Goal: Task Accomplishment & Management: Use online tool/utility

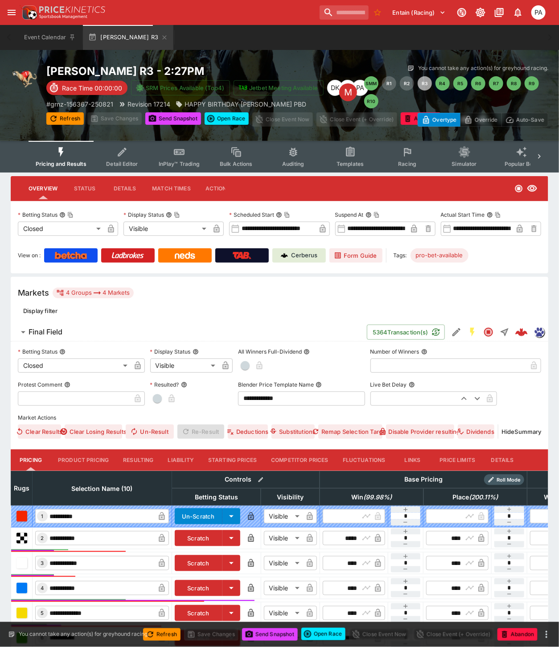
click at [140, 456] on button "Resulting" at bounding box center [138, 460] width 45 height 21
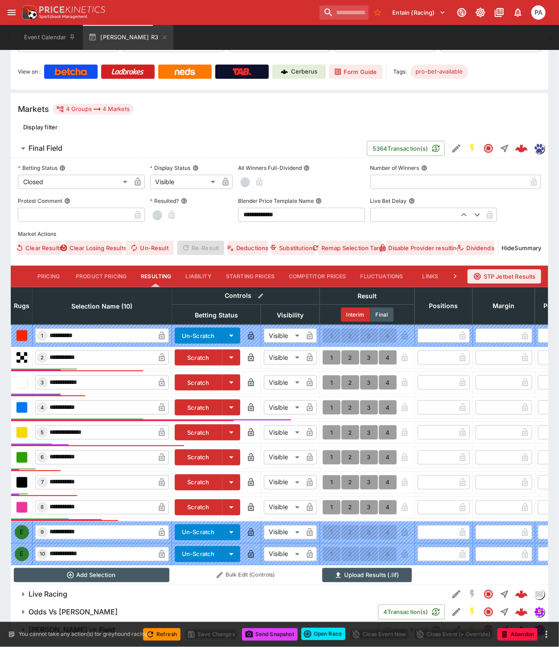
scroll to position [213, 0]
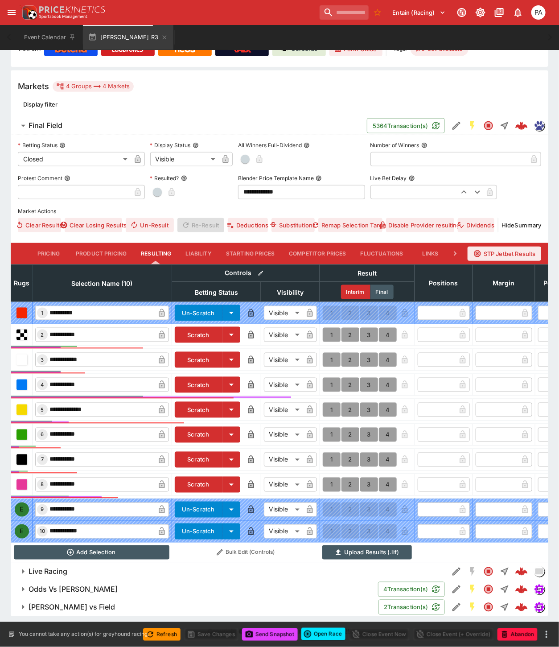
click at [331, 478] on button "1" at bounding box center [332, 485] width 18 height 14
type input "*"
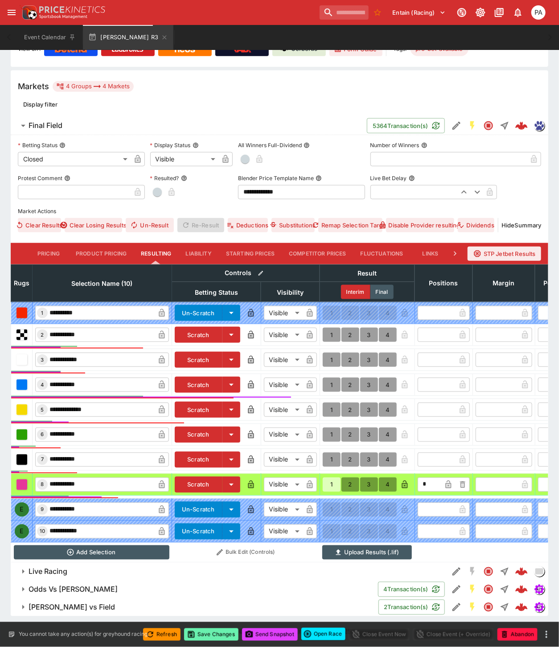
click at [215, 634] on button "Save Changes" at bounding box center [211, 635] width 54 height 12
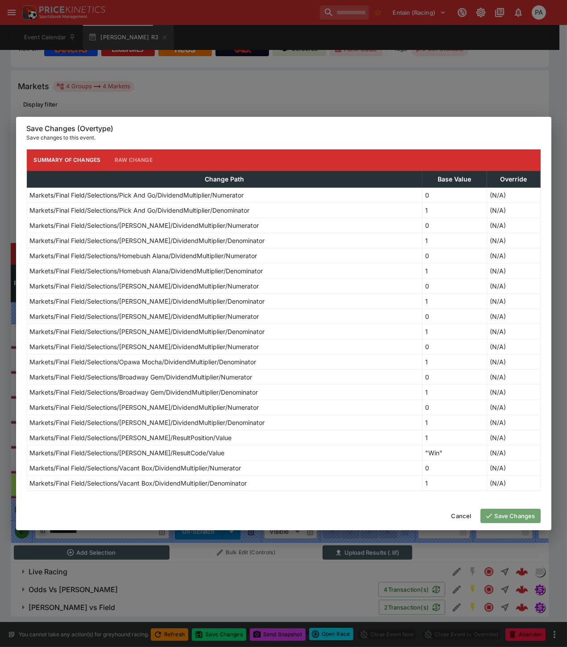
click at [498, 519] on button "Save Changes" at bounding box center [510, 516] width 60 height 14
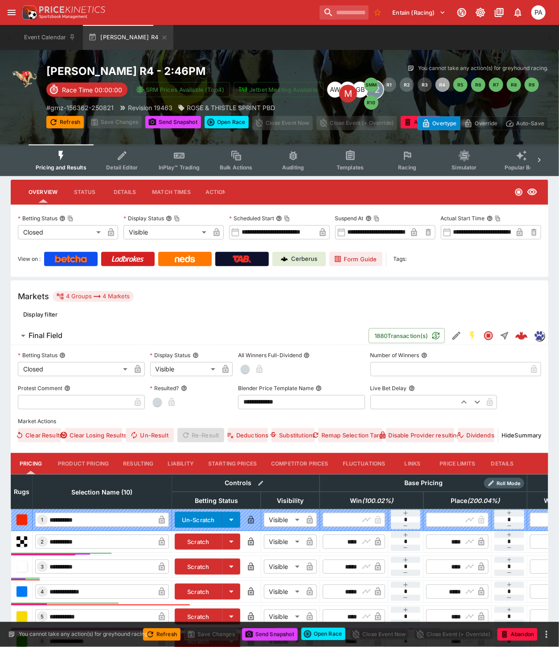
click at [131, 462] on button "Resulting" at bounding box center [138, 463] width 45 height 21
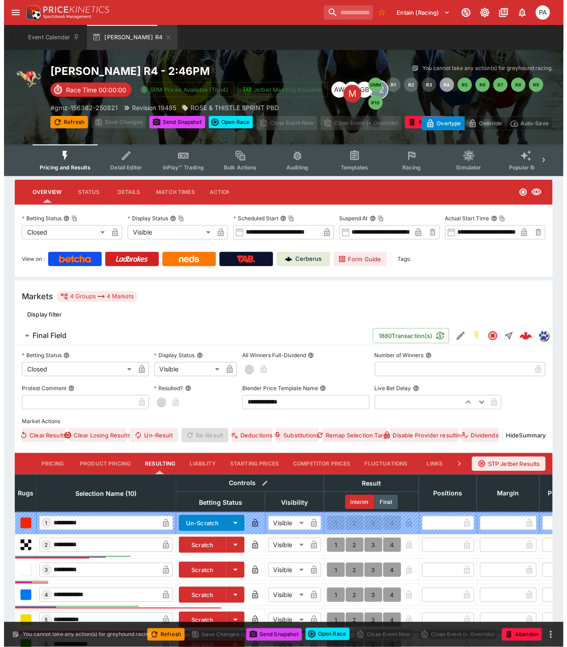
scroll to position [214, 0]
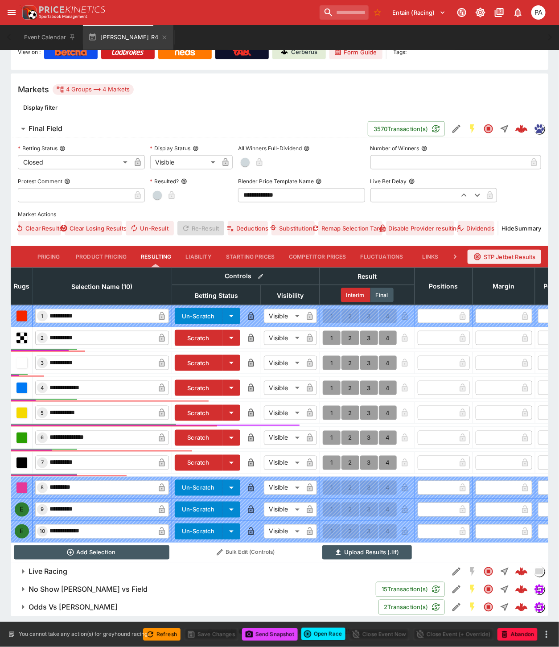
click at [331, 406] on button "1" at bounding box center [332, 413] width 18 height 14
type input "*"
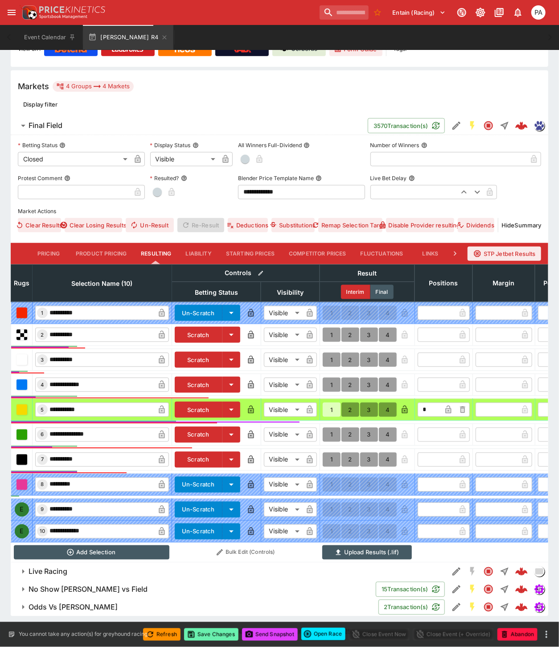
click at [211, 634] on button "Save Changes" at bounding box center [211, 635] width 54 height 12
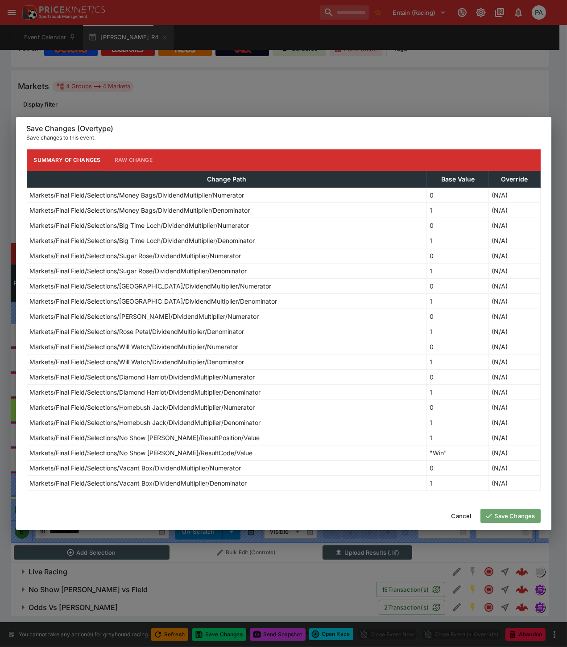
click at [501, 516] on button "Save Changes" at bounding box center [510, 516] width 60 height 14
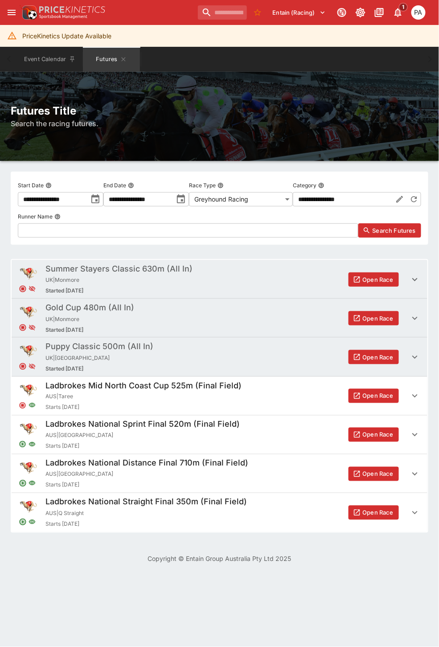
click at [366, 511] on button "Open Race" at bounding box center [374, 513] width 50 height 14
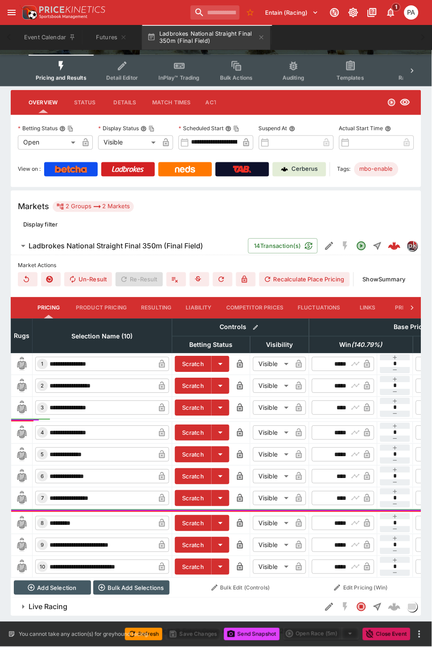
scroll to position [128, 0]
drag, startPoint x: 333, startPoint y: 399, endPoint x: 347, endPoint y: 399, distance: 14.3
click at [347, 401] on input "****" at bounding box center [336, 408] width 26 height 14
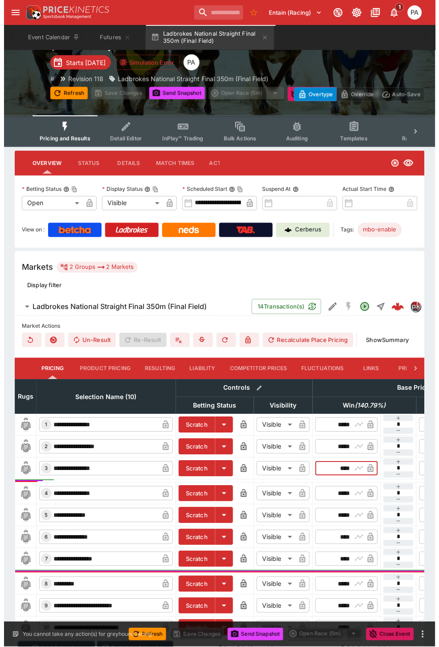
scroll to position [0, 0]
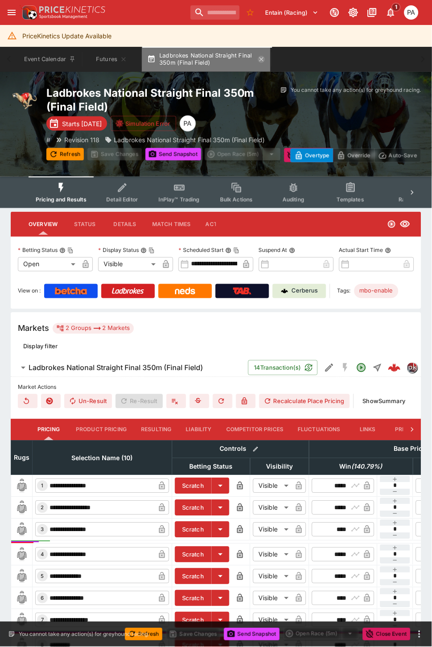
click at [264, 61] on icon "button" at bounding box center [262, 59] width 4 height 4
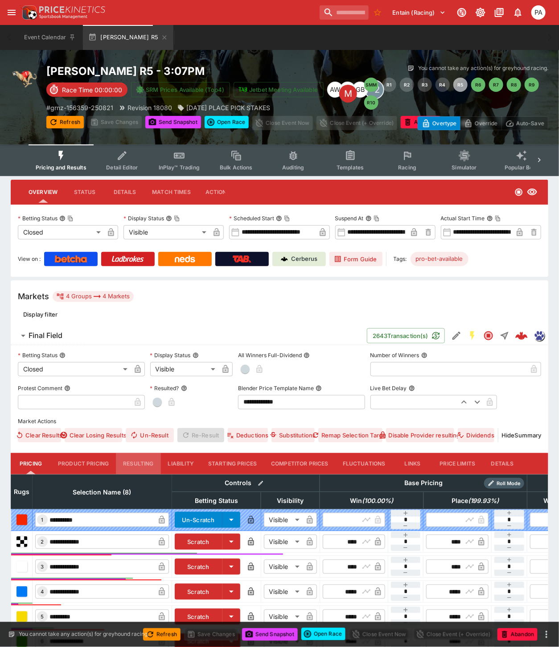
click at [140, 464] on button "Resulting" at bounding box center [138, 463] width 45 height 21
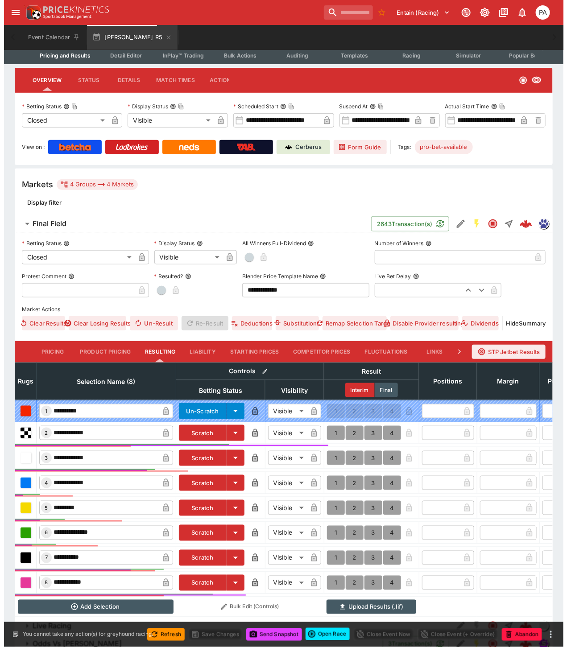
scroll to position [173, 0]
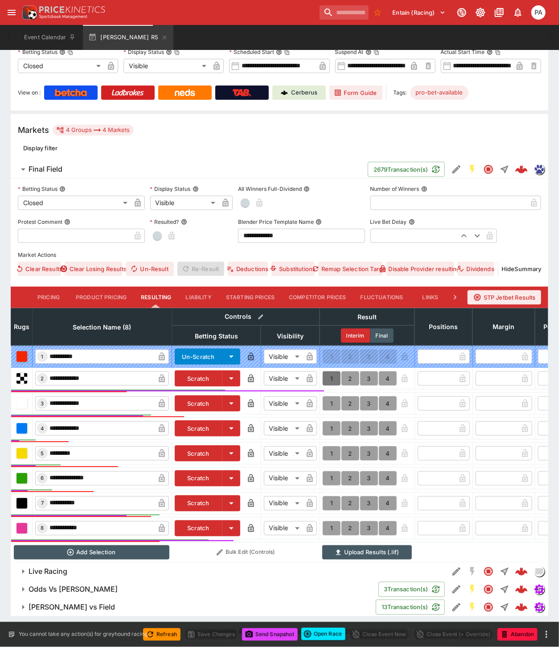
click at [332, 372] on button "1" at bounding box center [332, 379] width 18 height 14
type input "*"
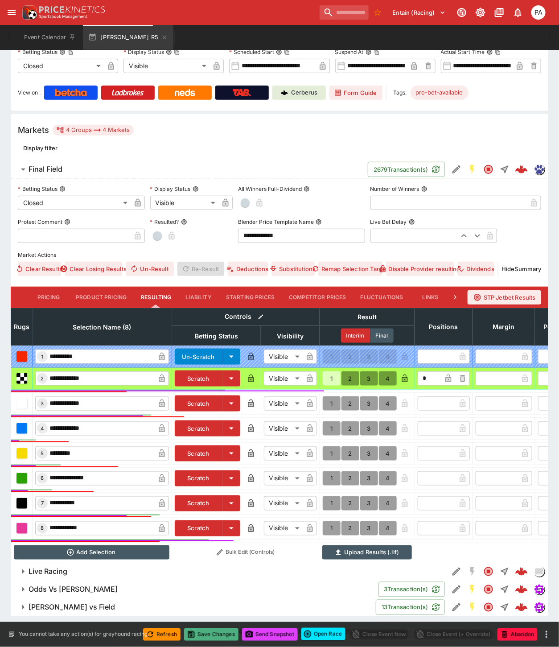
click at [213, 636] on button "Save Changes" at bounding box center [211, 635] width 54 height 12
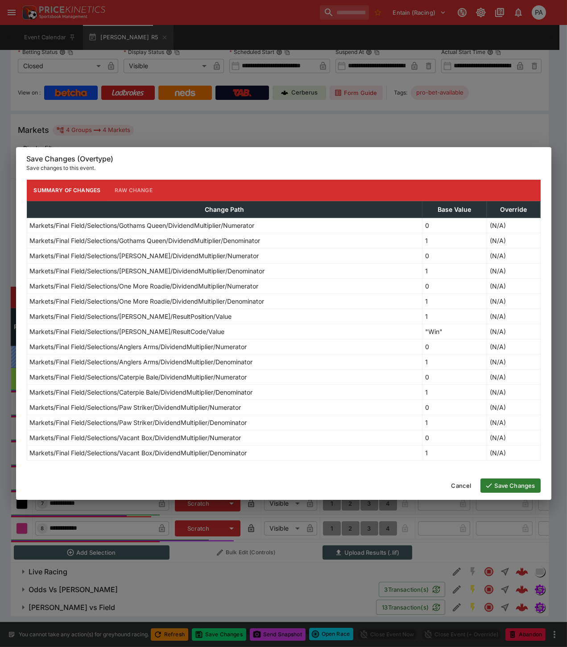
click at [499, 485] on button "Save Changes" at bounding box center [510, 486] width 60 height 14
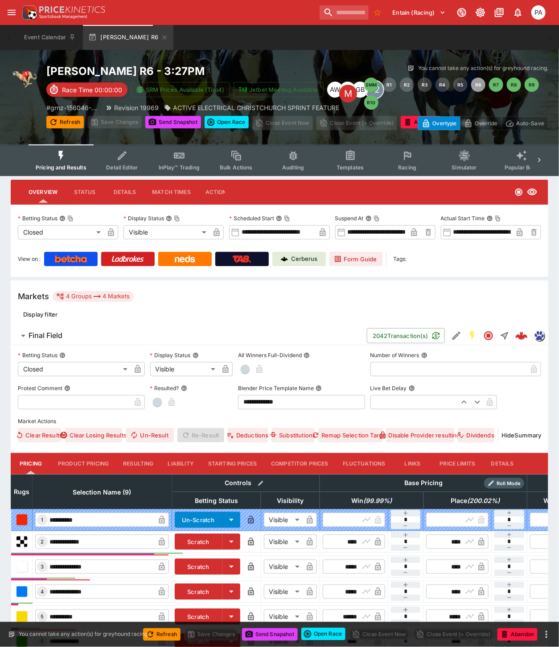
click at [131, 463] on button "Resulting" at bounding box center [138, 463] width 45 height 21
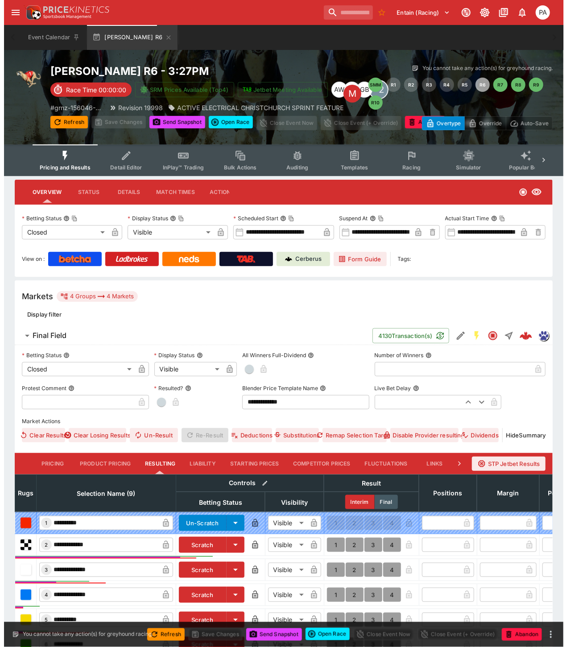
scroll to position [195, 0]
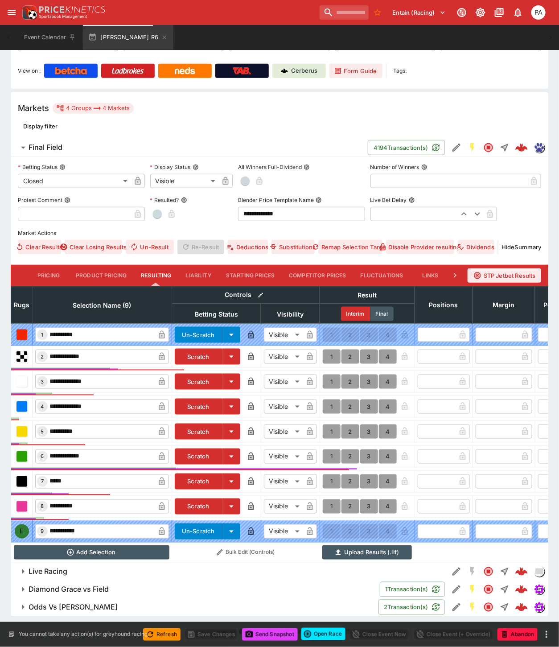
click at [331, 350] on button "1" at bounding box center [332, 357] width 18 height 14
type input "*"
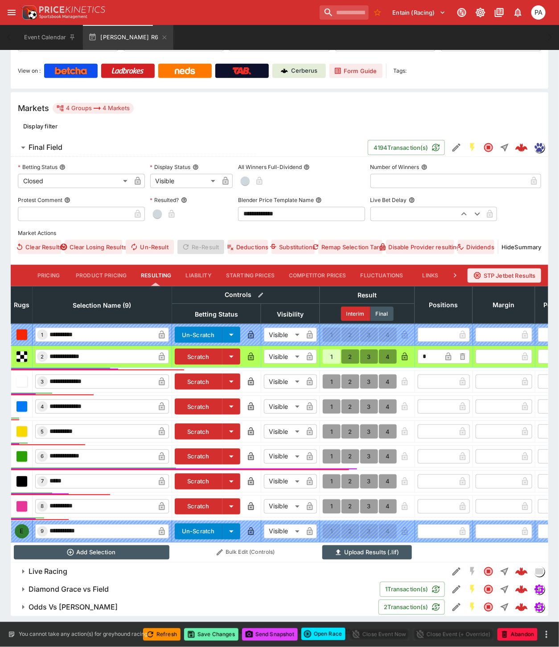
click at [212, 636] on button "Save Changes" at bounding box center [211, 635] width 54 height 12
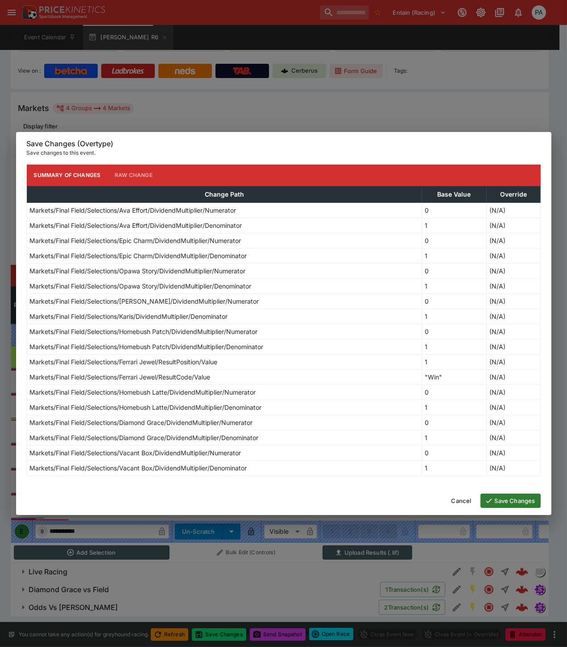
click at [498, 502] on button "Save Changes" at bounding box center [510, 501] width 60 height 14
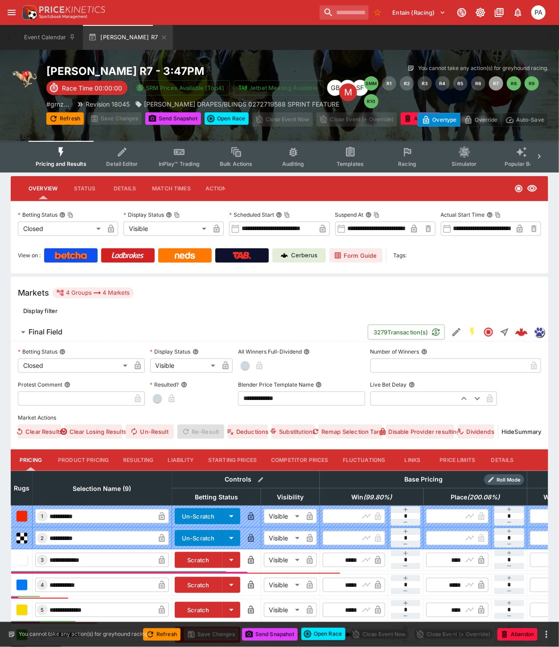
click at [140, 461] on button "Resulting" at bounding box center [138, 460] width 45 height 21
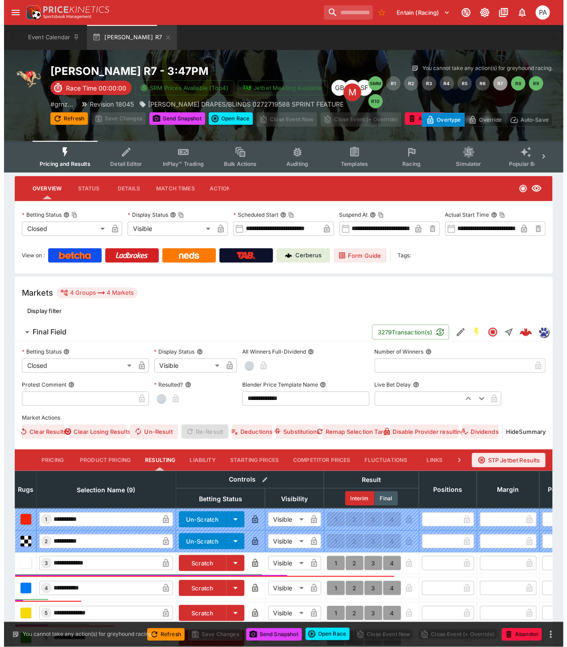
scroll to position [188, 0]
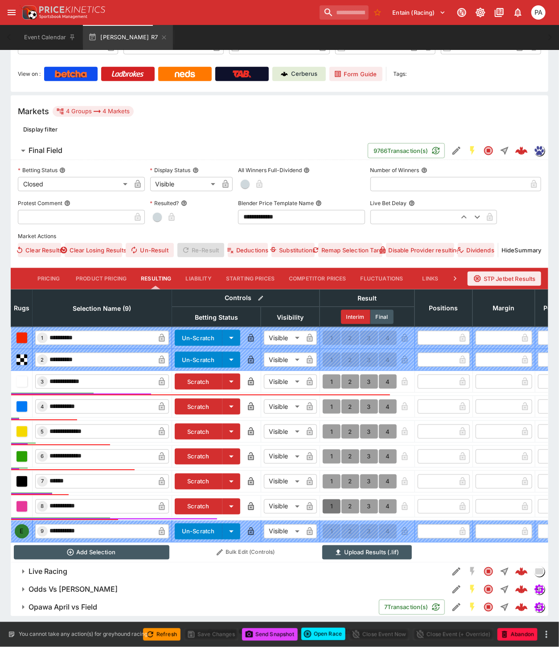
click at [329, 501] on button "1" at bounding box center [332, 507] width 18 height 14
type input "*"
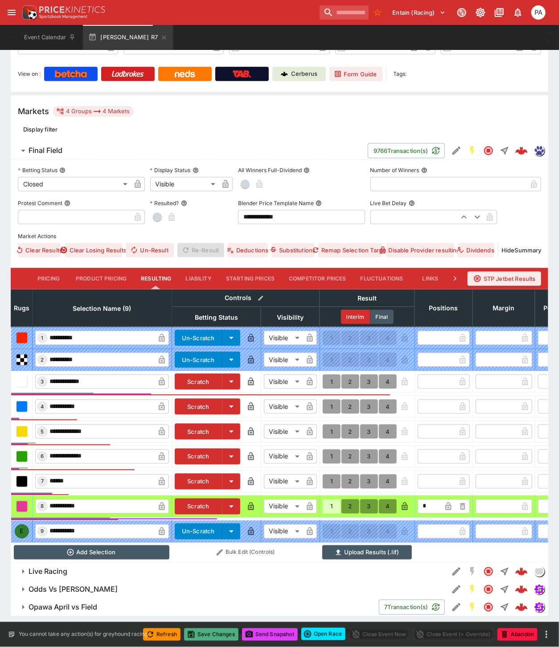
click at [221, 634] on button "Save Changes" at bounding box center [211, 635] width 54 height 12
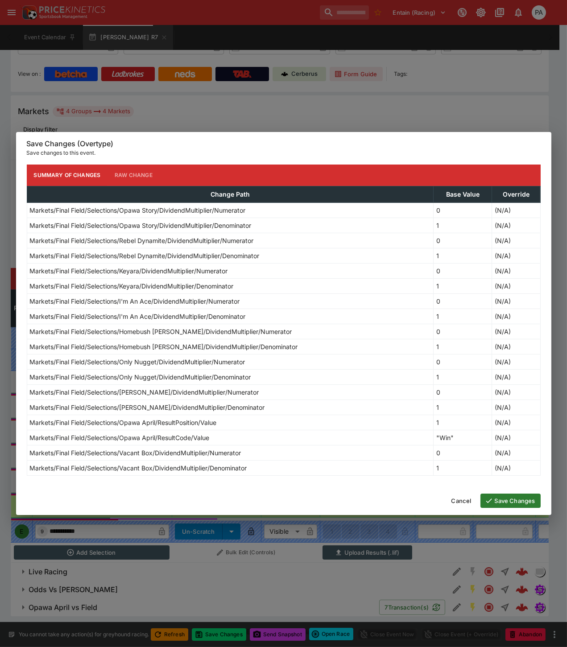
click at [494, 502] on button "Save Changes" at bounding box center [510, 501] width 60 height 14
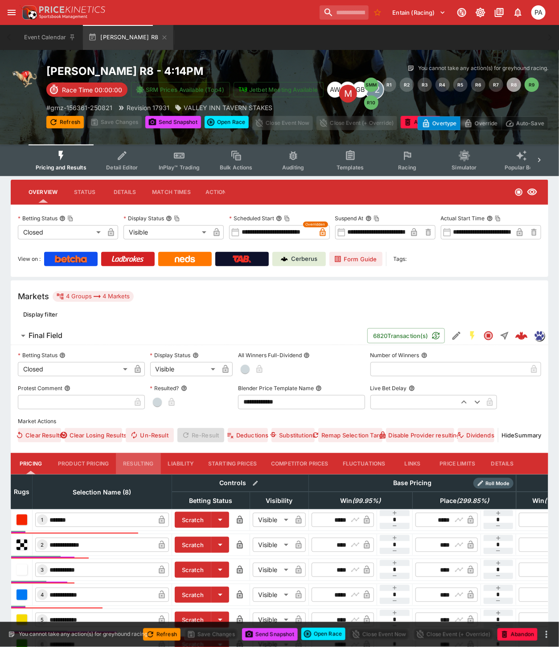
click at [124, 463] on button "Resulting" at bounding box center [138, 463] width 45 height 21
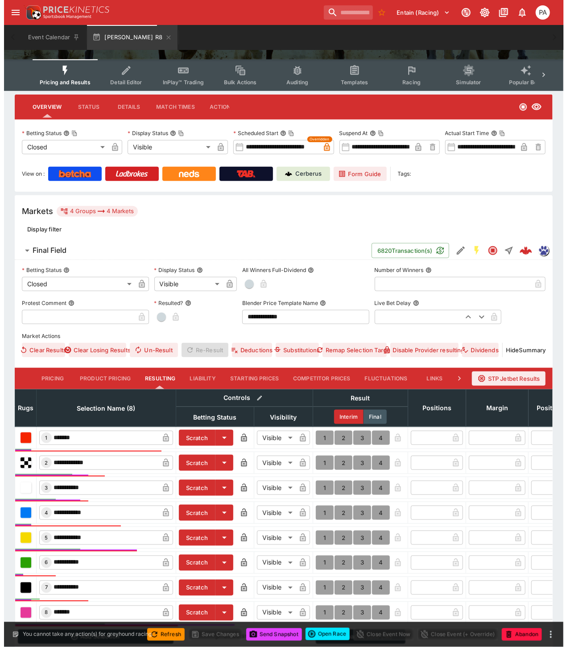
scroll to position [176, 0]
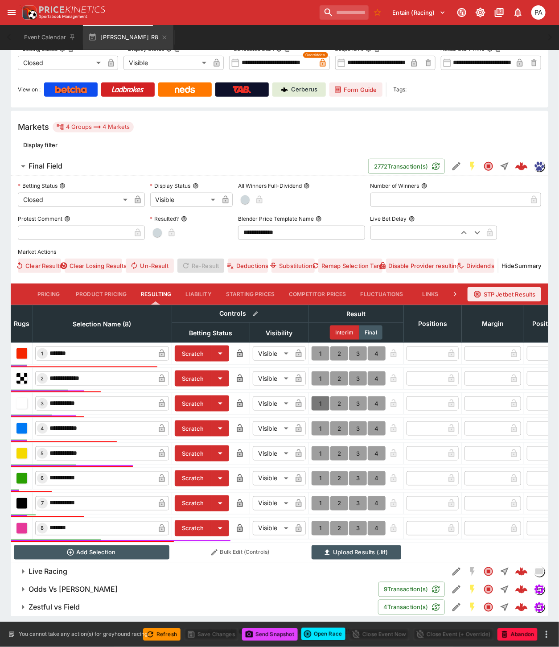
click at [319, 397] on button "1" at bounding box center [321, 404] width 18 height 14
type input "*"
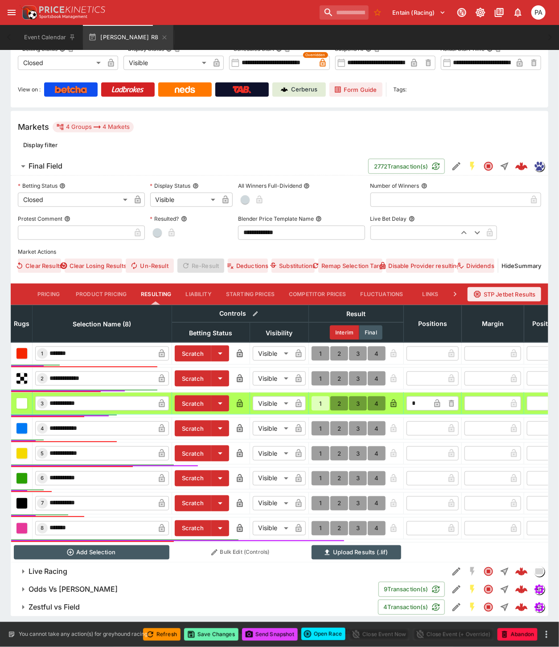
click at [217, 634] on button "Save Changes" at bounding box center [211, 635] width 54 height 12
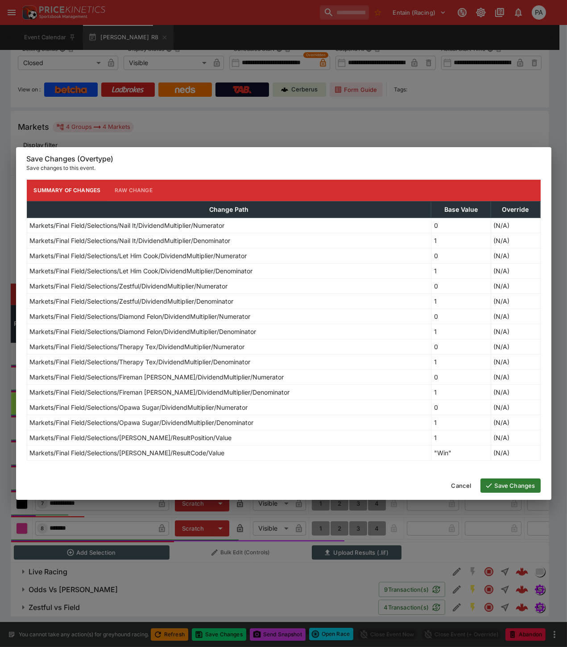
click at [496, 487] on button "Save Changes" at bounding box center [510, 486] width 60 height 14
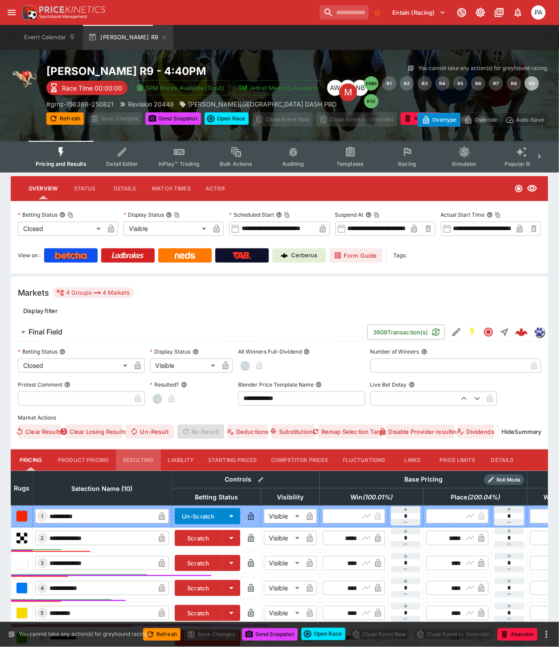
click at [133, 461] on button "Resulting" at bounding box center [138, 460] width 45 height 21
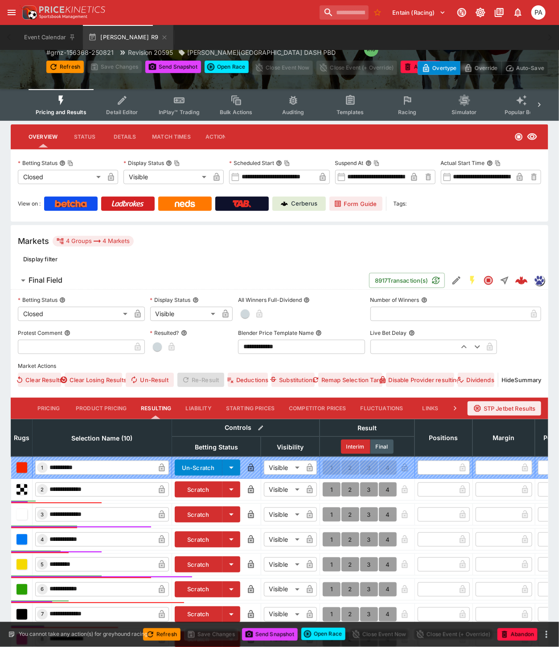
scroll to position [99, 0]
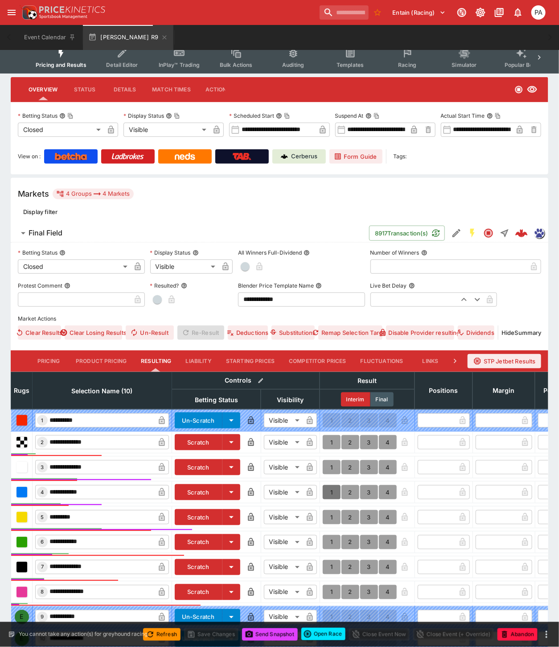
click at [332, 492] on button "1" at bounding box center [332, 492] width 18 height 14
type input "*"
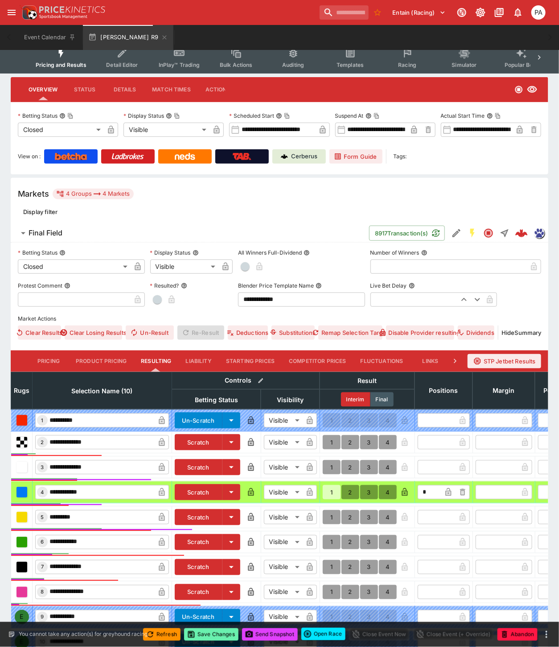
click at [215, 634] on button "Save Changes" at bounding box center [211, 635] width 54 height 12
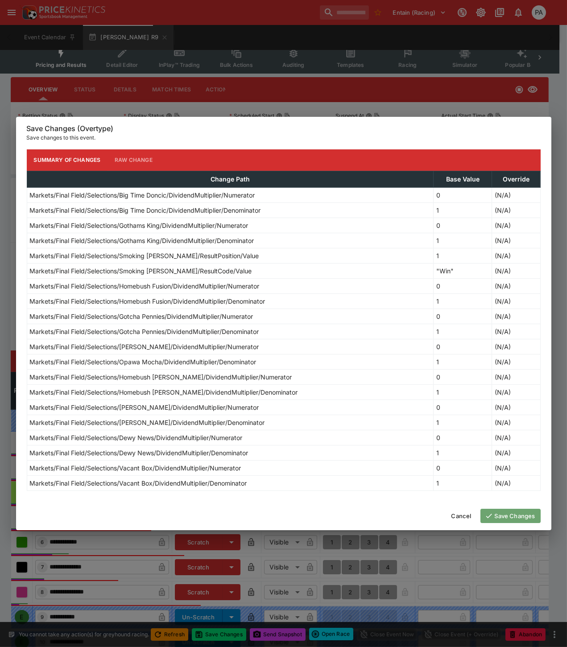
click at [505, 518] on button "Save Changes" at bounding box center [510, 516] width 60 height 14
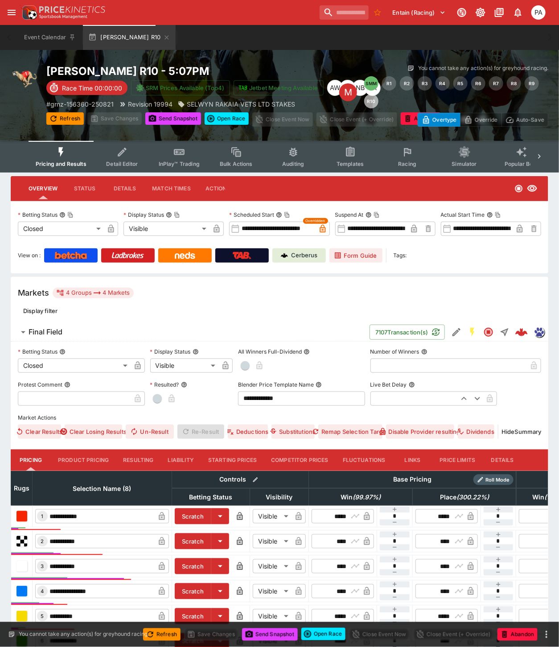
click at [138, 459] on button "Resulting" at bounding box center [138, 460] width 45 height 21
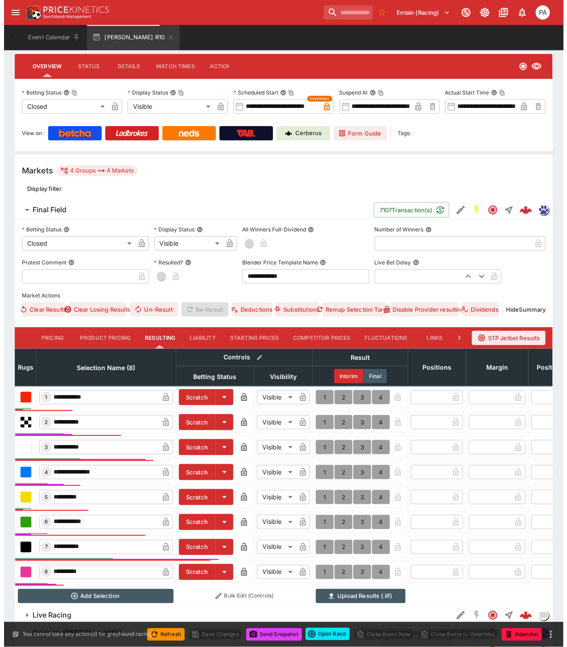
scroll to position [173, 0]
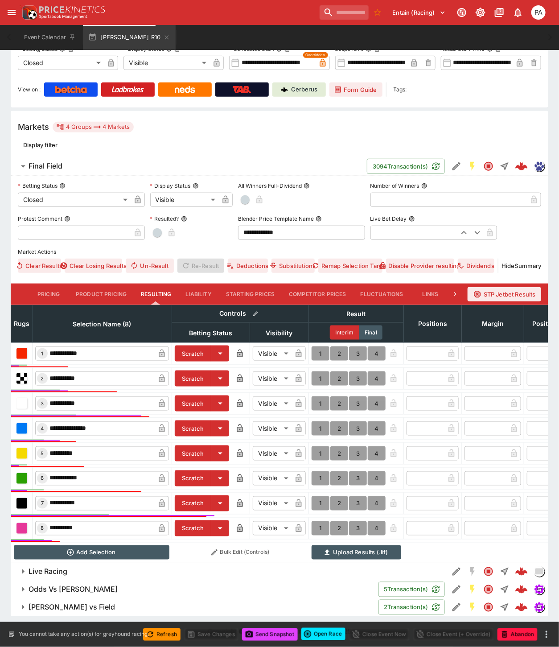
click at [320, 422] on button "1" at bounding box center [321, 429] width 18 height 14
type input "*"
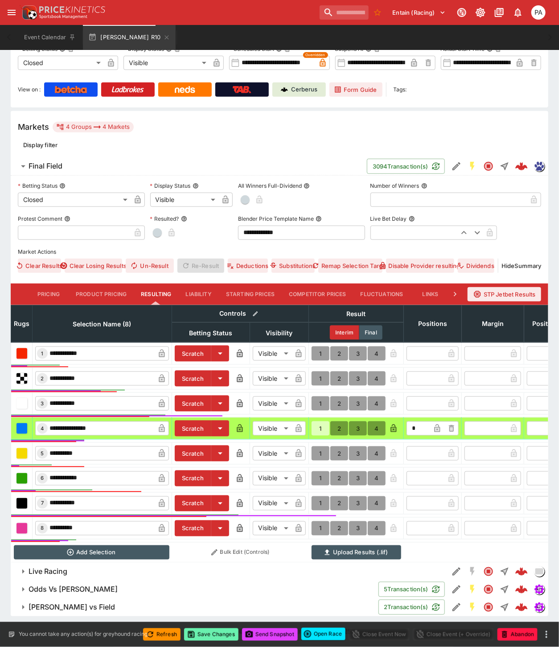
click at [215, 634] on button "Save Changes" at bounding box center [211, 635] width 54 height 12
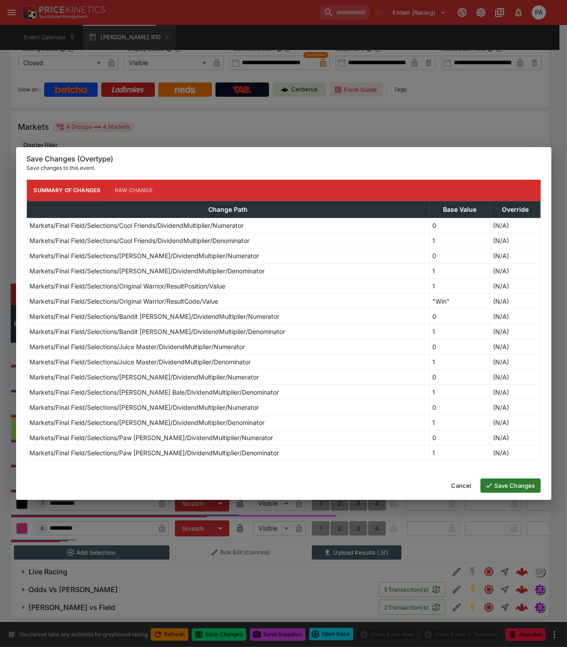
click at [500, 487] on button "Save Changes" at bounding box center [510, 486] width 60 height 14
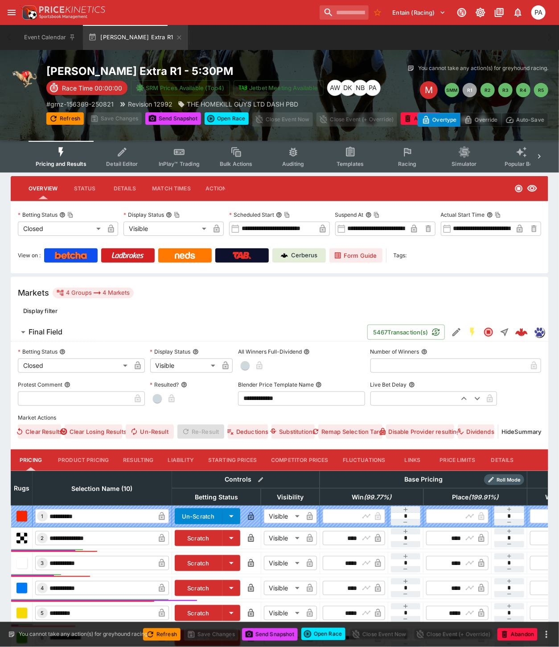
click at [137, 458] on button "Resulting" at bounding box center [138, 460] width 45 height 21
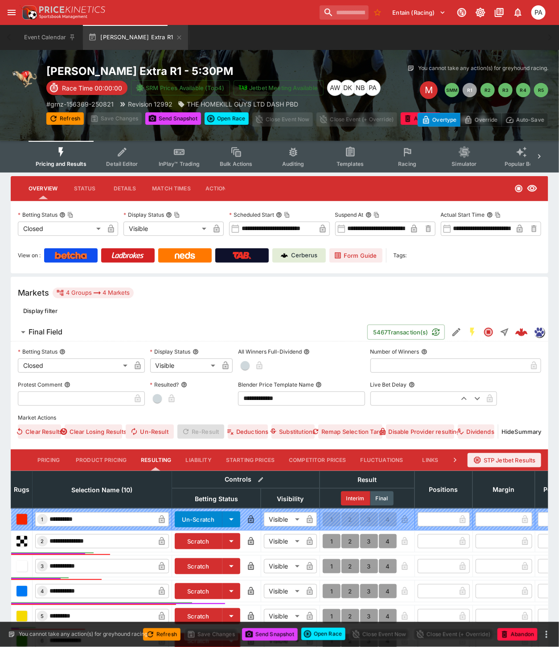
scroll to position [213, 0]
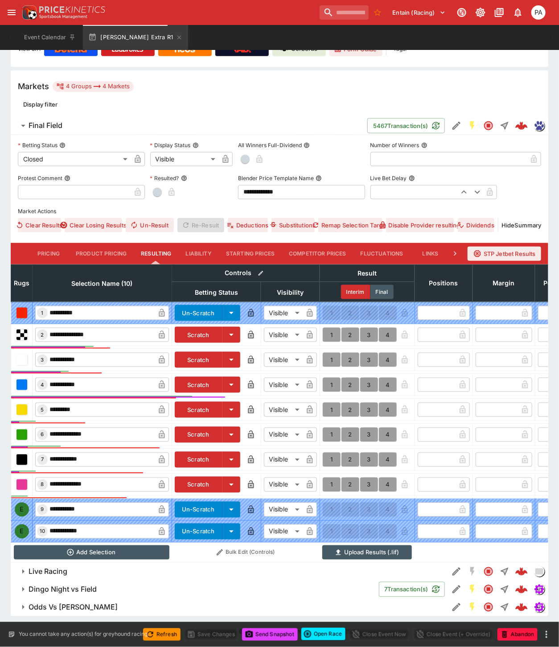
click at [329, 378] on button "1" at bounding box center [332, 385] width 18 height 14
type input "*"
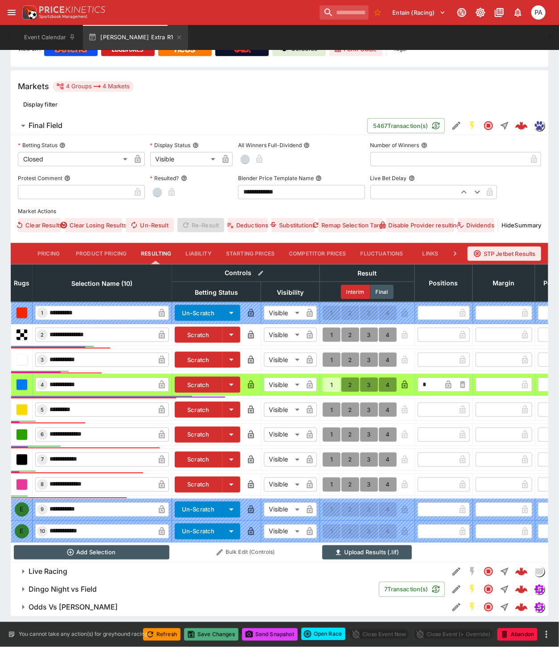
click at [210, 636] on button "Save Changes" at bounding box center [211, 635] width 54 height 12
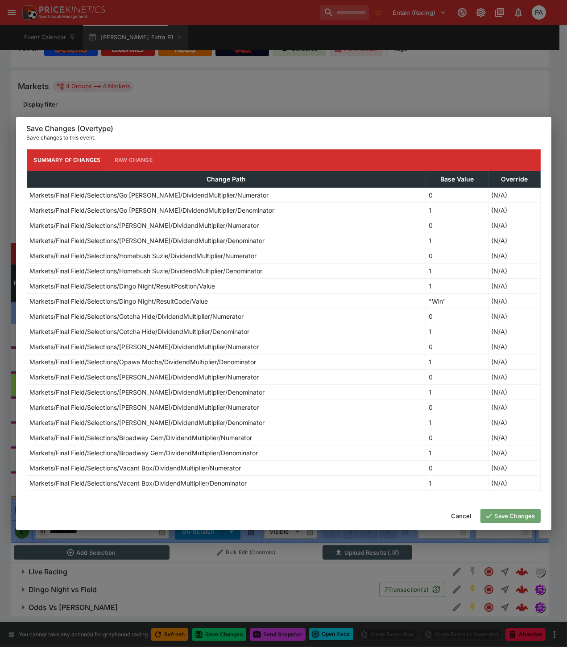
click at [501, 518] on button "Save Changes" at bounding box center [510, 516] width 60 height 14
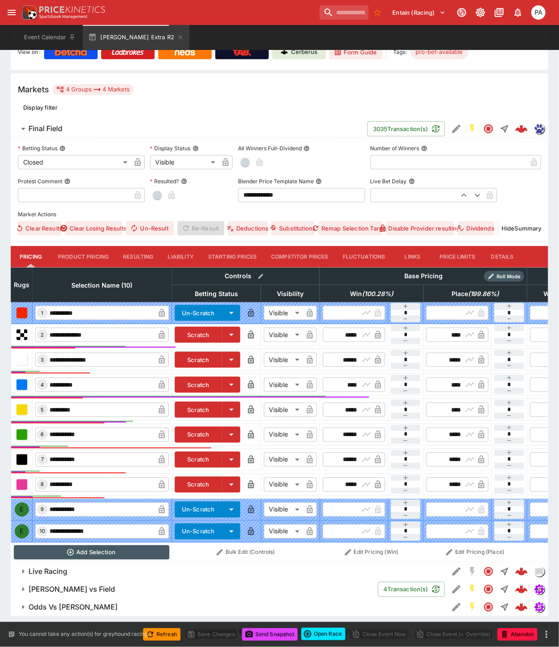
scroll to position [211, 0]
click at [131, 250] on button "Resulting" at bounding box center [138, 256] width 45 height 21
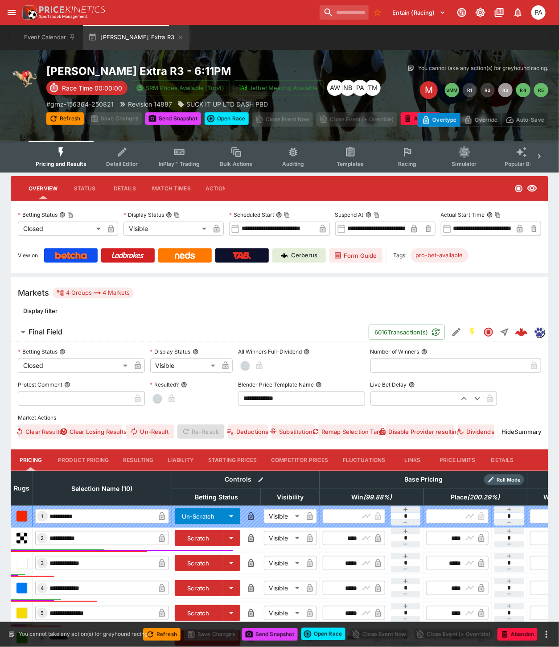
click at [128, 457] on button "Resulting" at bounding box center [138, 460] width 45 height 21
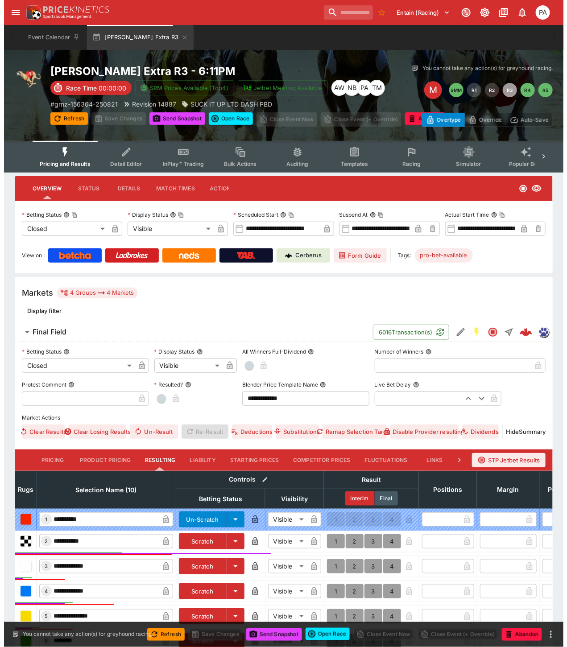
scroll to position [213, 0]
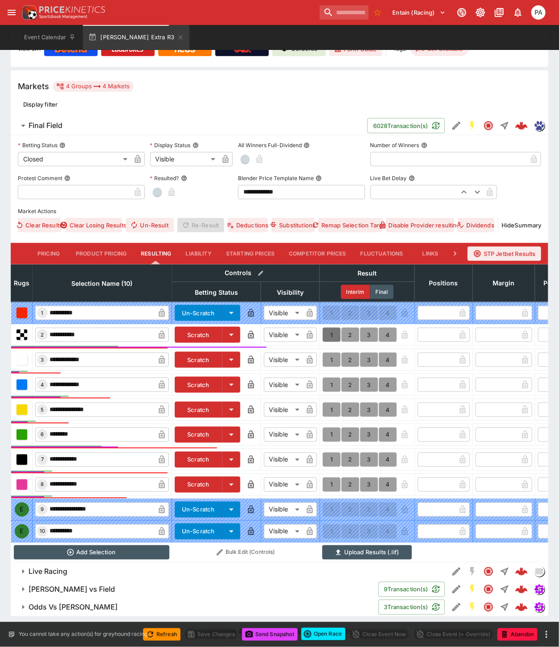
click at [331, 328] on button "1" at bounding box center [332, 335] width 18 height 14
type input "*"
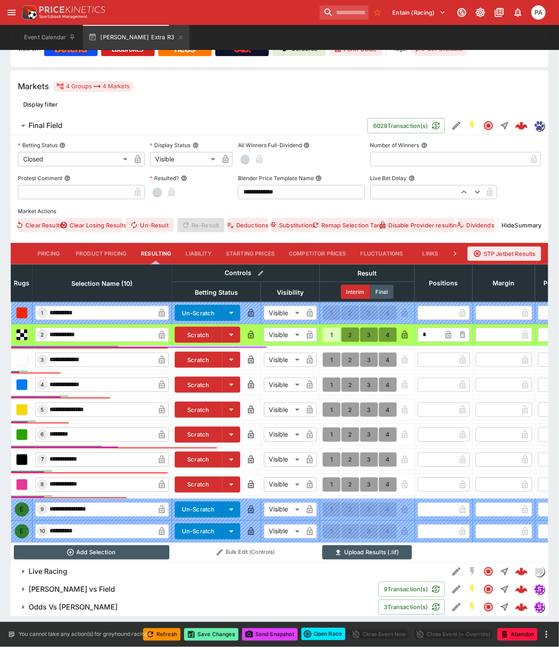
click at [215, 636] on button "Save Changes" at bounding box center [211, 635] width 54 height 12
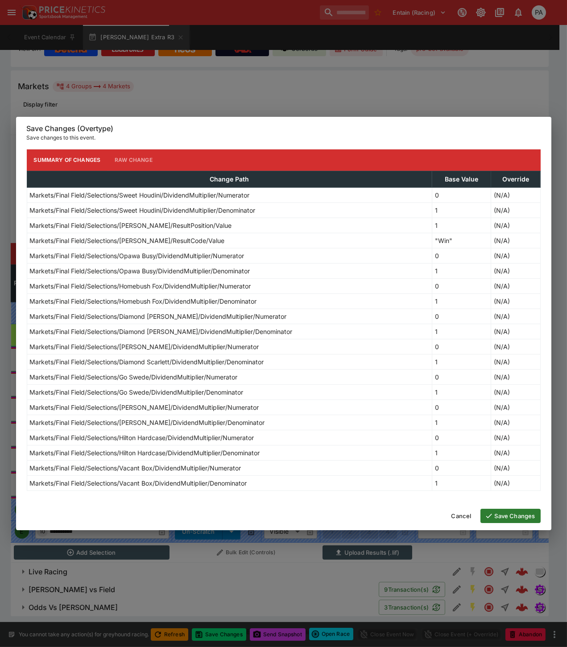
click at [504, 517] on button "Save Changes" at bounding box center [510, 516] width 60 height 14
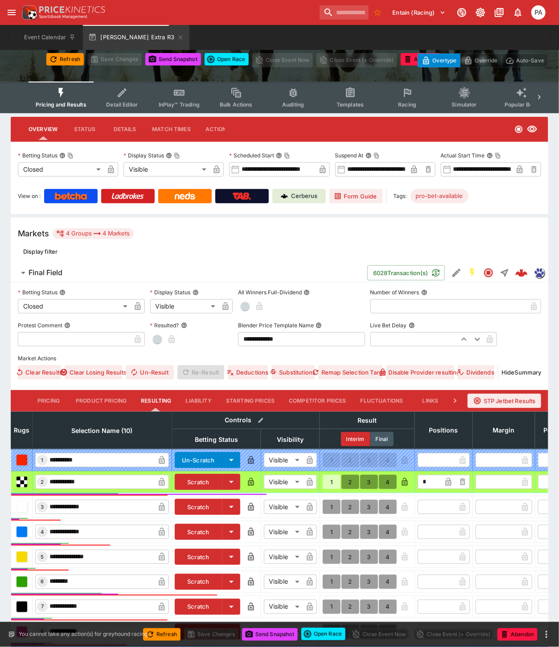
scroll to position [0, 0]
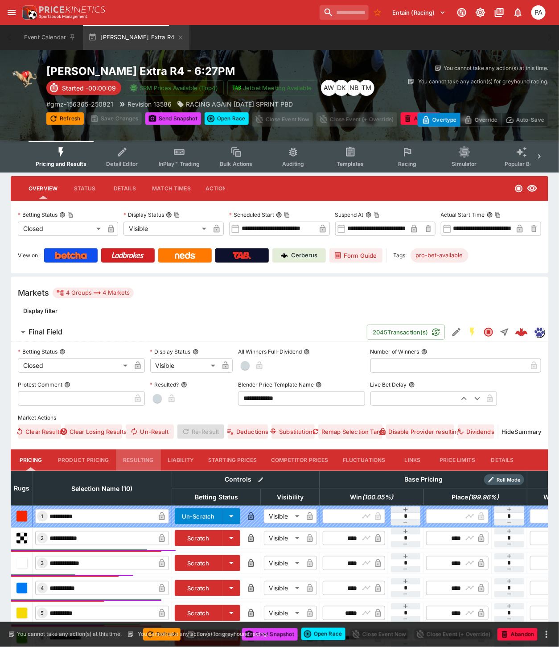
click at [140, 456] on button "Resulting" at bounding box center [138, 460] width 45 height 21
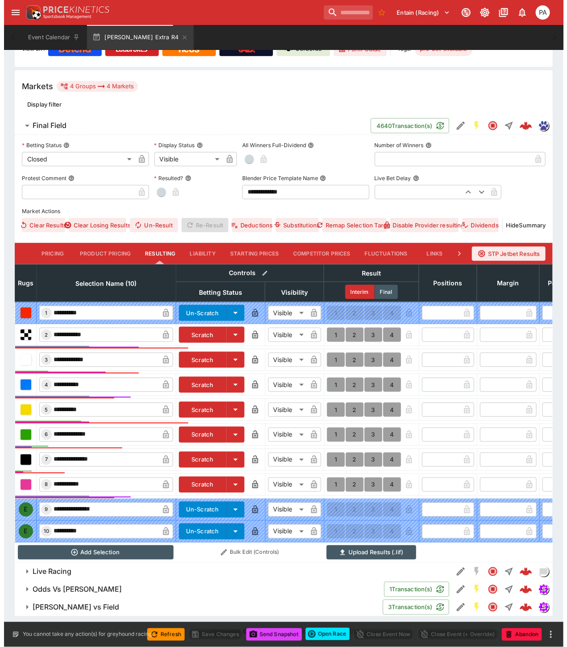
scroll to position [217, 0]
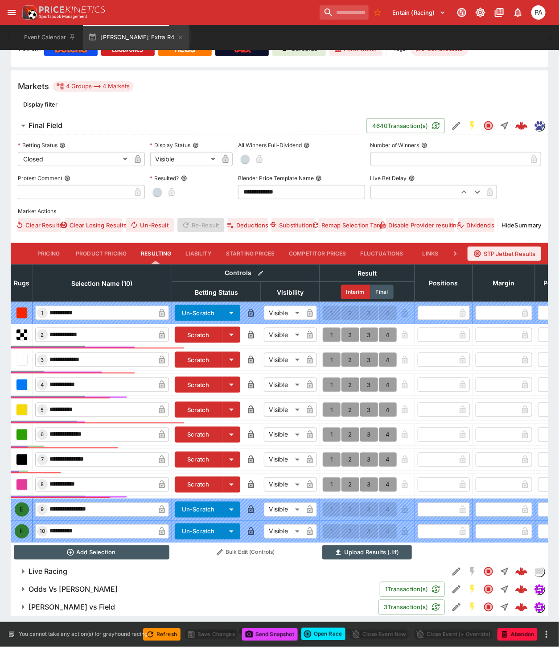
click at [327, 353] on button "1" at bounding box center [332, 360] width 18 height 14
type input "*"
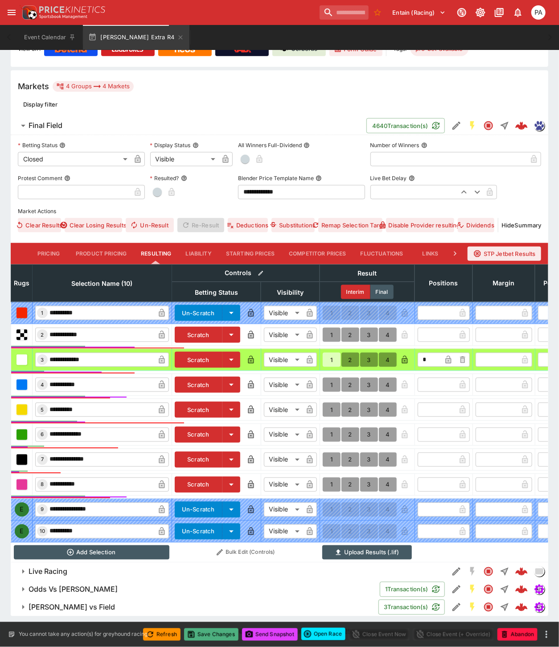
click at [215, 635] on button "Save Changes" at bounding box center [211, 635] width 54 height 12
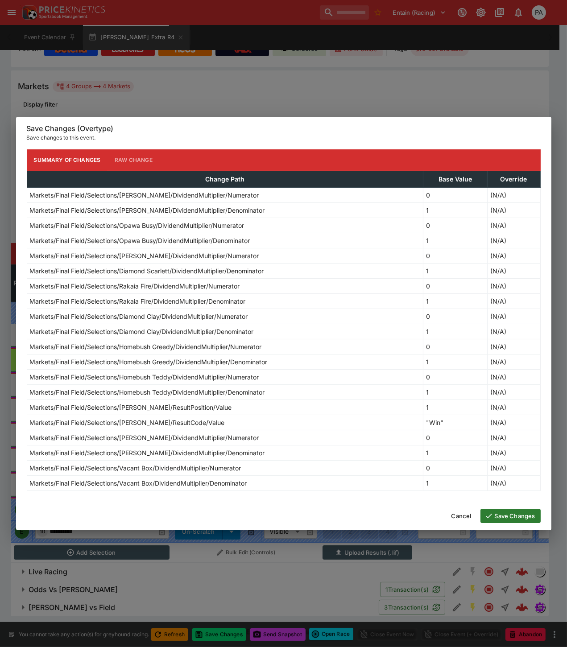
click at [504, 516] on button "Save Changes" at bounding box center [510, 516] width 60 height 14
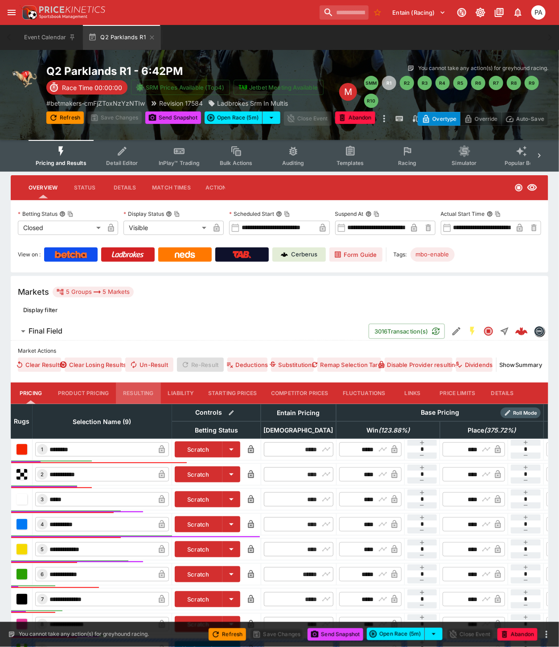
drag, startPoint x: 136, startPoint y: 392, endPoint x: 224, endPoint y: 372, distance: 90.6
click at [136, 391] on button "Resulting" at bounding box center [138, 393] width 45 height 21
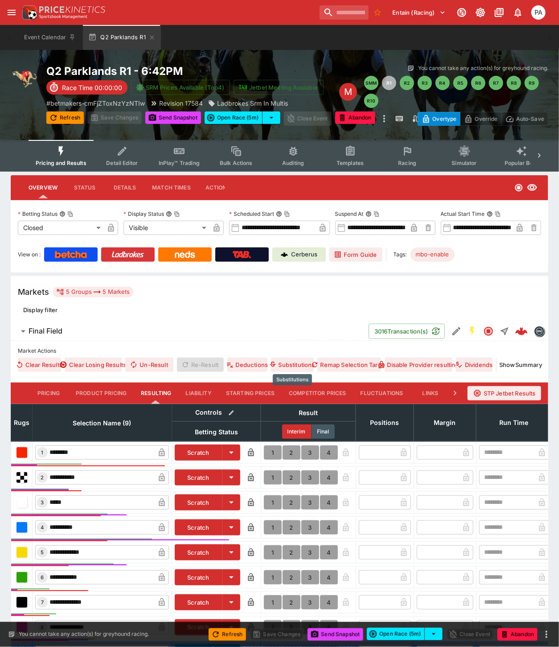
scroll to position [146, 0]
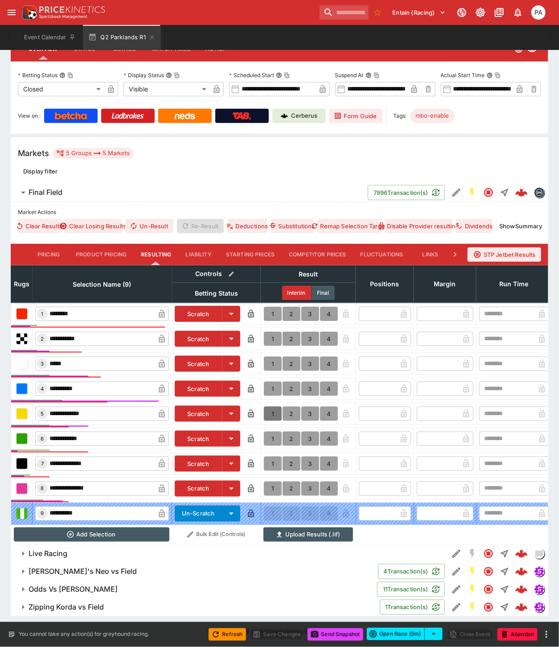
click at [271, 407] on button "1" at bounding box center [273, 414] width 18 height 14
type input "*"
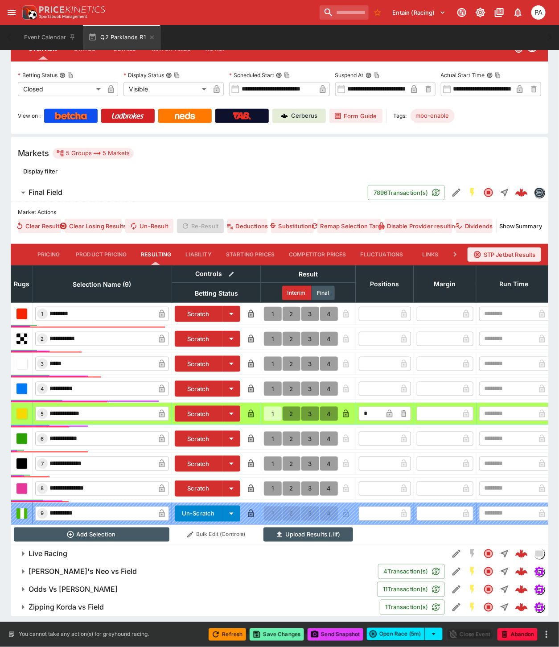
click at [280, 629] on button "Save Changes" at bounding box center [277, 635] width 54 height 12
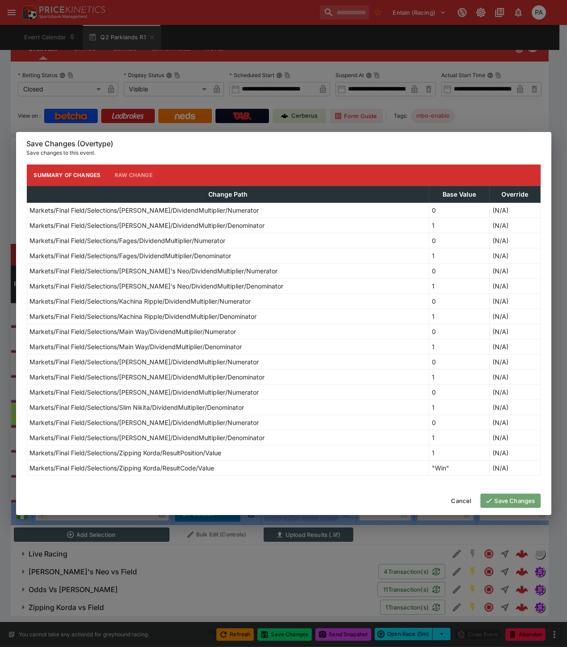
click at [513, 500] on button "Save Changes" at bounding box center [510, 501] width 60 height 14
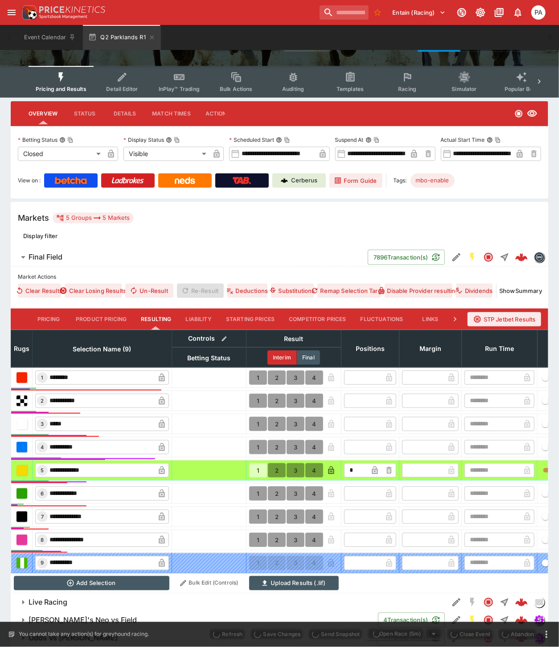
scroll to position [0, 0]
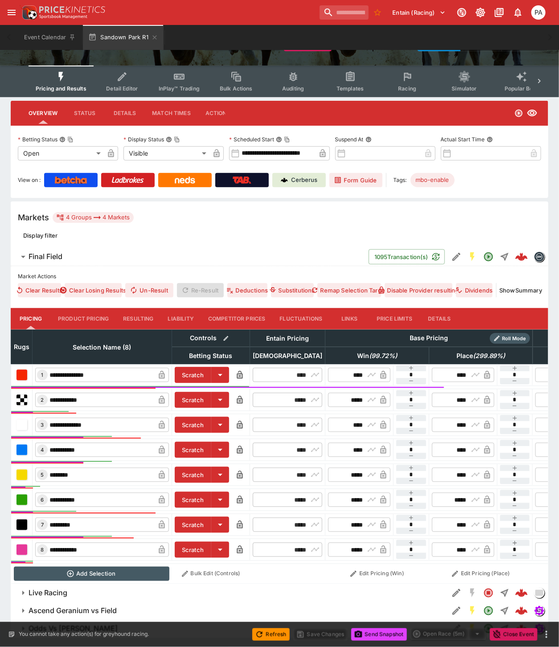
scroll to position [104, 0]
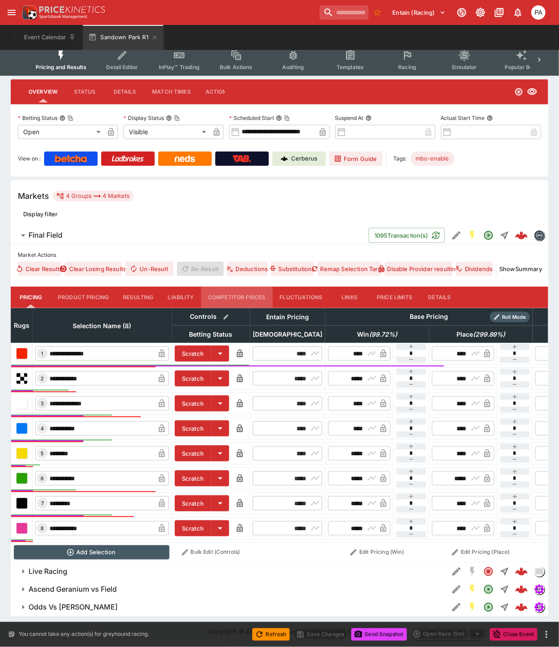
click at [238, 294] on button "Competitor Prices" at bounding box center [237, 297] width 72 height 21
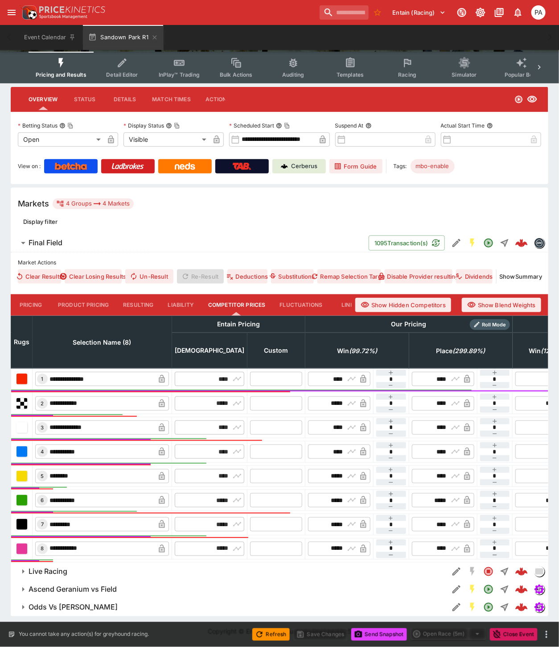
scroll to position [96, 0]
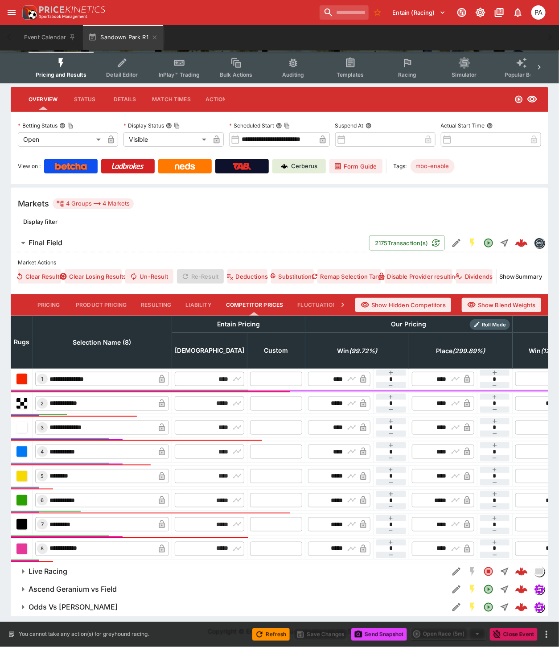
type input "****"
type input "*****"
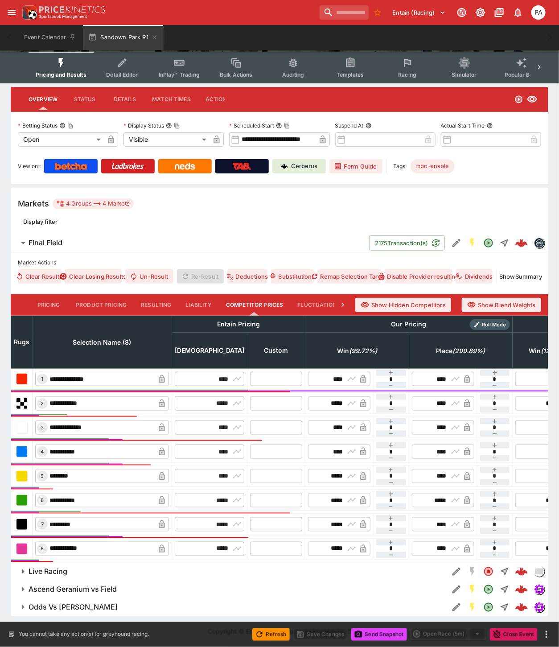
type input "*****"
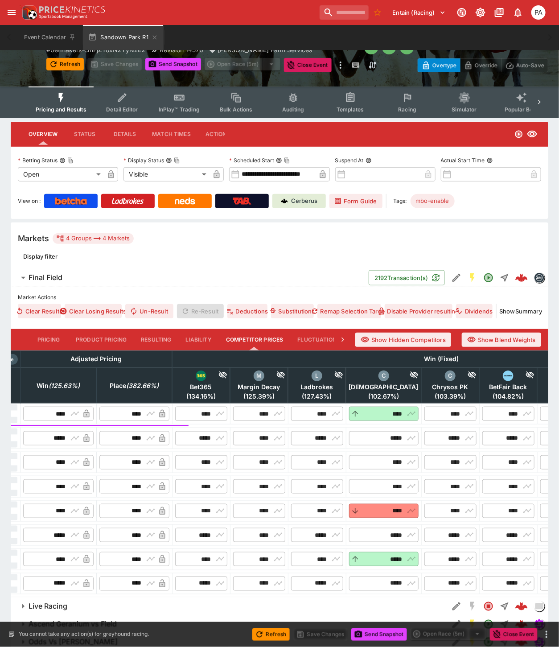
scroll to position [0, 0]
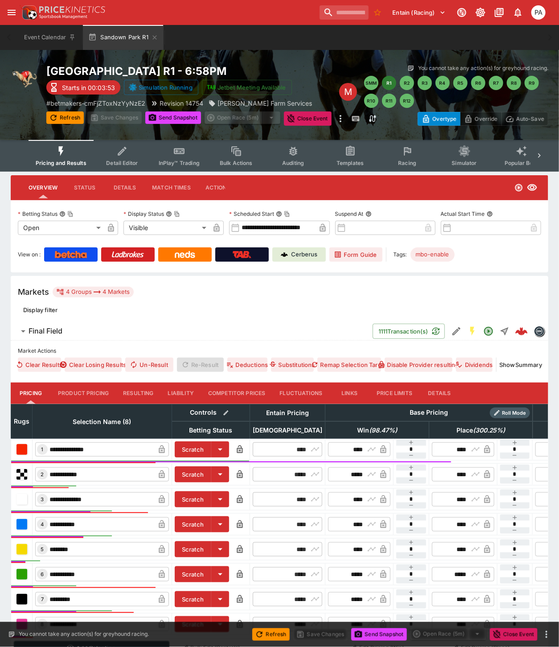
click at [249, 393] on button "Competitor Prices" at bounding box center [237, 393] width 72 height 21
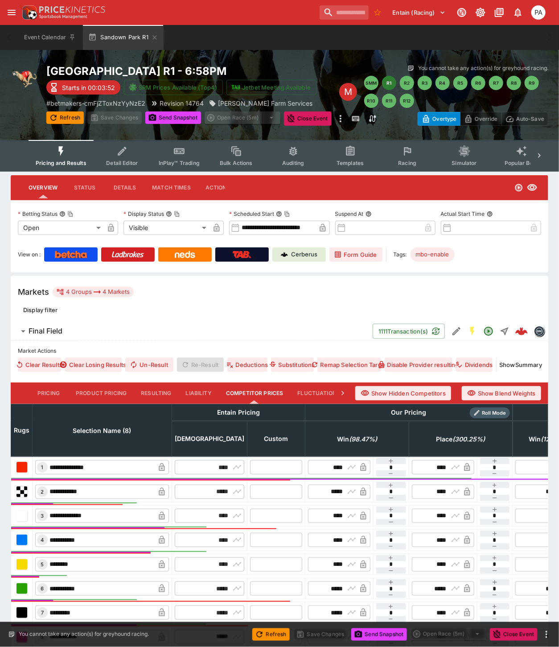
scroll to position [96, 0]
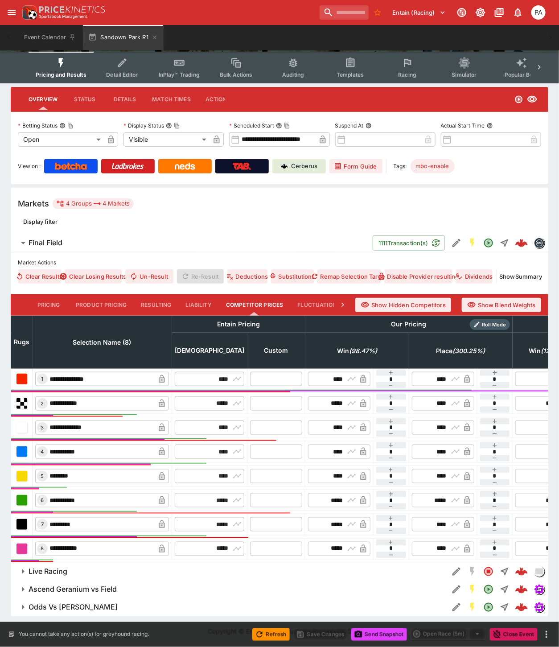
type input "****"
type input "*****"
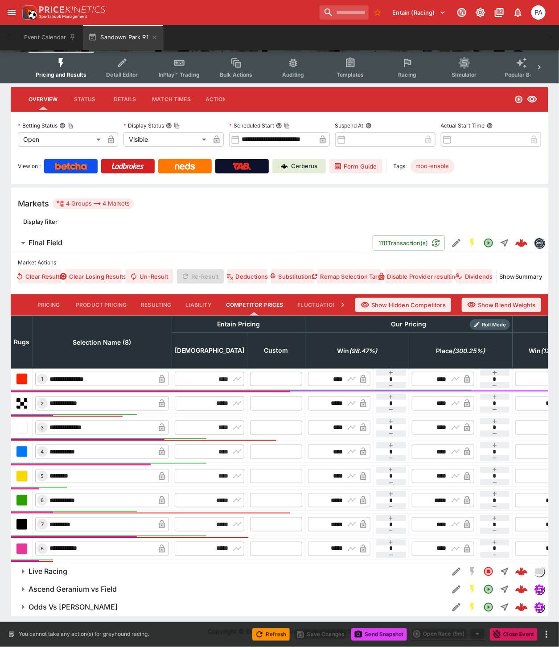
type input "*****"
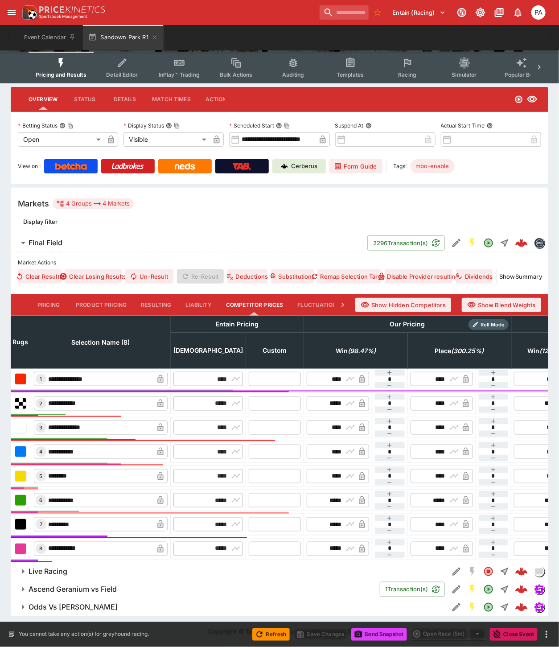
scroll to position [0, 0]
type input "****"
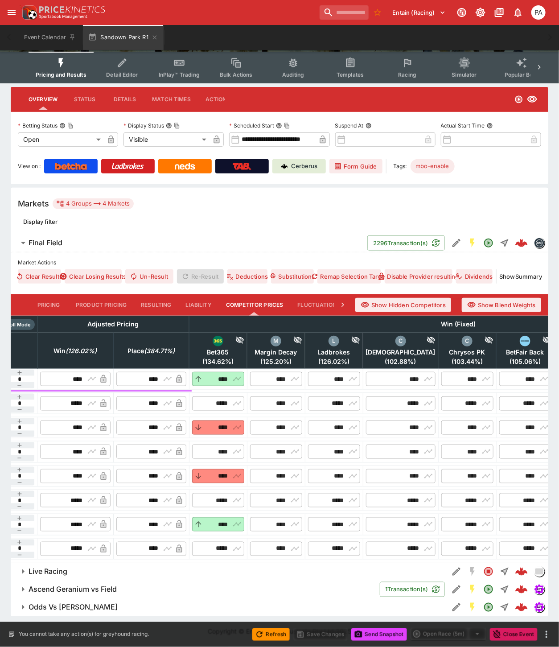
scroll to position [0, 565]
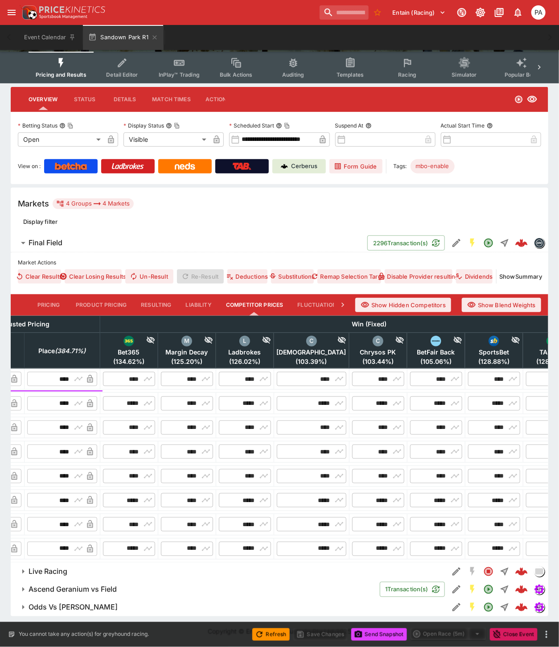
type input "****"
type input "*****"
type input "****"
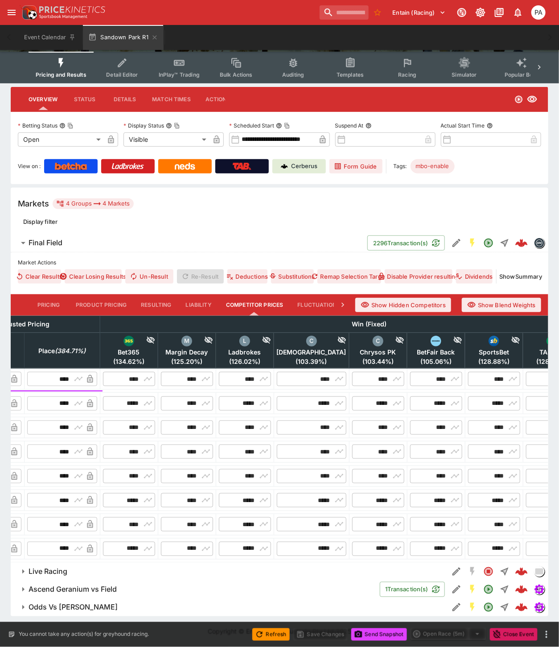
type input "****"
type input "*****"
type input "****"
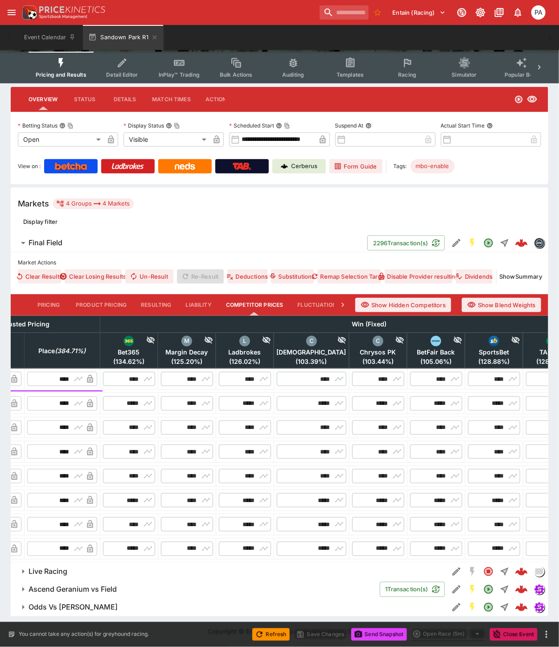
type input "****"
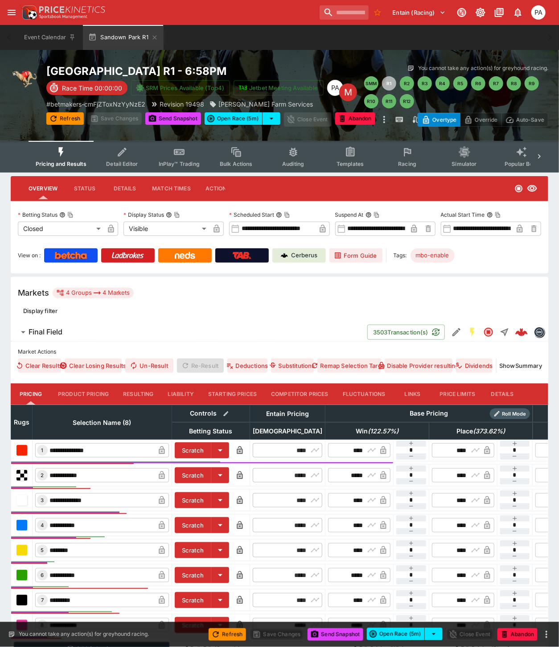
click at [144, 391] on button "Resulting" at bounding box center [138, 394] width 45 height 21
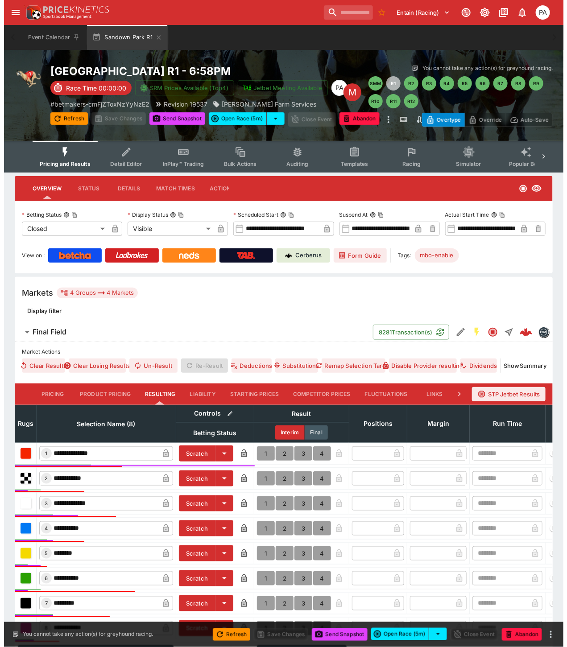
scroll to position [107, 0]
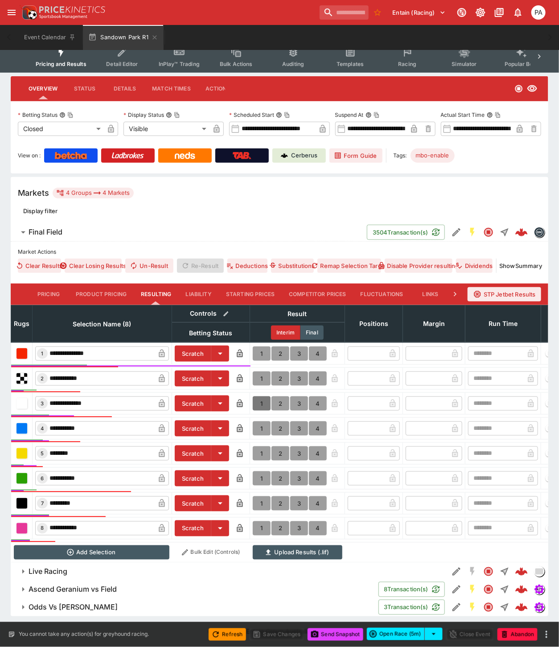
click at [261, 397] on button "1" at bounding box center [262, 404] width 18 height 14
type input "*"
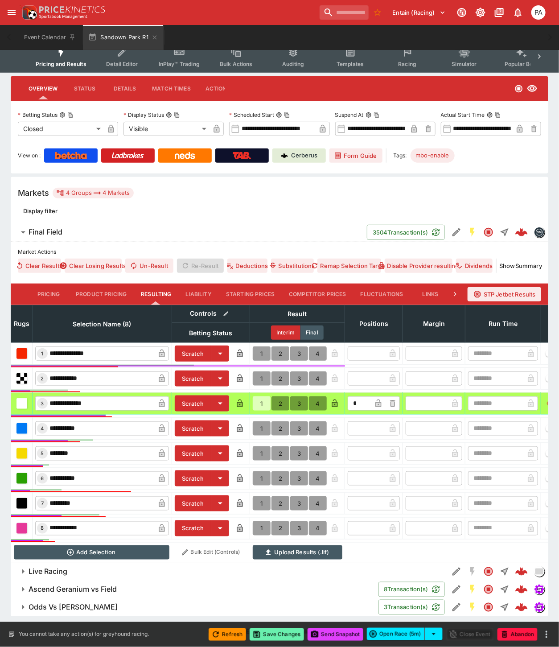
click at [279, 637] on button "Save Changes" at bounding box center [277, 635] width 54 height 12
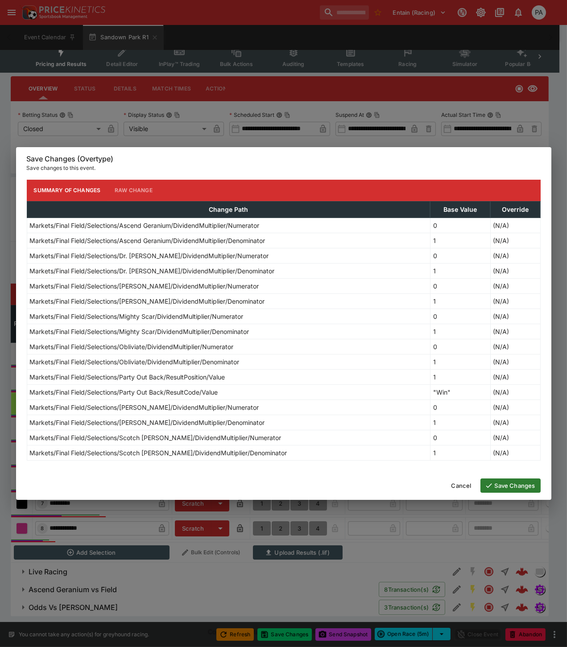
click at [500, 489] on button "Save Changes" at bounding box center [510, 486] width 60 height 14
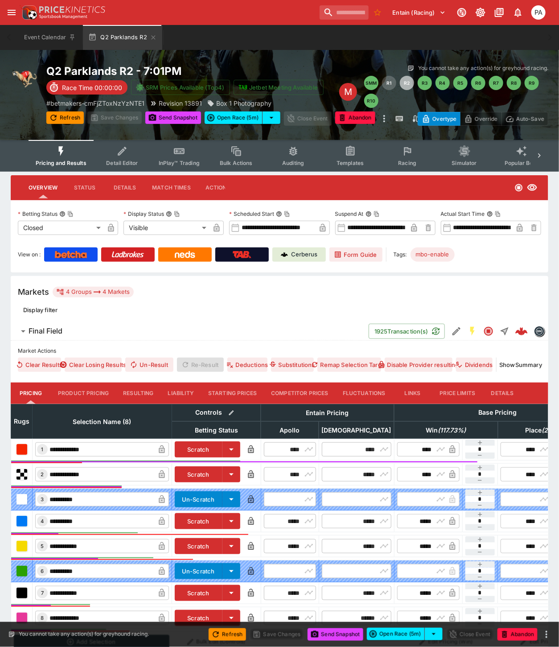
click at [139, 395] on button "Resulting" at bounding box center [138, 393] width 45 height 21
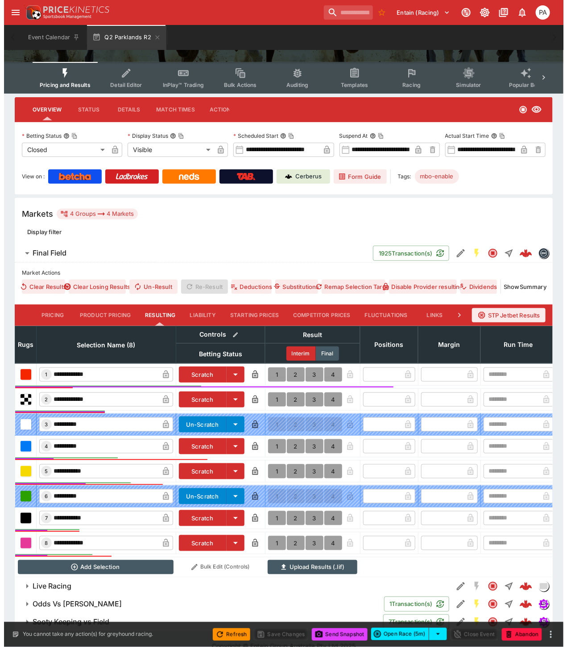
scroll to position [100, 0]
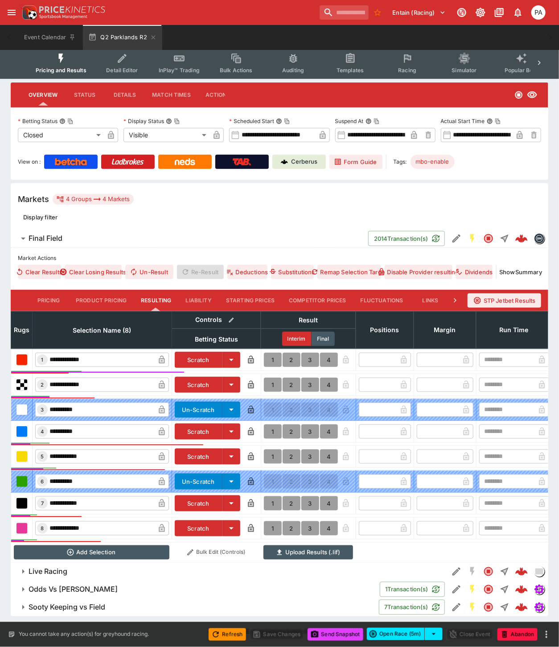
click at [269, 353] on button "1" at bounding box center [273, 360] width 18 height 14
type input "*"
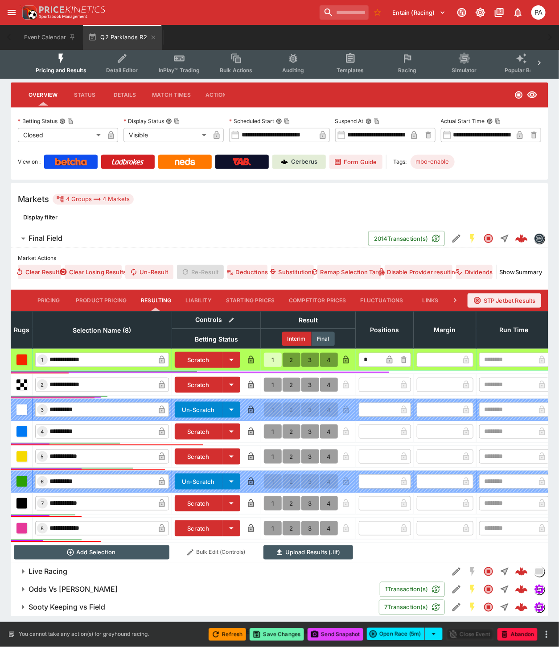
click at [287, 635] on button "Save Changes" at bounding box center [277, 635] width 54 height 12
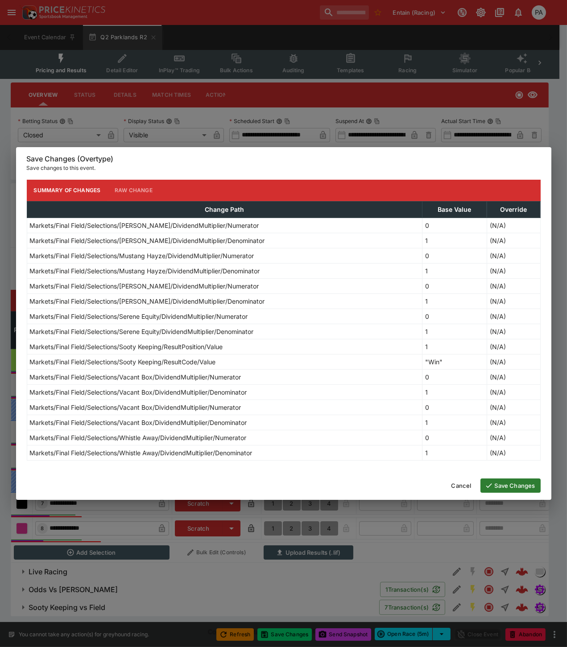
click at [510, 489] on button "Save Changes" at bounding box center [510, 486] width 60 height 14
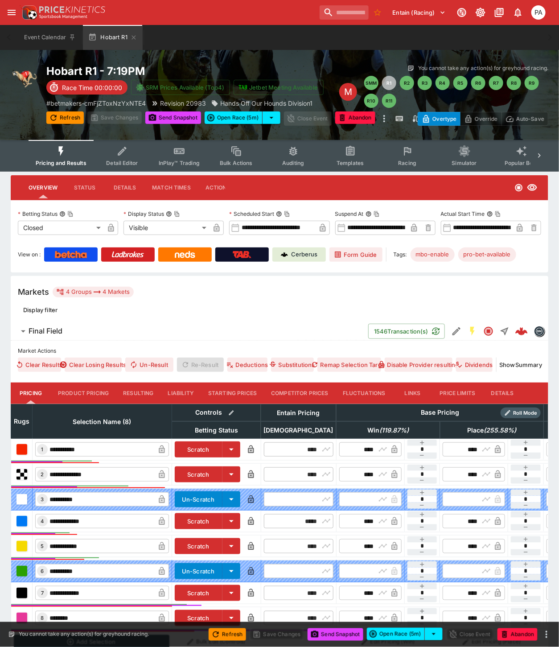
click at [145, 394] on button "Resulting" at bounding box center [138, 393] width 45 height 21
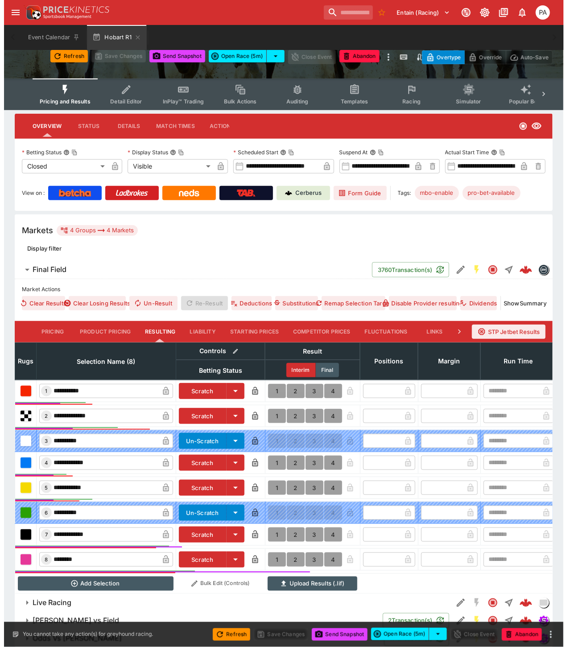
scroll to position [100, 0]
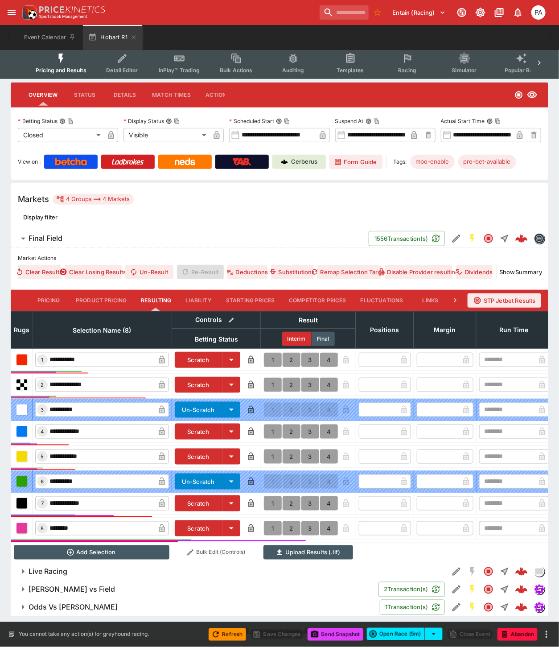
click at [273, 425] on button "1" at bounding box center [273, 432] width 18 height 14
type input "*"
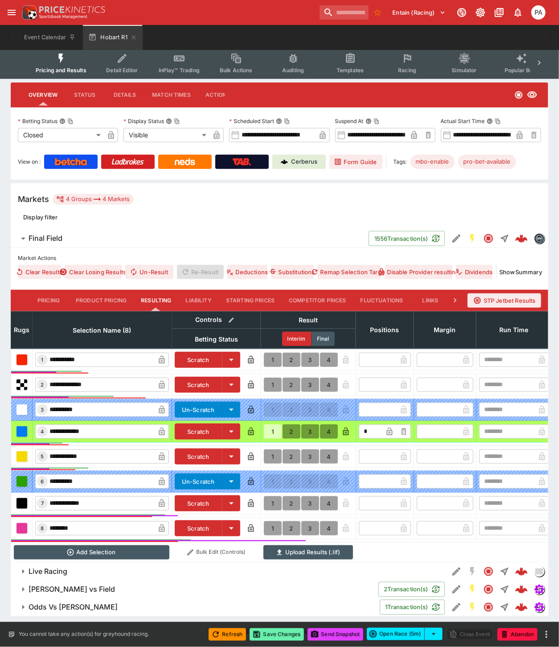
click at [280, 634] on button "Save Changes" at bounding box center [277, 635] width 54 height 12
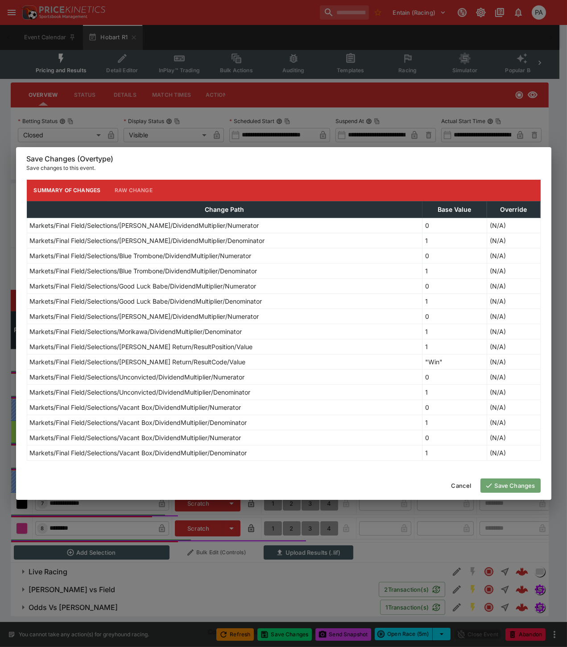
click at [505, 487] on button "Save Changes" at bounding box center [510, 486] width 60 height 14
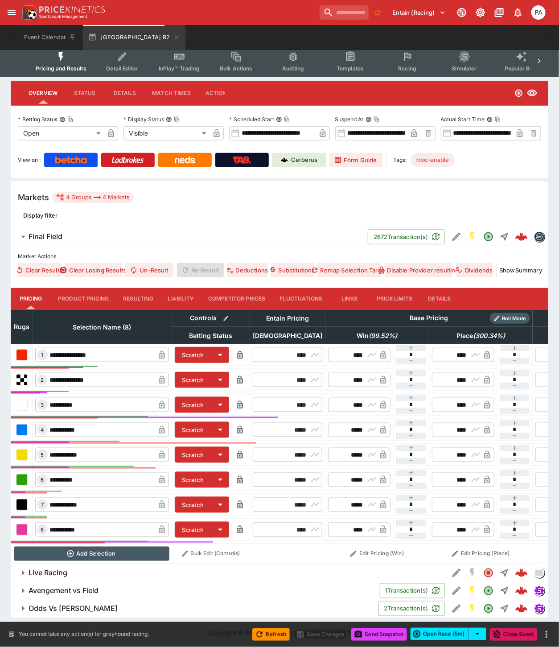
scroll to position [104, 0]
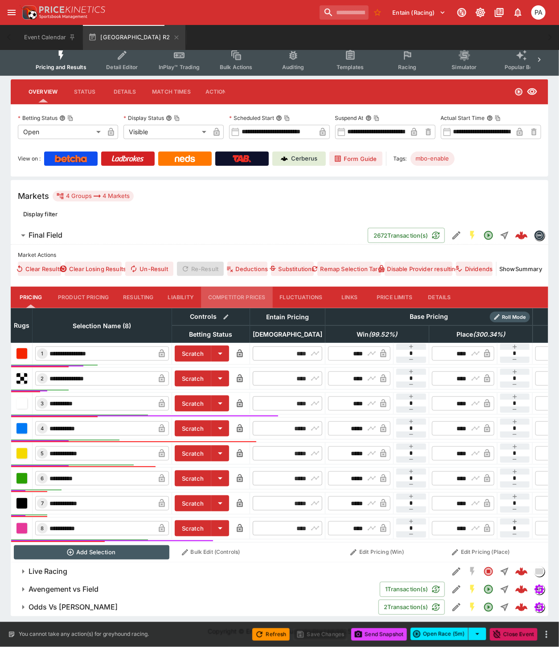
click at [238, 287] on button "Competitor Prices" at bounding box center [237, 297] width 72 height 21
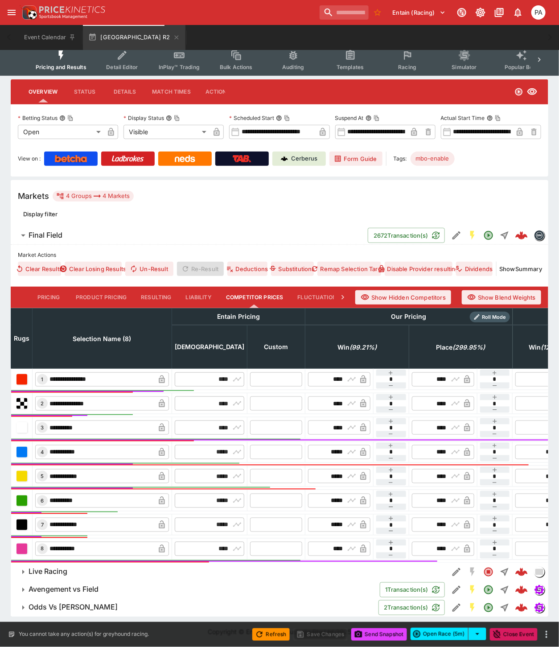
type input "****"
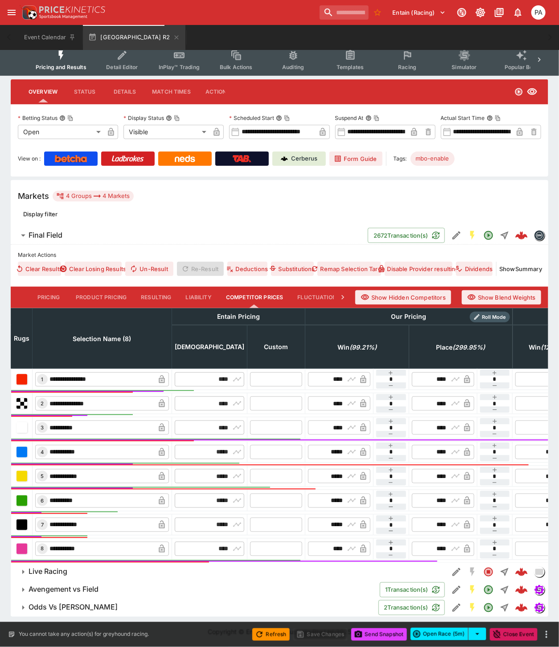
type input "****"
type input "*****"
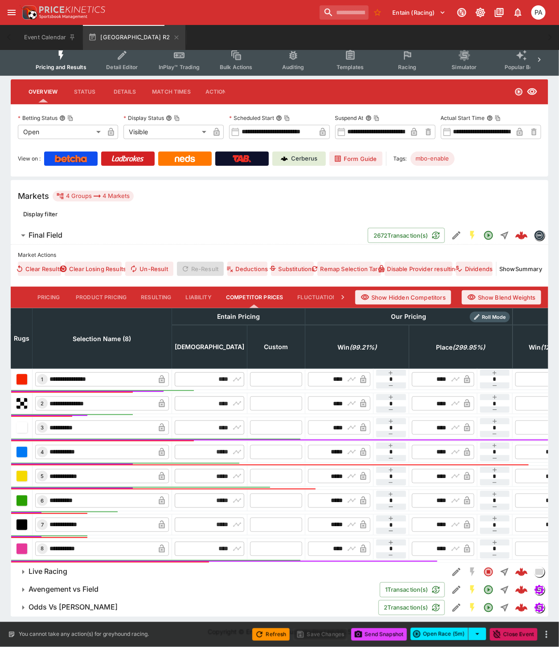
type input "*****"
type input "****"
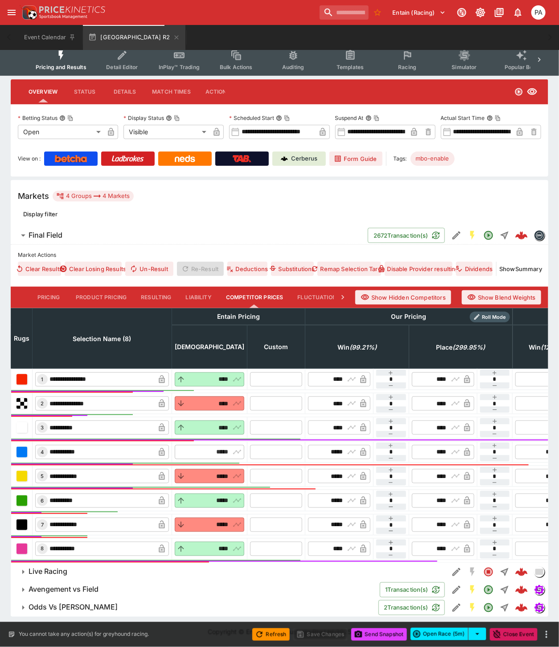
type input "****"
type input "*****"
type input "**********"
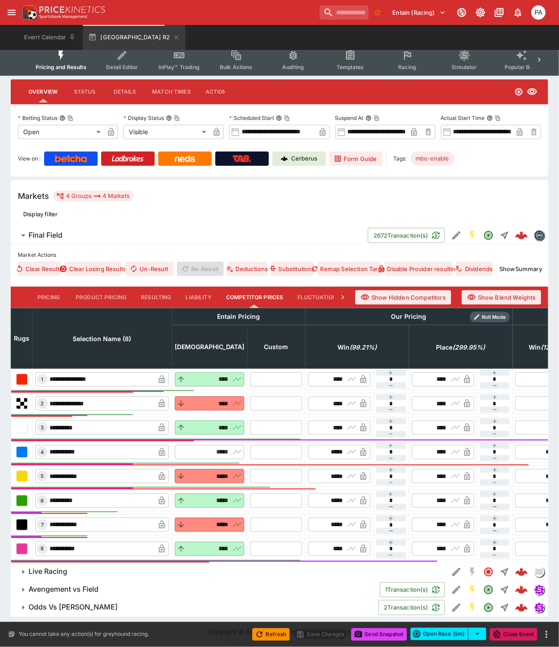
type input "**********"
type input "****"
type input "*****"
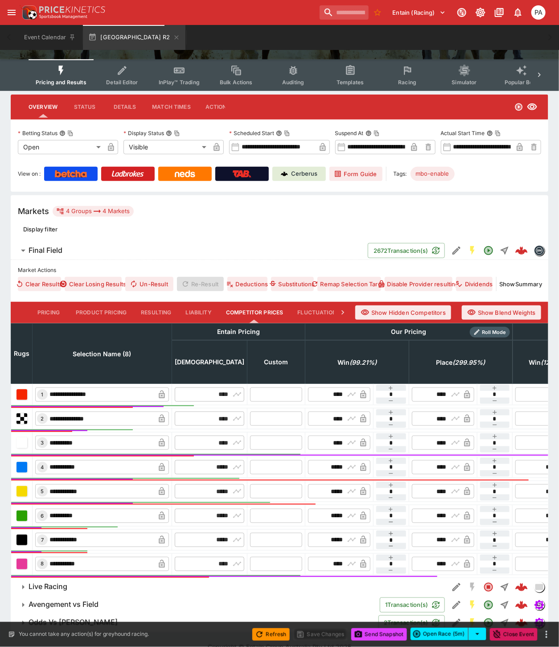
scroll to position [0, 0]
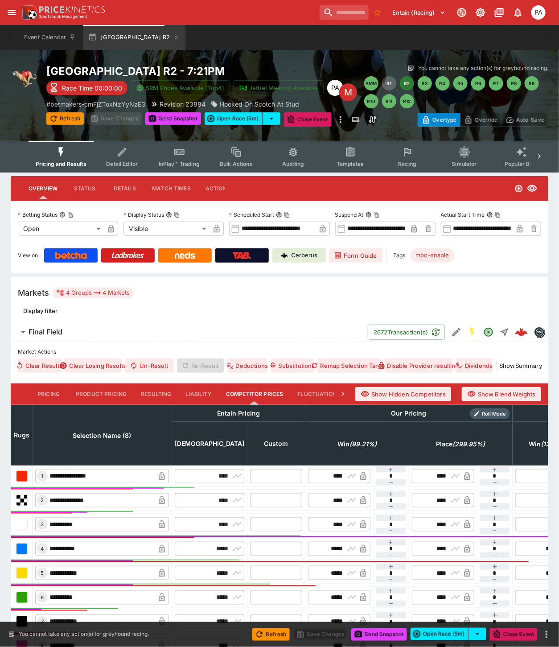
type input "****"
type input "*****"
type input "****"
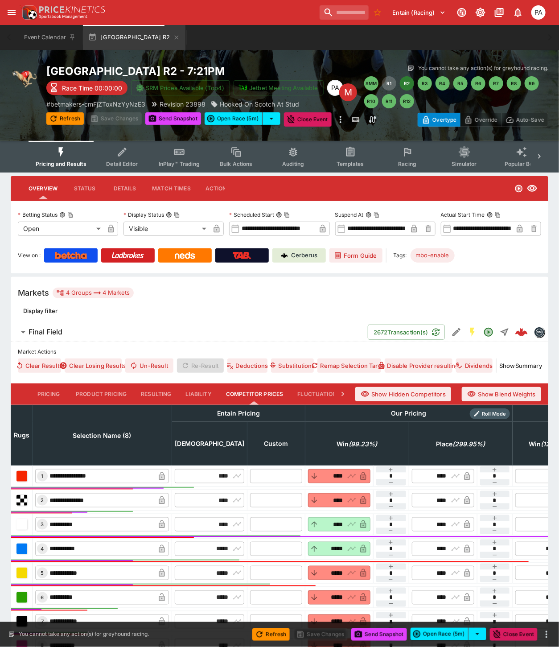
type input "****"
type input "*****"
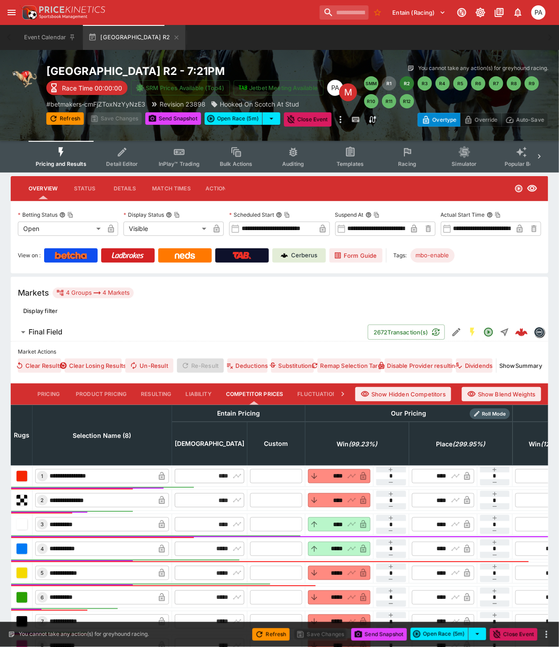
type input "*****"
type input "****"
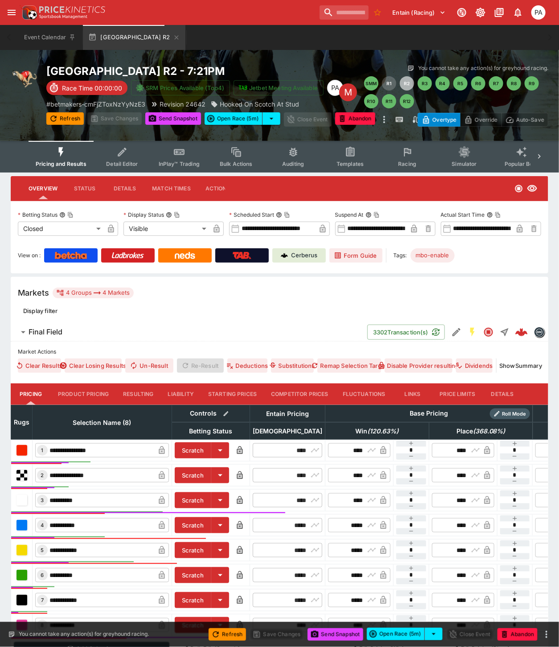
click at [123, 391] on button "Resulting" at bounding box center [138, 394] width 45 height 21
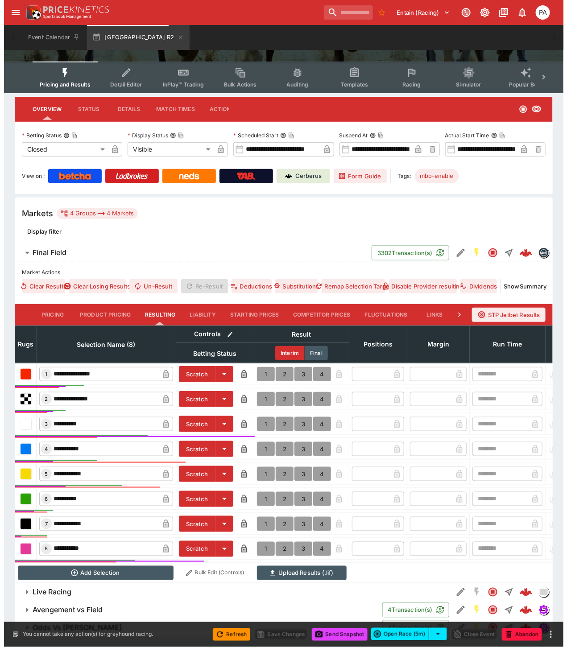
scroll to position [107, 0]
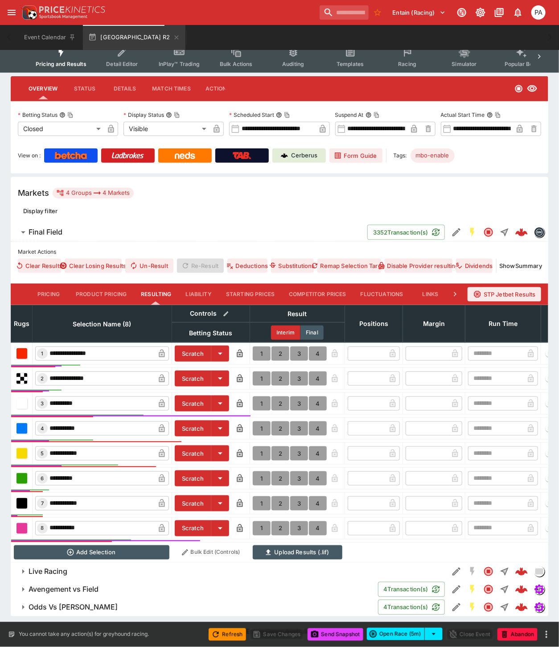
click at [261, 347] on button "1" at bounding box center [262, 354] width 18 height 14
type input "*"
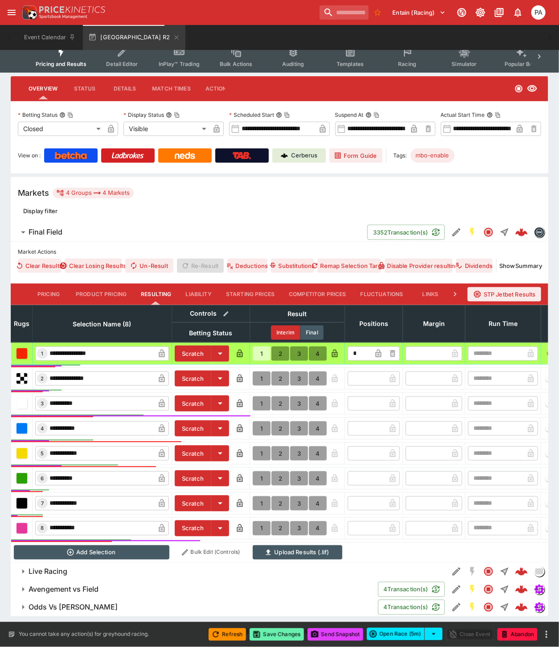
click at [283, 634] on button "Save Changes" at bounding box center [277, 635] width 54 height 12
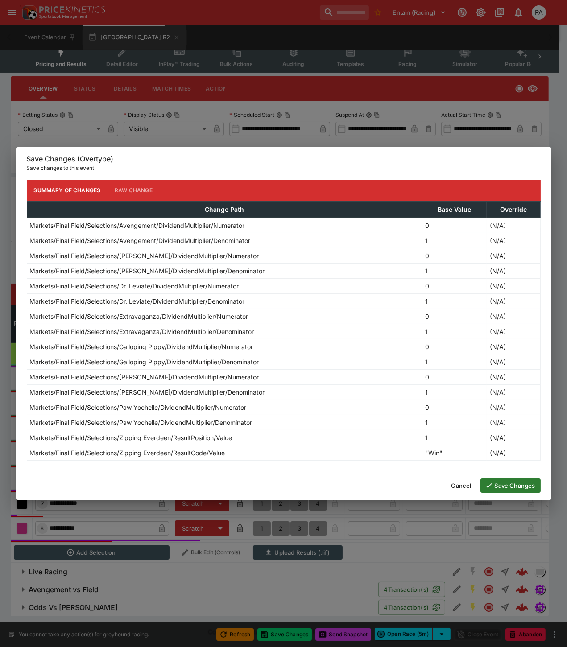
click at [497, 487] on button "Save Changes" at bounding box center [510, 486] width 60 height 14
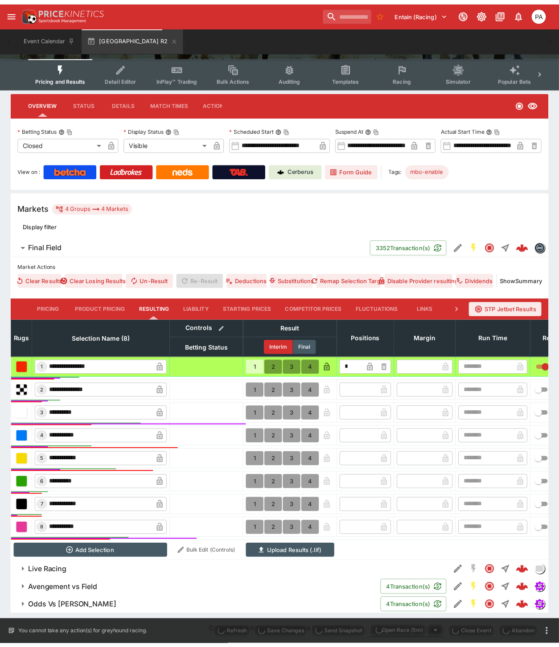
scroll to position [92, 0]
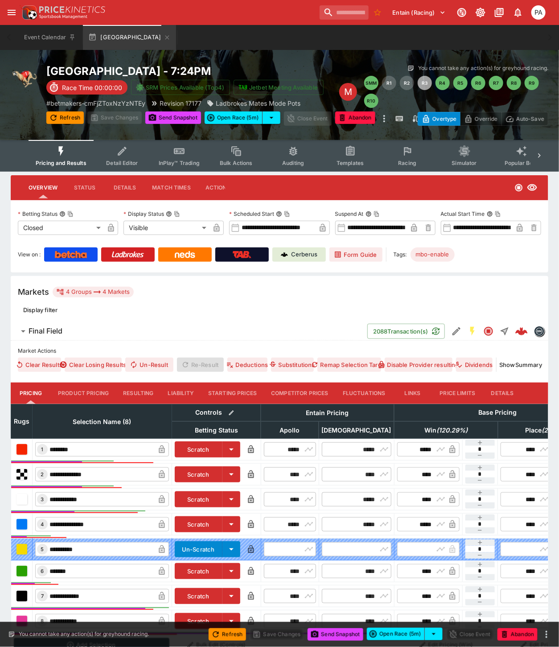
click at [139, 393] on button "Resulting" at bounding box center [138, 393] width 45 height 21
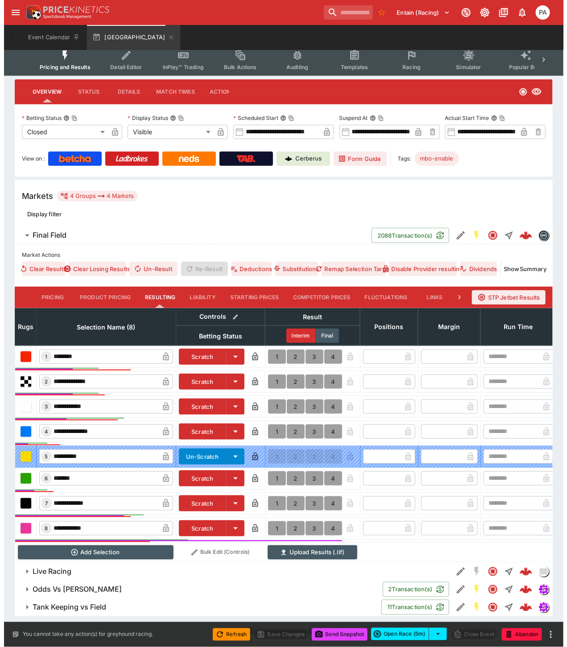
scroll to position [104, 0]
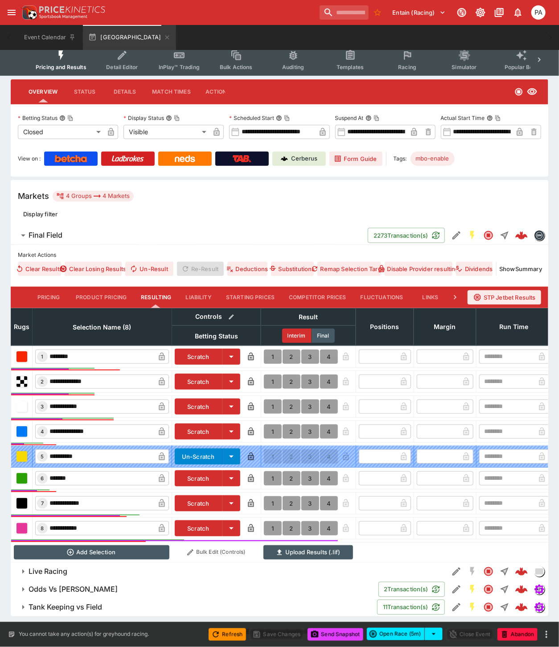
click at [271, 400] on button "1" at bounding box center [273, 407] width 18 height 14
type input "*"
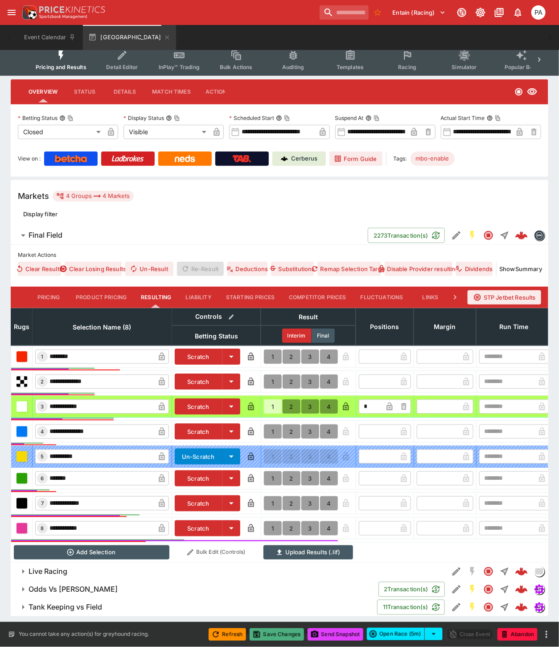
click at [281, 637] on button "Save Changes" at bounding box center [277, 635] width 54 height 12
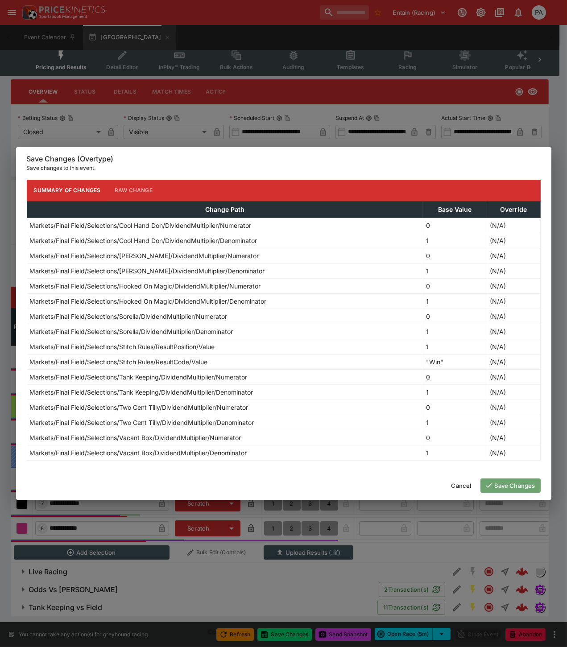
click at [506, 488] on button "Save Changes" at bounding box center [510, 486] width 60 height 14
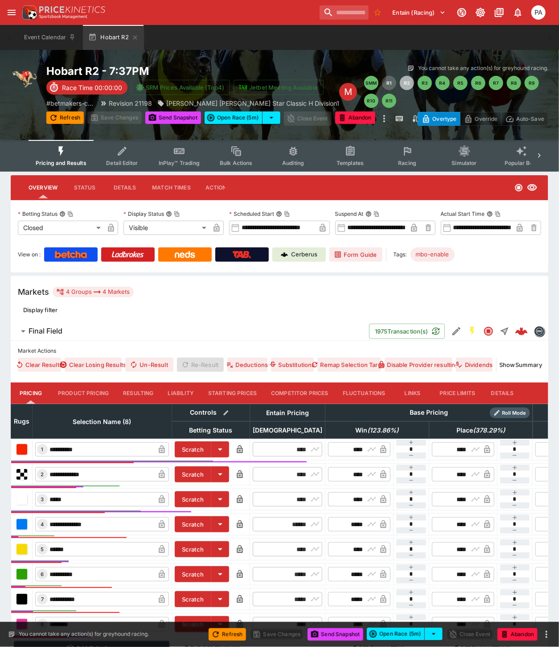
click at [144, 392] on button "Resulting" at bounding box center [138, 393] width 45 height 21
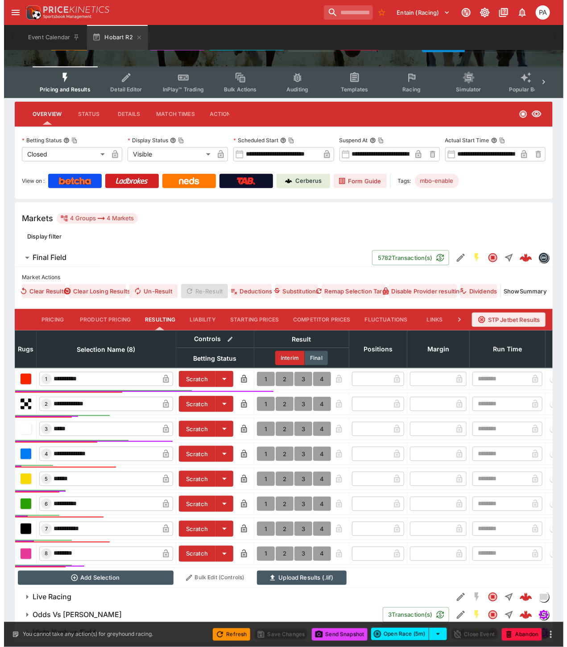
scroll to position [107, 0]
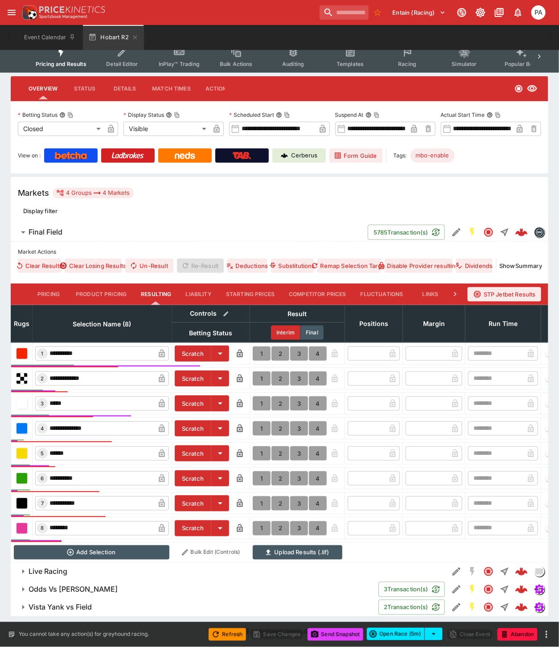
click at [261, 372] on button "1" at bounding box center [262, 379] width 18 height 14
type input "*"
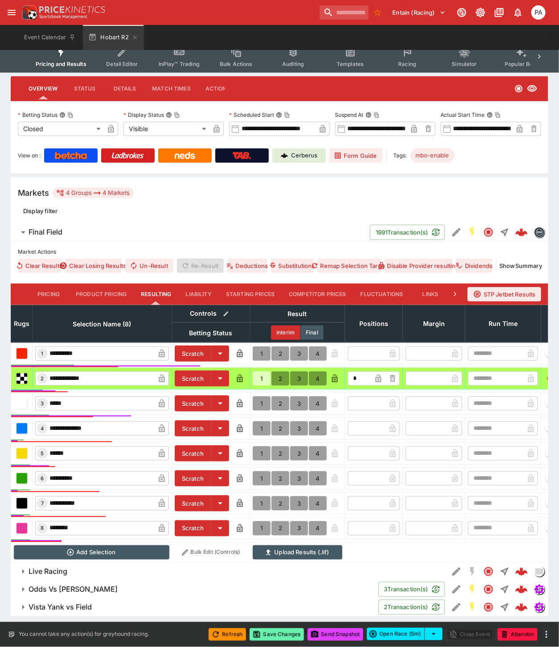
click at [278, 635] on button "Save Changes" at bounding box center [277, 635] width 54 height 12
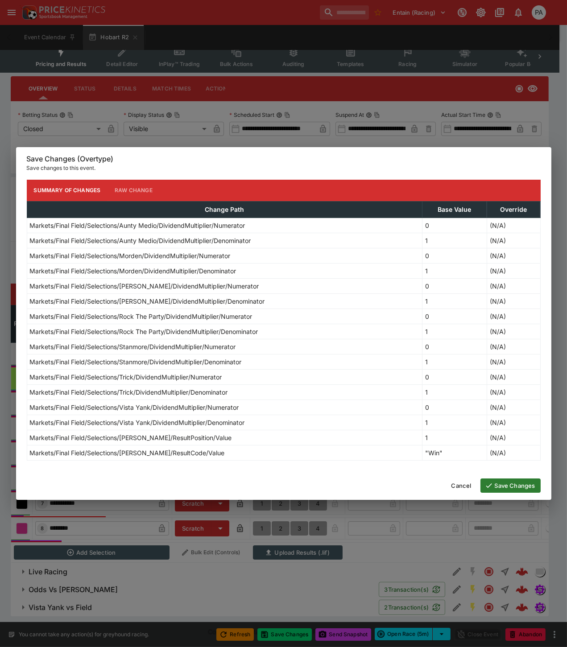
click at [505, 484] on button "Save Changes" at bounding box center [510, 486] width 60 height 14
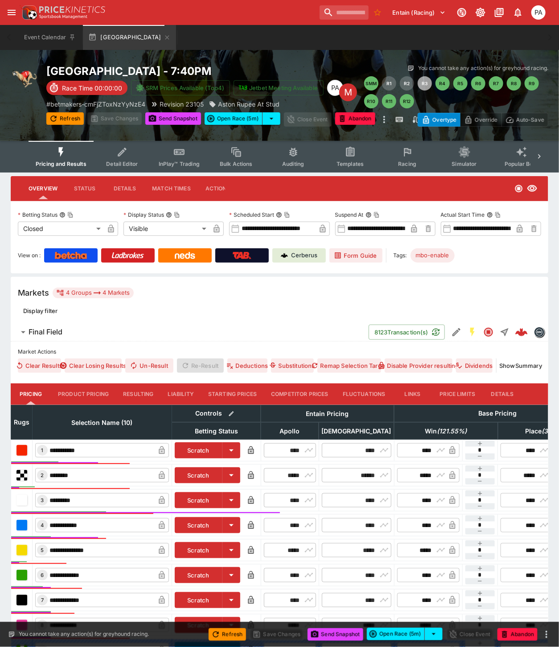
click at [135, 387] on button "Resulting" at bounding box center [138, 394] width 45 height 21
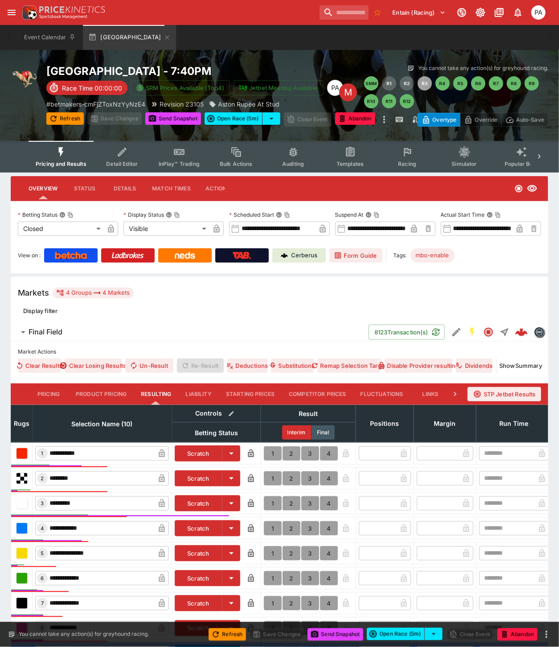
scroll to position [150, 0]
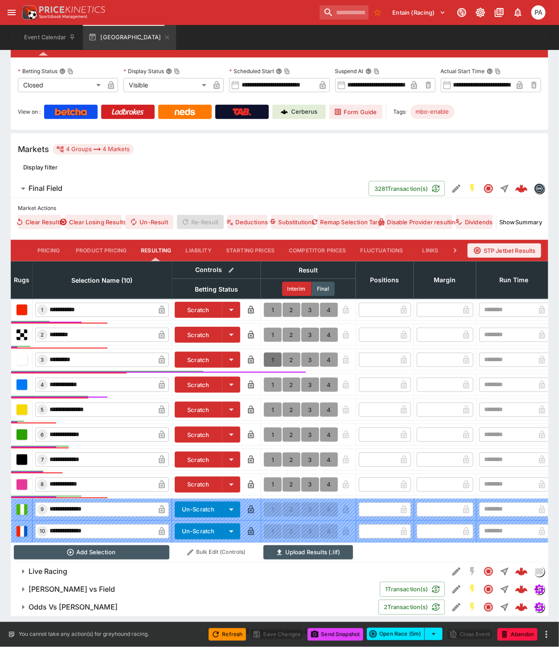
click at [271, 353] on button "1" at bounding box center [273, 360] width 18 height 14
type input "*"
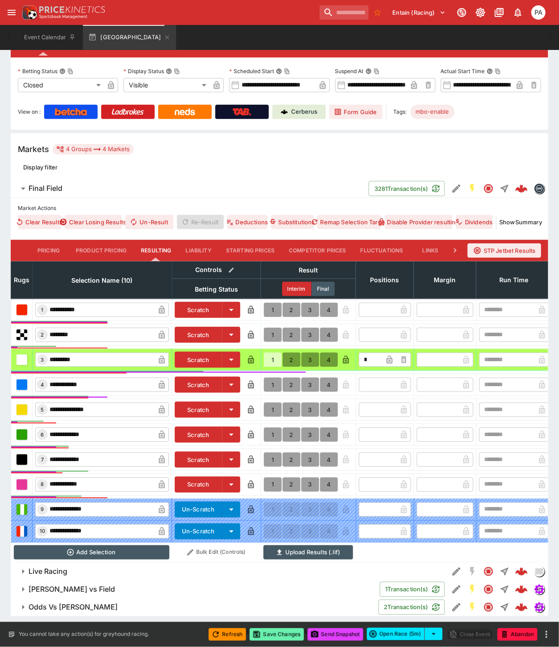
click at [281, 634] on button "Save Changes" at bounding box center [277, 635] width 54 height 12
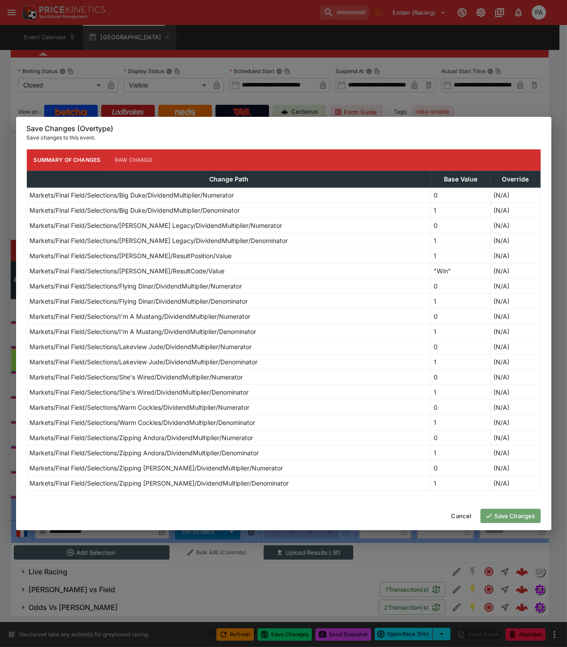
click at [503, 517] on button "Save Changes" at bounding box center [510, 516] width 60 height 14
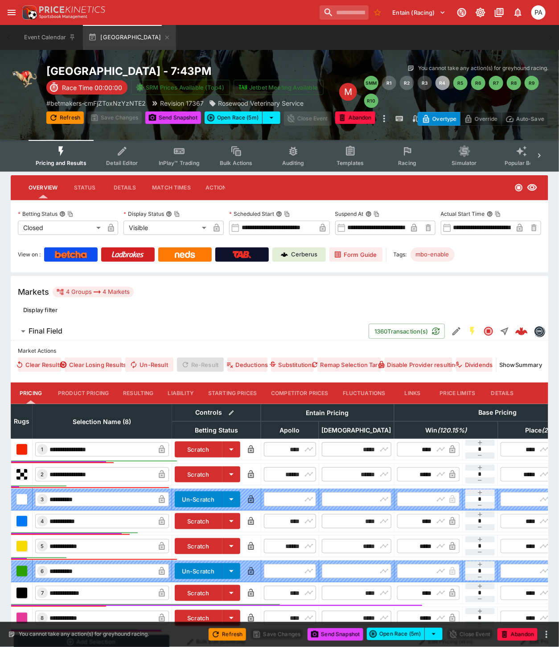
click at [137, 390] on button "Resulting" at bounding box center [138, 393] width 45 height 21
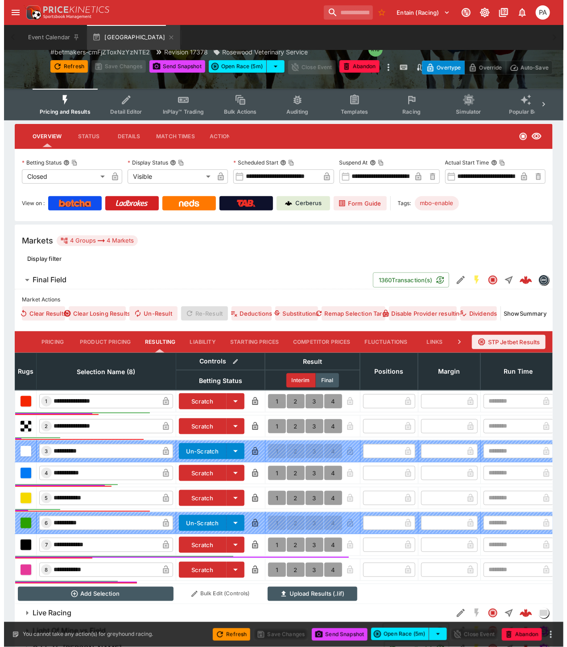
scroll to position [100, 0]
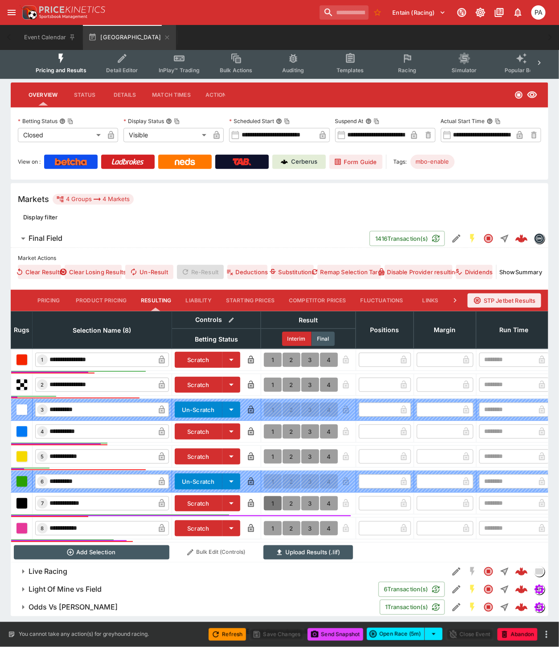
click at [273, 497] on button "1" at bounding box center [273, 504] width 18 height 14
type input "*"
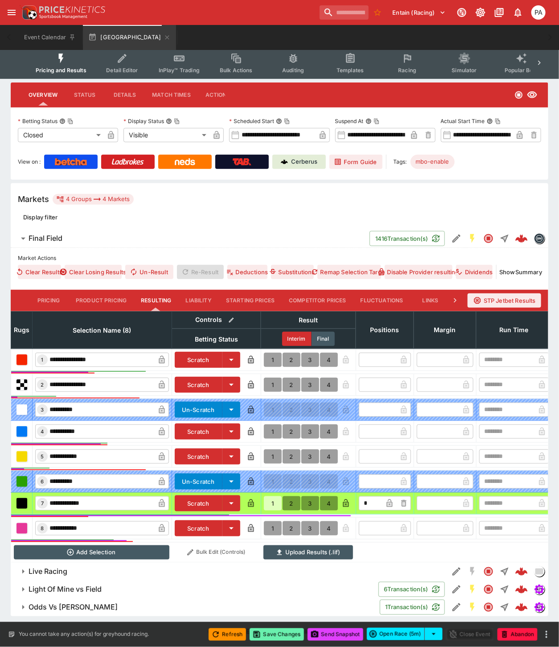
click at [279, 636] on button "Save Changes" at bounding box center [277, 635] width 54 height 12
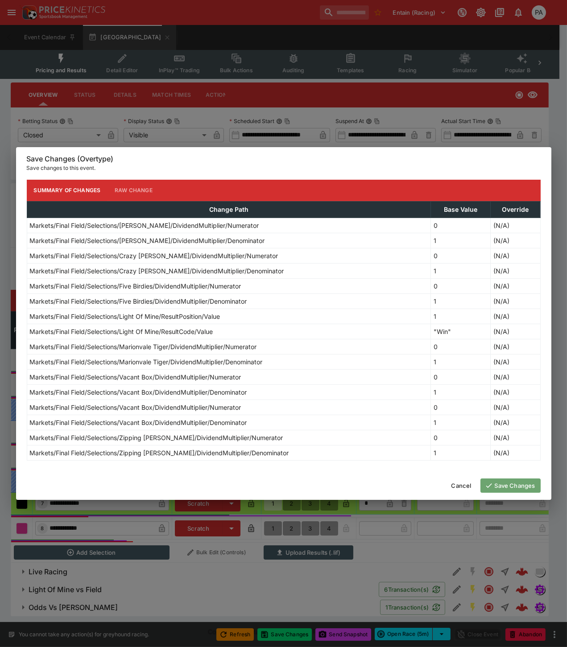
click at [499, 488] on button "Save Changes" at bounding box center [510, 486] width 60 height 14
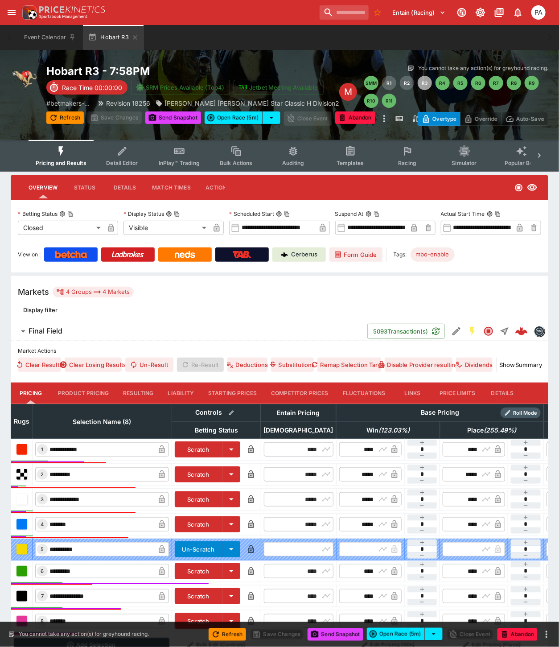
click at [136, 393] on button "Resulting" at bounding box center [138, 393] width 45 height 21
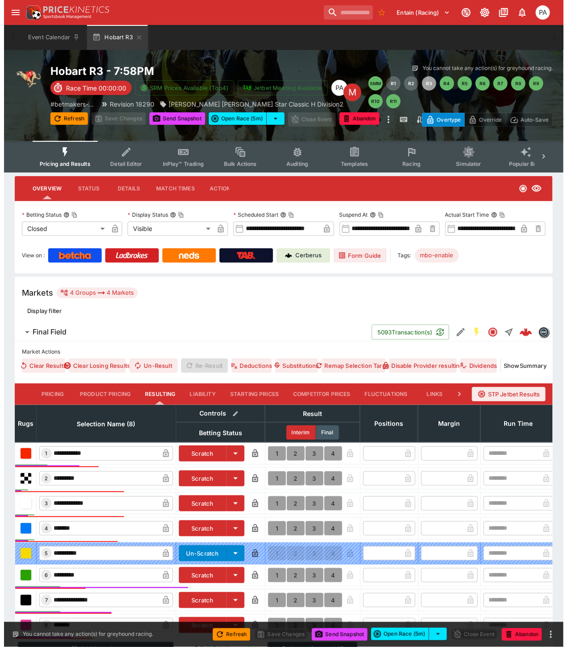
scroll to position [104, 0]
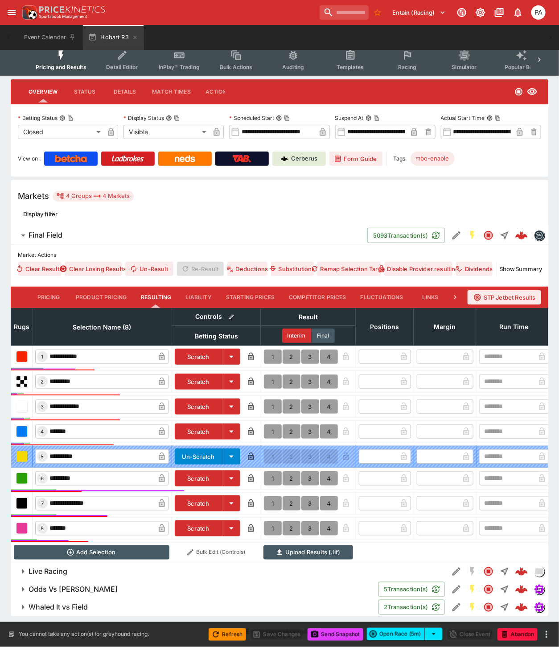
click at [272, 522] on button "1" at bounding box center [273, 529] width 18 height 14
type input "*"
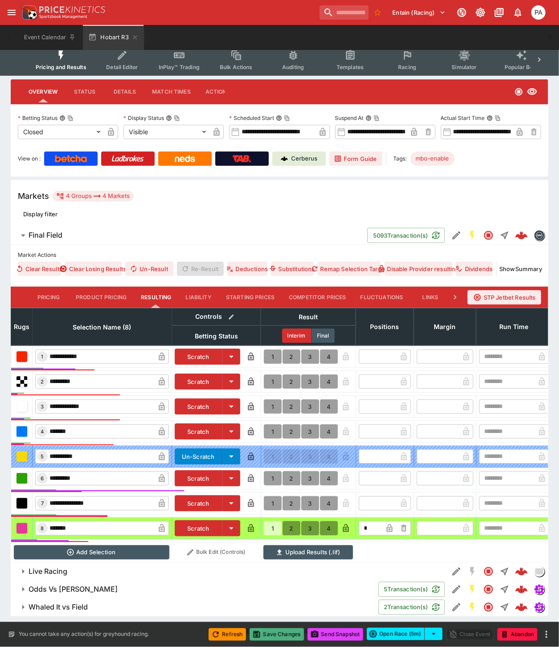
click at [280, 634] on button "Save Changes" at bounding box center [277, 635] width 54 height 12
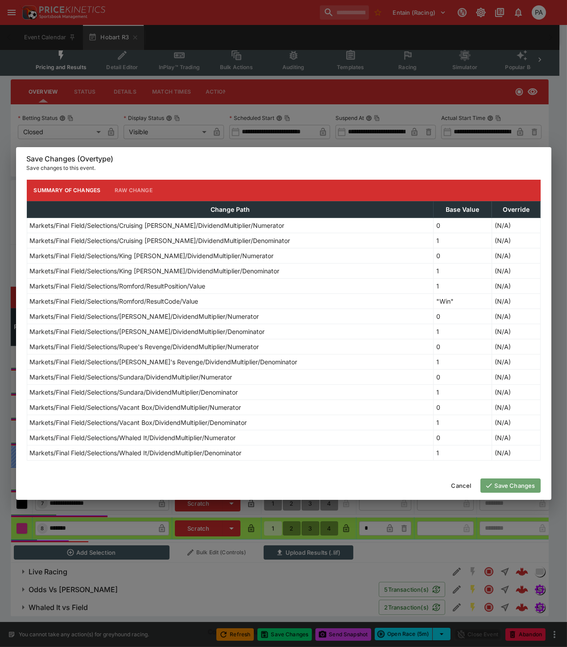
click at [491, 485] on icon "button" at bounding box center [489, 486] width 8 height 8
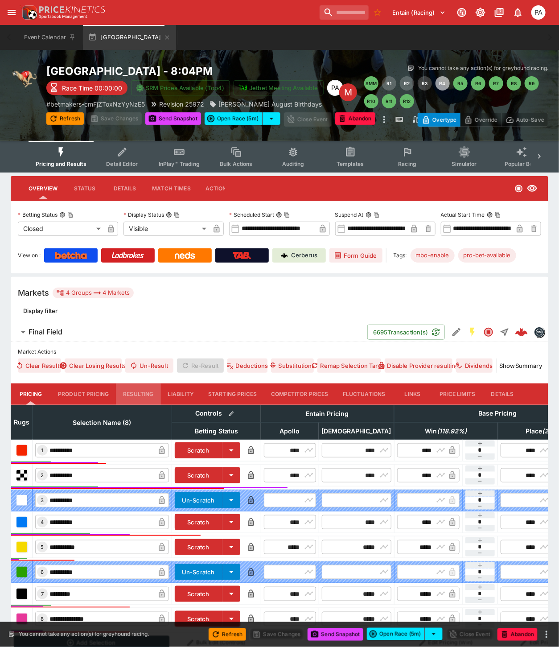
click at [135, 390] on button "Resulting" at bounding box center [138, 394] width 45 height 21
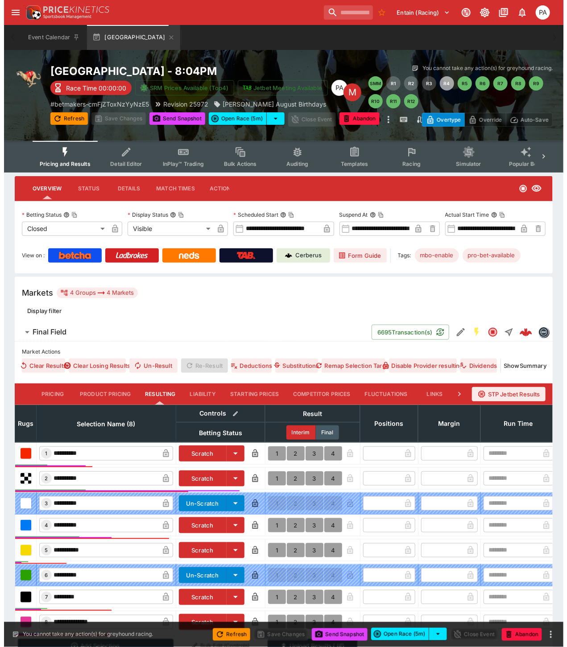
scroll to position [100, 0]
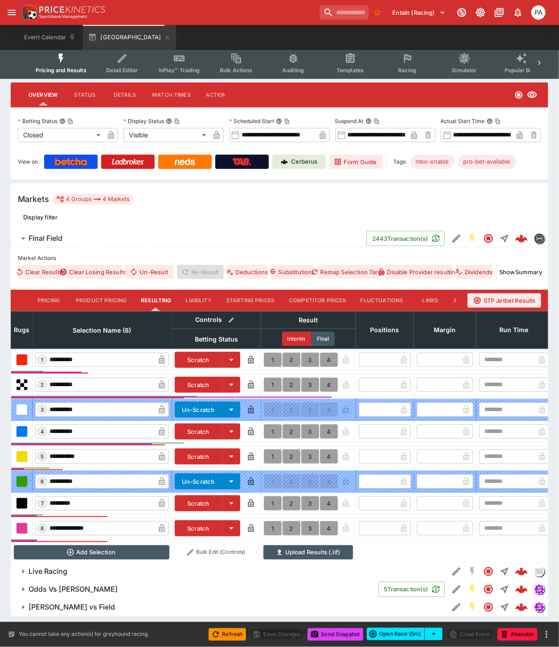
click at [273, 378] on button "1" at bounding box center [273, 385] width 18 height 14
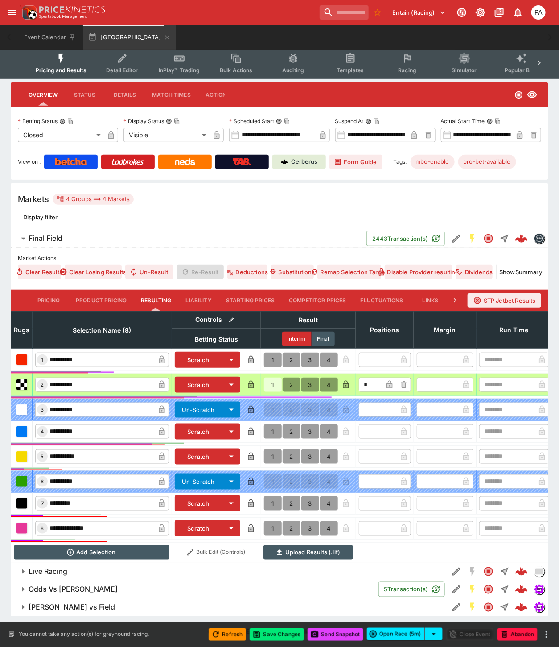
type input "*"
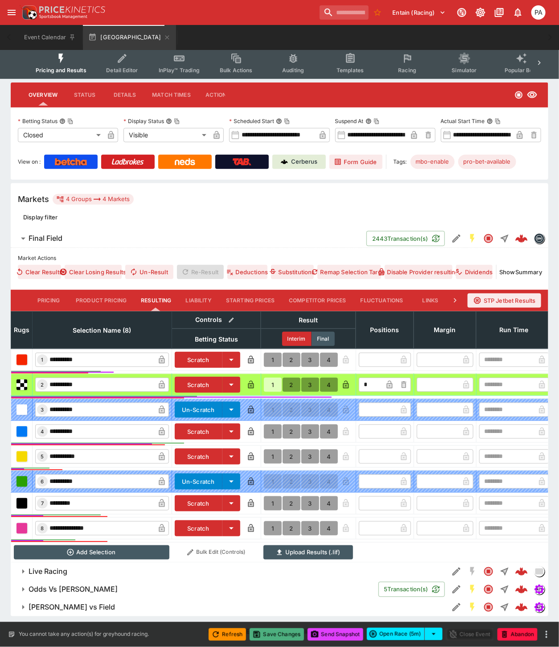
click at [281, 637] on button "Save Changes" at bounding box center [277, 635] width 54 height 12
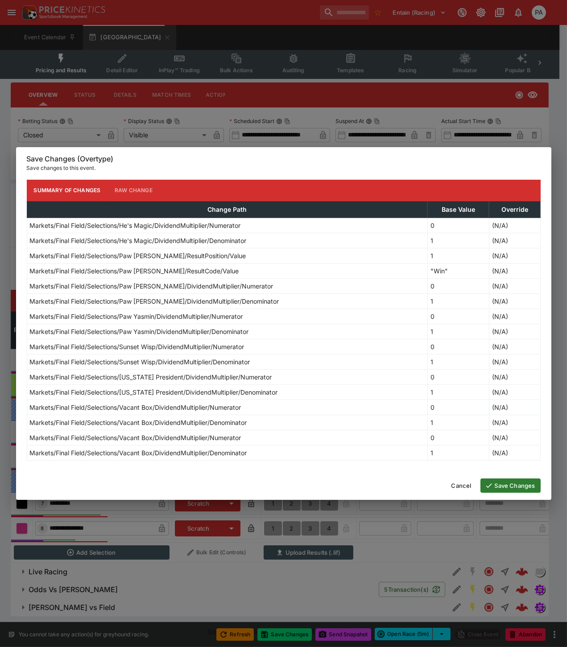
click at [500, 485] on button "Save Changes" at bounding box center [510, 486] width 60 height 14
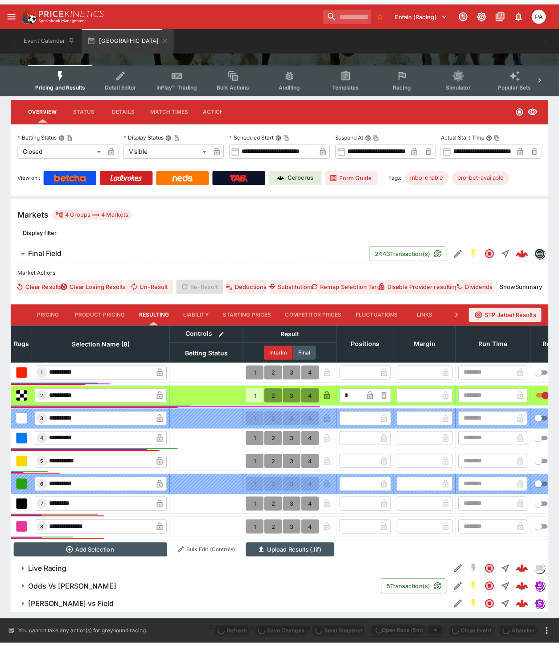
scroll to position [87, 0]
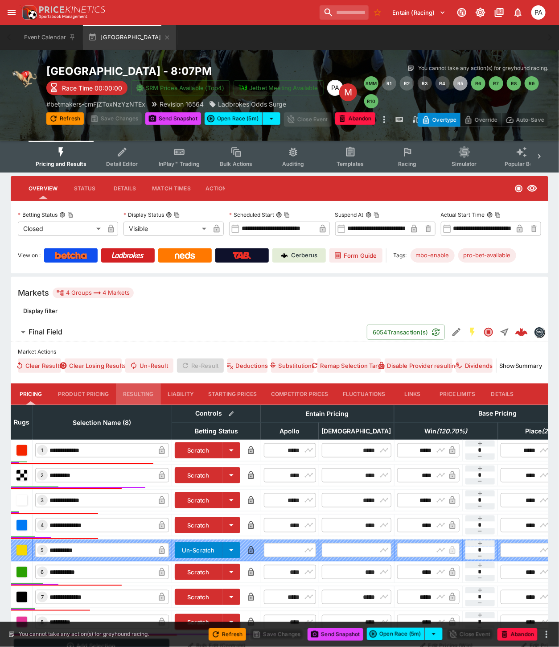
click at [145, 394] on button "Resulting" at bounding box center [138, 394] width 45 height 21
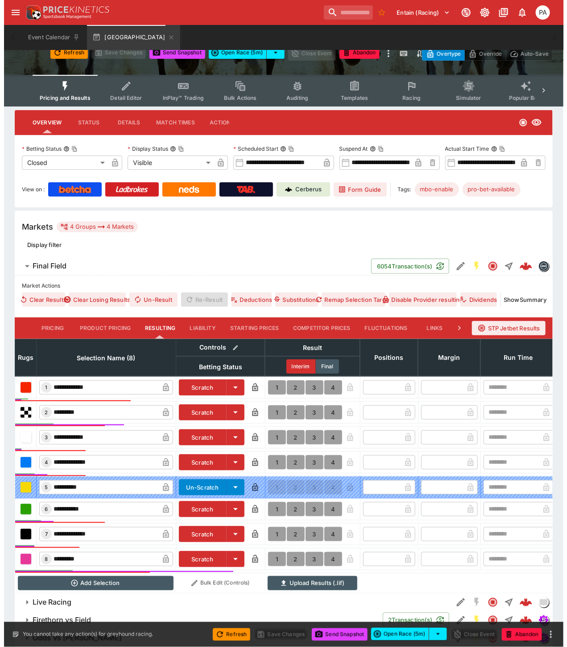
scroll to position [104, 0]
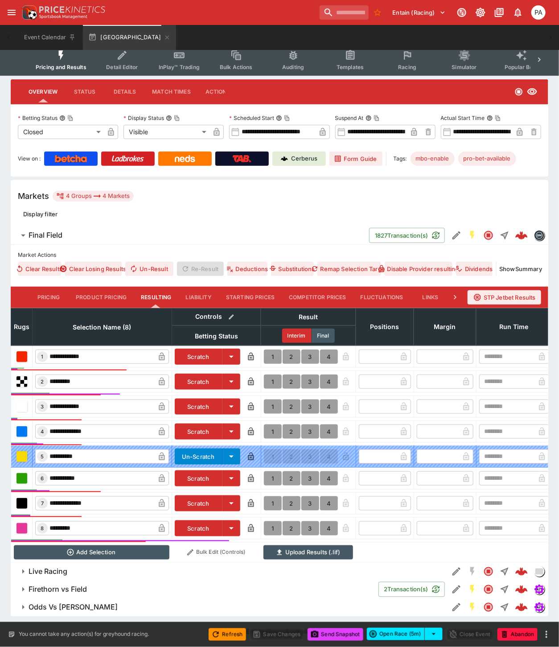
click at [273, 522] on button "1" at bounding box center [273, 529] width 18 height 14
type input "*"
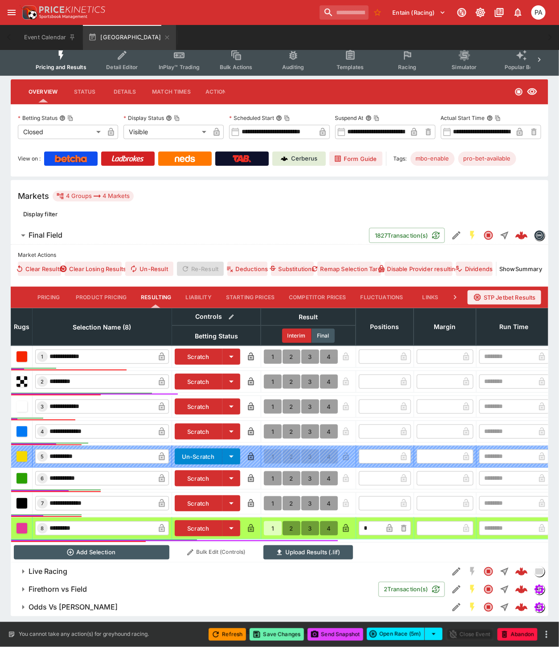
click at [284, 632] on button "Save Changes" at bounding box center [277, 635] width 54 height 12
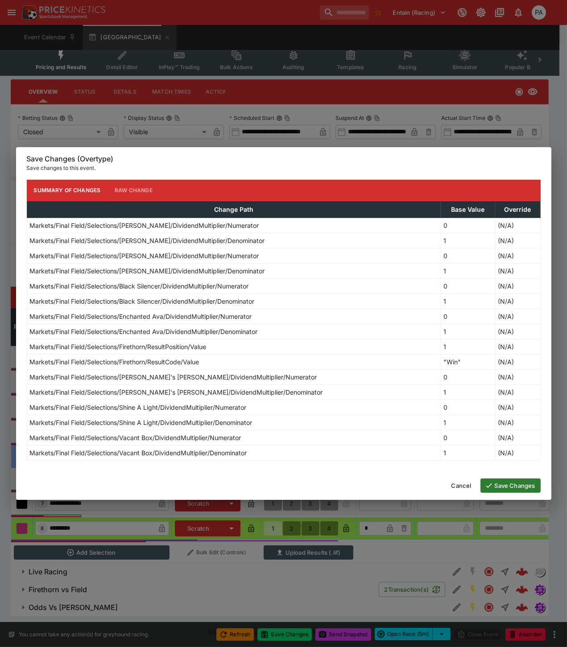
click at [505, 484] on button "Save Changes" at bounding box center [510, 486] width 60 height 14
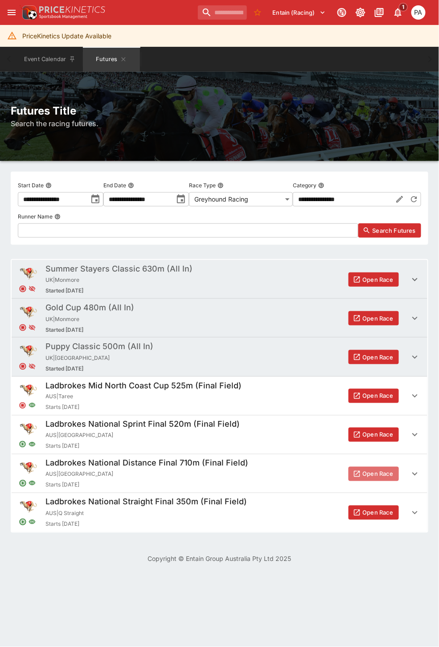
click at [373, 474] on button "Open Race" at bounding box center [374, 474] width 50 height 14
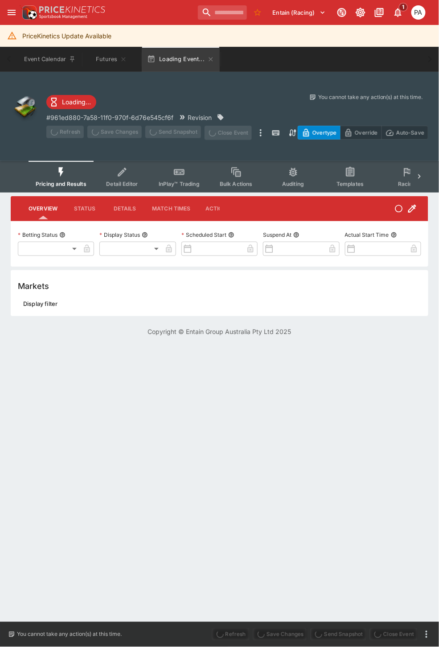
type input "**********"
type input "*******"
type input "**********"
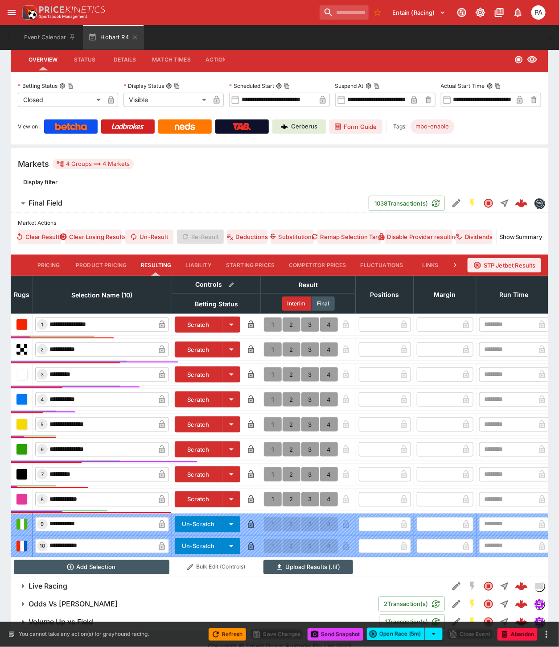
scroll to position [150, 0]
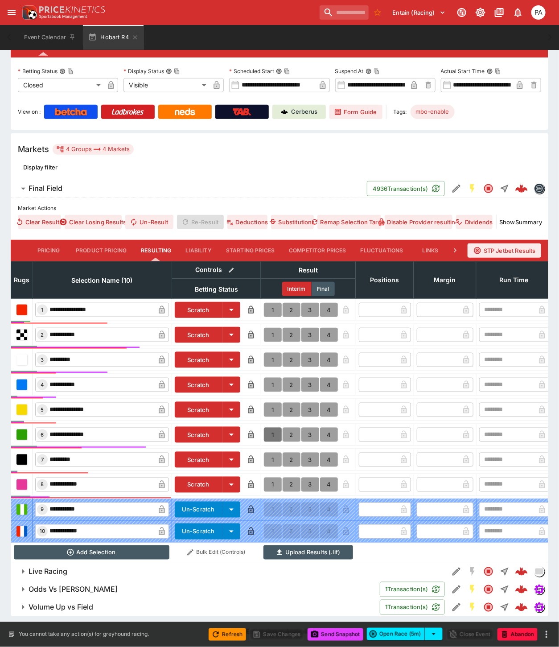
click at [270, 429] on button "1" at bounding box center [273, 435] width 18 height 14
type input "*"
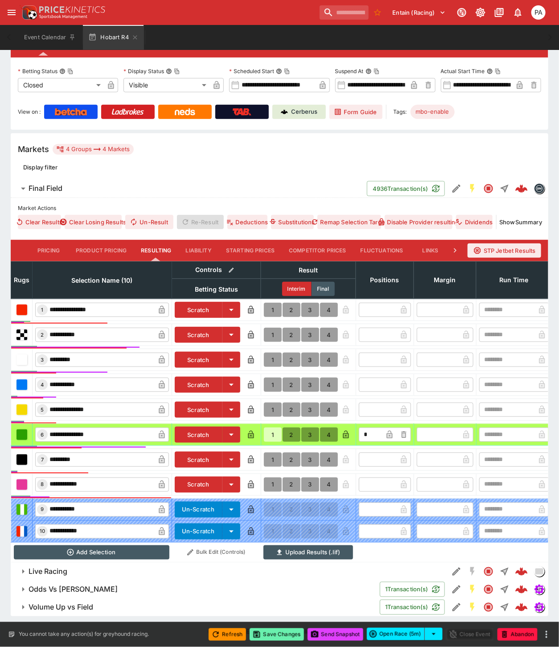
click at [275, 631] on button "Save Changes" at bounding box center [277, 635] width 54 height 12
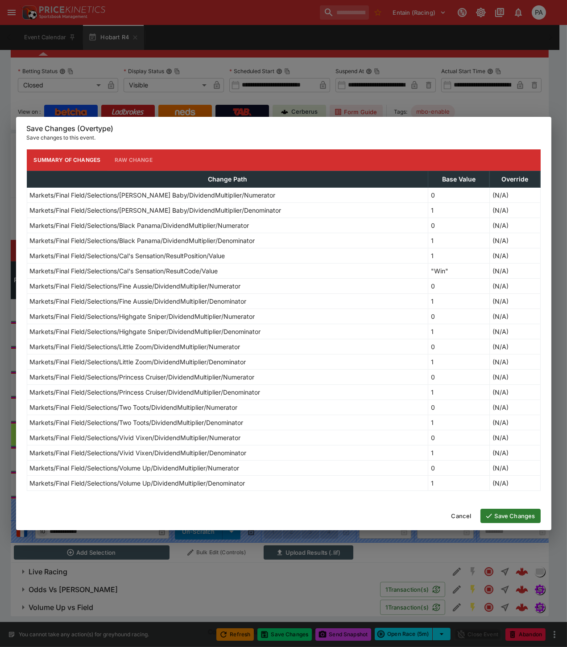
click at [509, 514] on button "Save Changes" at bounding box center [510, 516] width 60 height 14
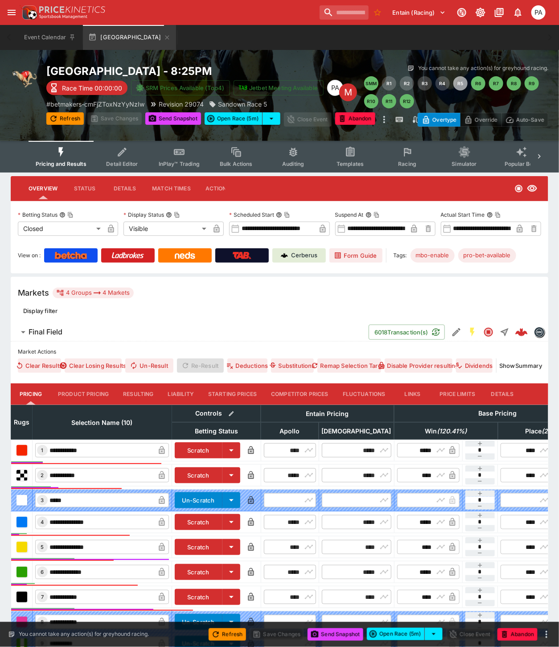
click at [136, 387] on button "Resulting" at bounding box center [138, 394] width 45 height 21
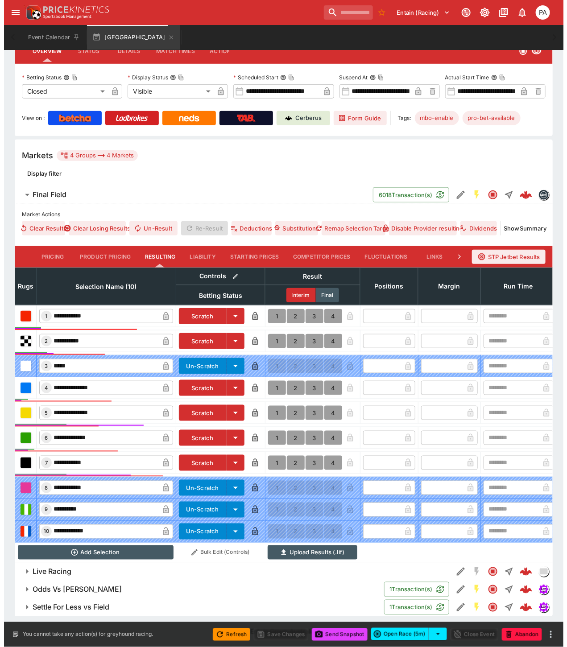
scroll to position [144, 0]
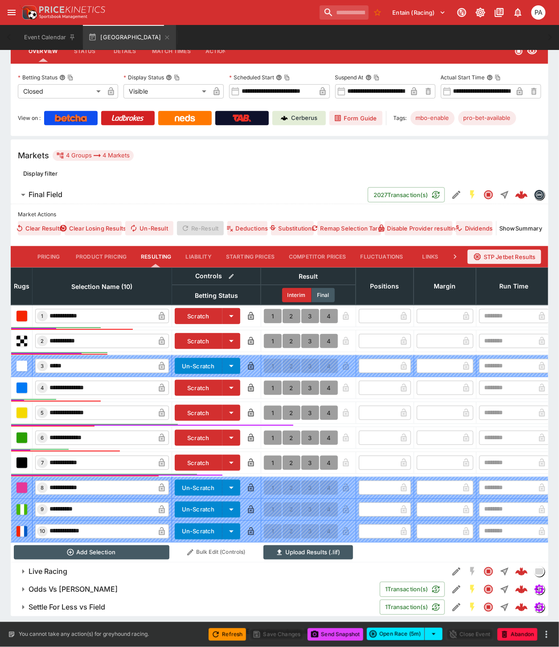
click at [269, 309] on button "1" at bounding box center [273, 316] width 18 height 14
type input "*"
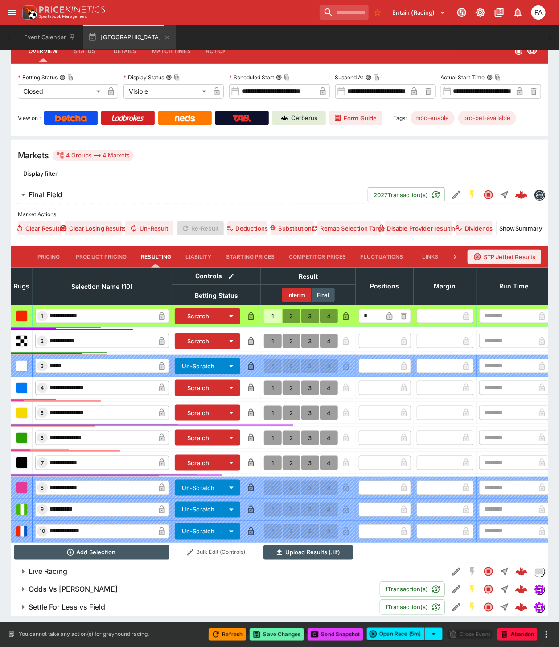
click at [275, 633] on button "Save Changes" at bounding box center [277, 635] width 54 height 12
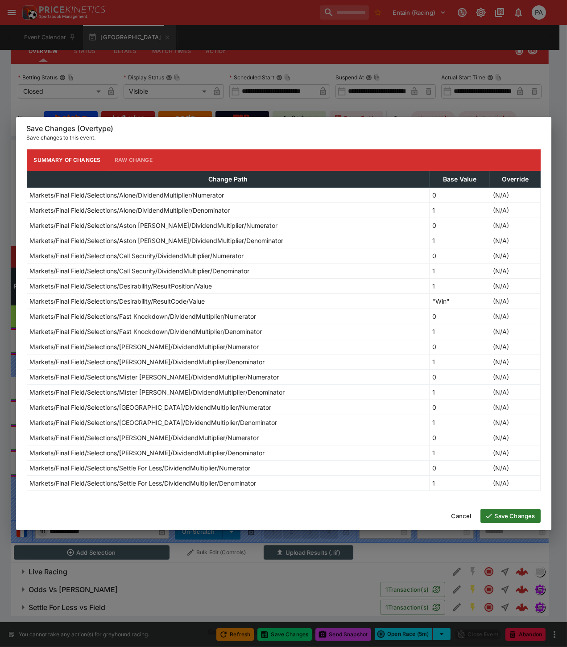
click at [518, 515] on button "Save Changes" at bounding box center [510, 516] width 60 height 14
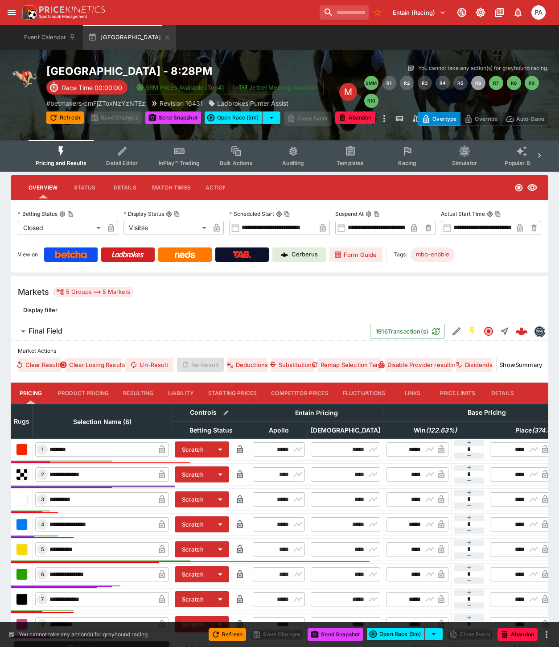
click at [142, 398] on button "Resulting" at bounding box center [138, 393] width 45 height 21
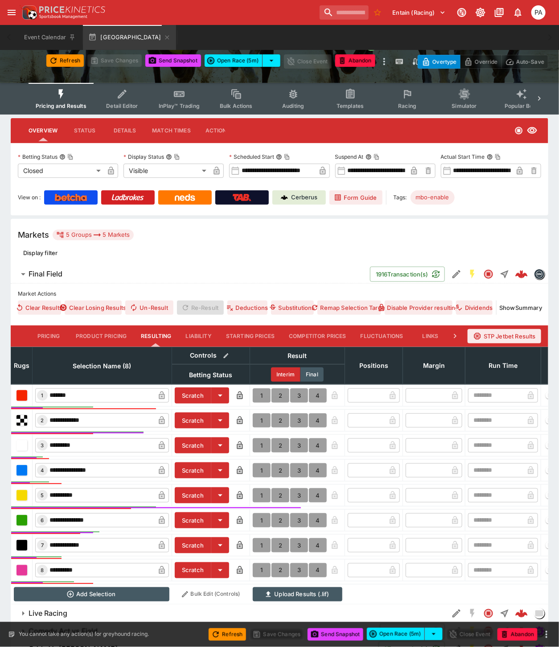
scroll to position [125, 0]
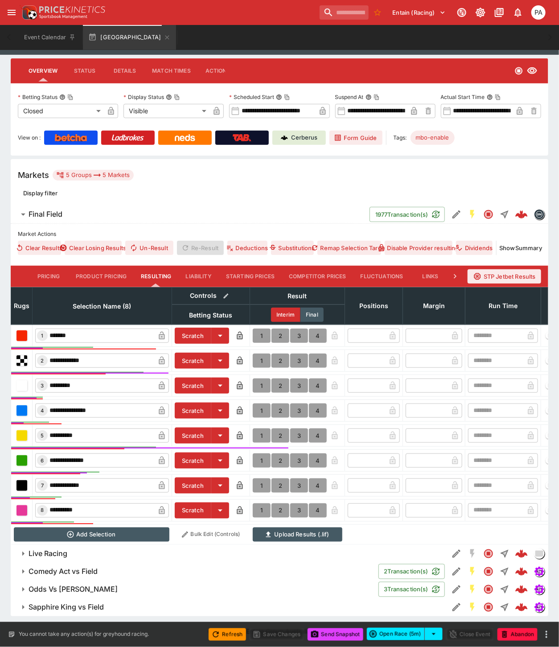
click at [260, 379] on button "1" at bounding box center [262, 386] width 18 height 14
type input "*"
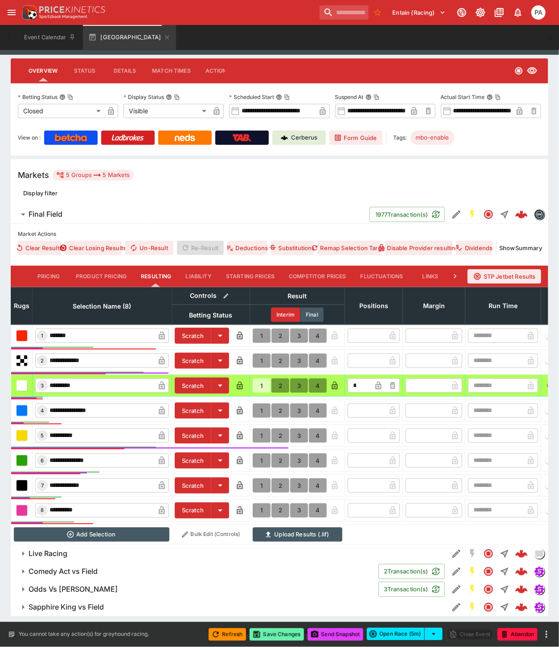
click at [274, 635] on button "Save Changes" at bounding box center [277, 635] width 54 height 12
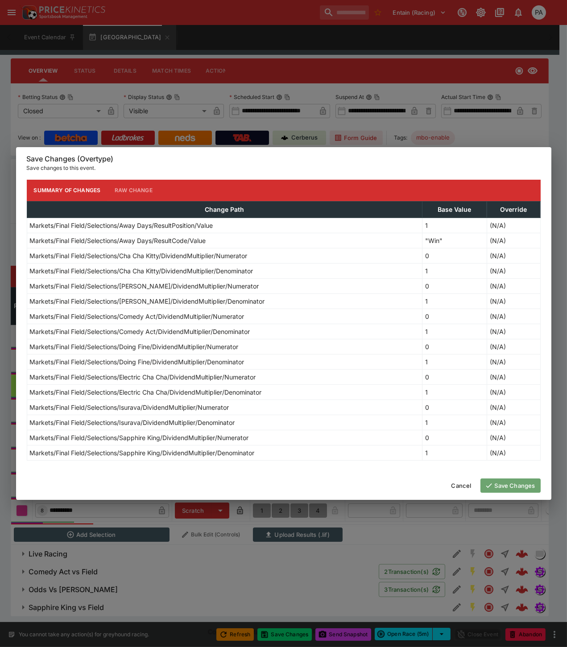
click at [509, 487] on button "Save Changes" at bounding box center [510, 486] width 60 height 14
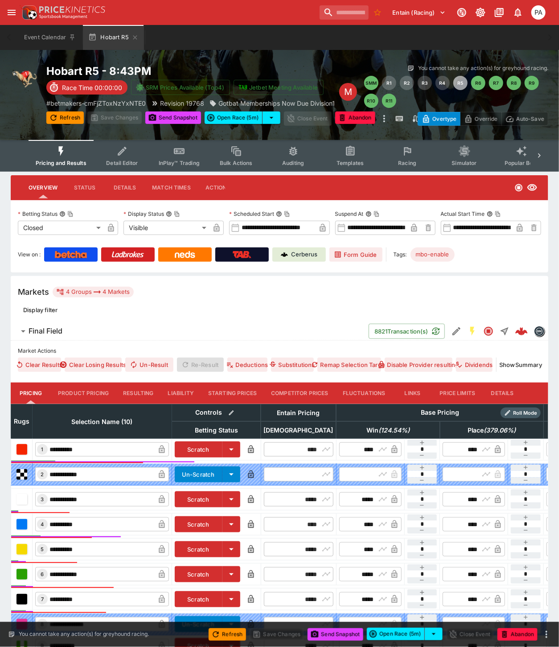
click at [142, 393] on button "Resulting" at bounding box center [138, 393] width 45 height 21
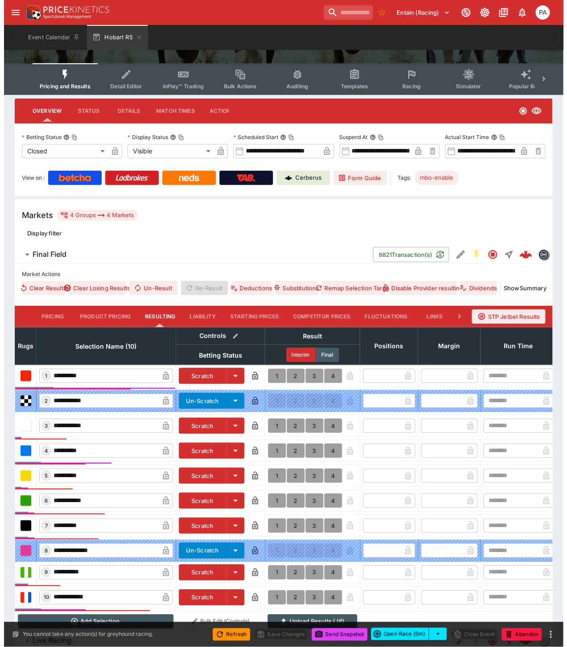
scroll to position [154, 0]
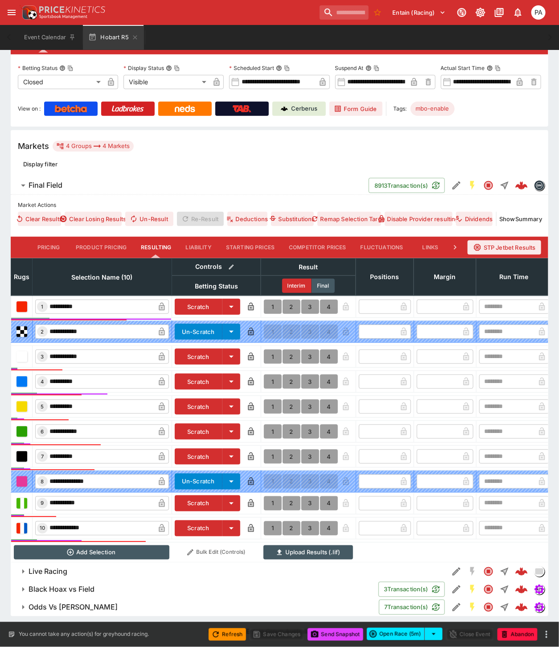
click at [270, 450] on button "1" at bounding box center [273, 457] width 18 height 14
type input "*"
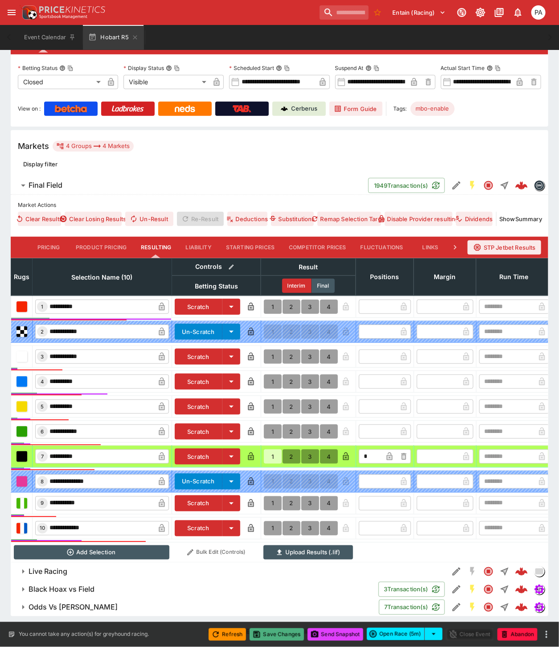
click at [280, 632] on button "Save Changes" at bounding box center [277, 635] width 54 height 12
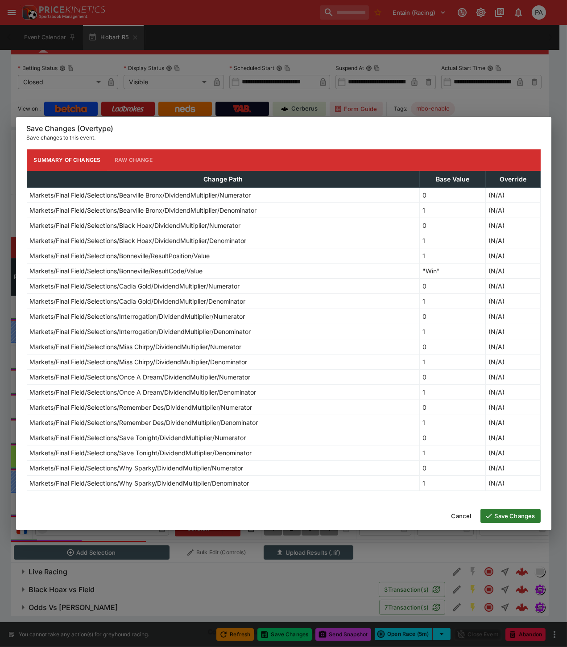
click at [497, 514] on button "Save Changes" at bounding box center [510, 516] width 60 height 14
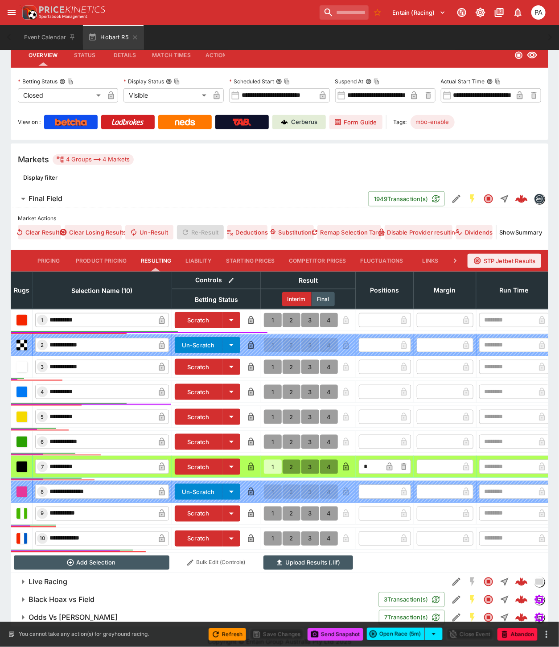
scroll to position [150, 0]
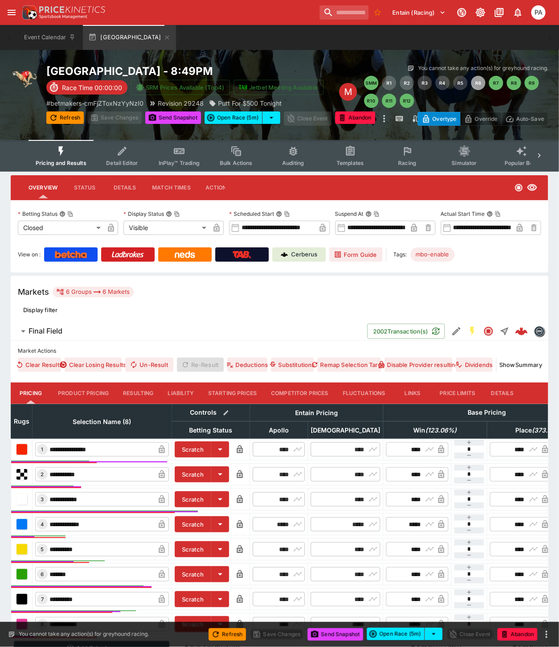
click at [140, 389] on button "Resulting" at bounding box center [138, 393] width 45 height 21
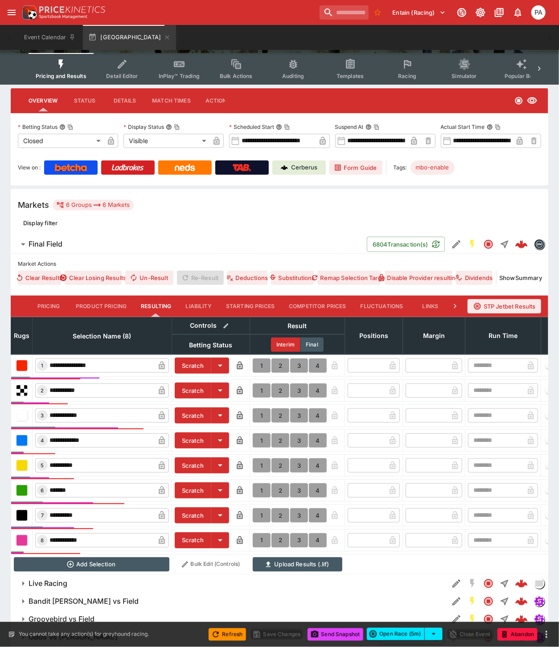
scroll to position [143, 0]
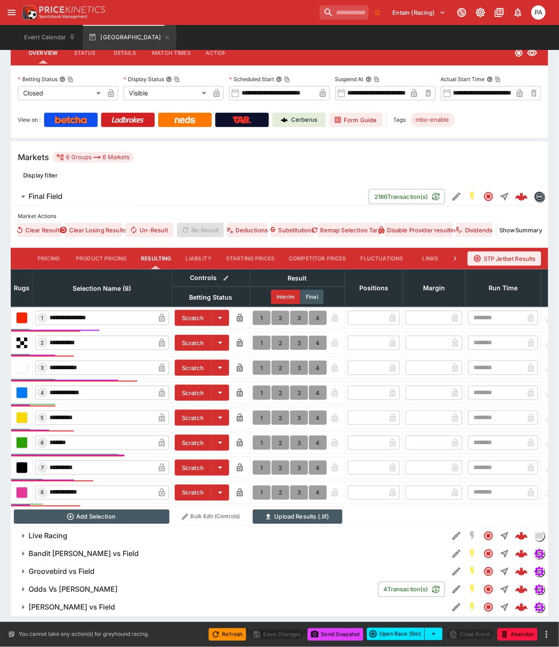
click at [259, 336] on button "1" at bounding box center [262, 343] width 18 height 14
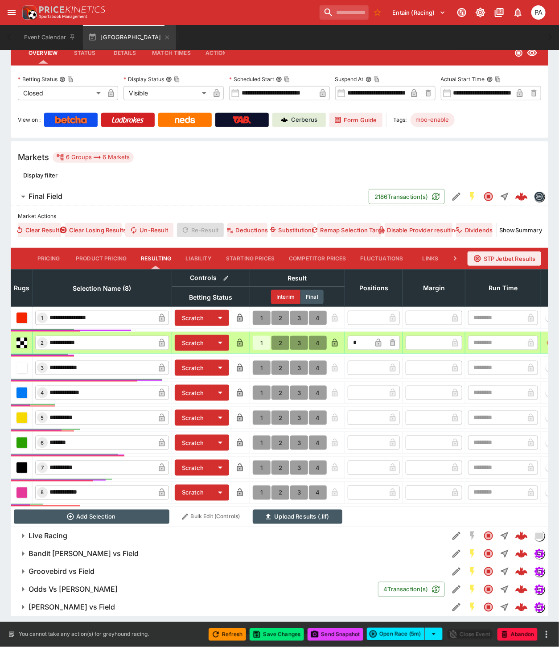
type input "*"
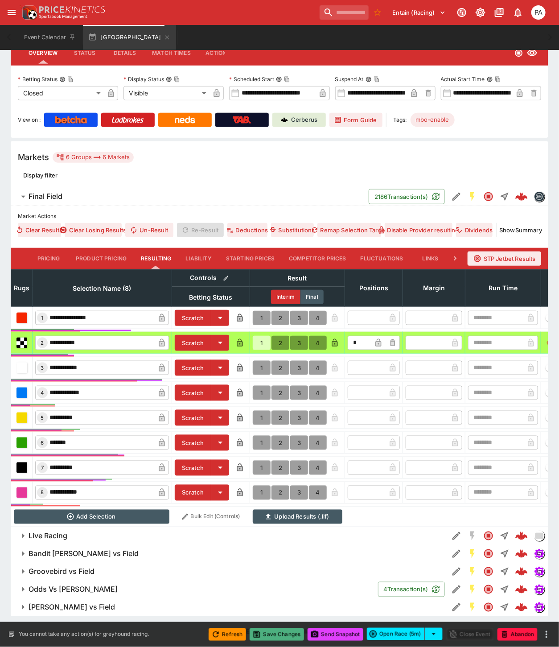
click at [274, 634] on button "Save Changes" at bounding box center [277, 635] width 54 height 12
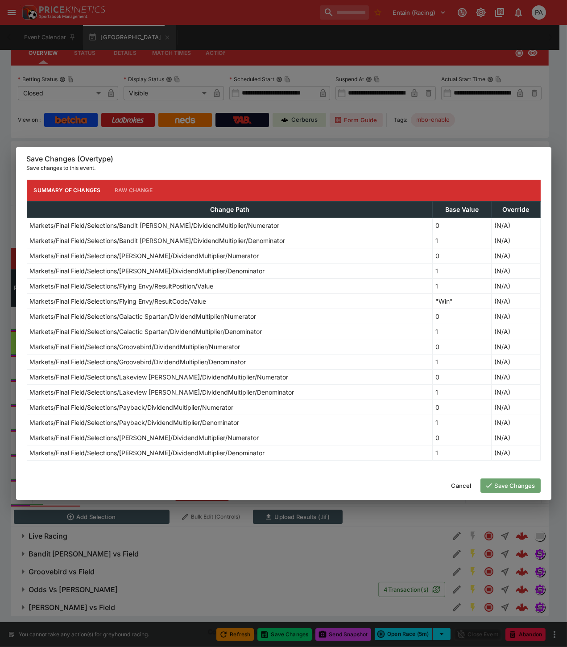
click at [506, 489] on button "Save Changes" at bounding box center [510, 486] width 60 height 14
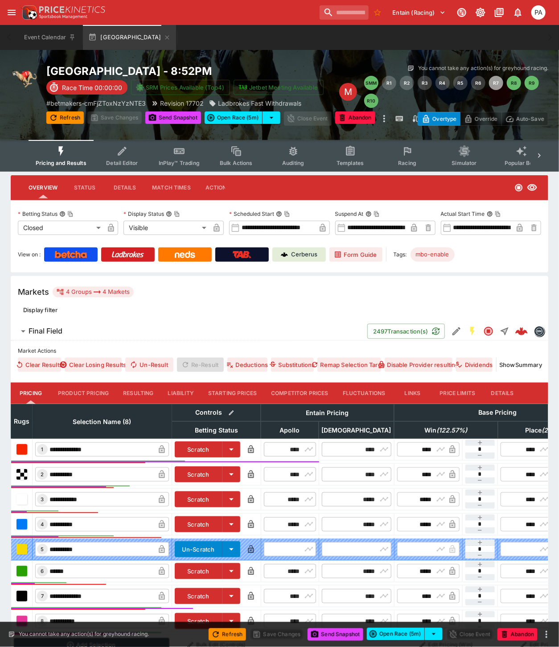
click at [145, 390] on button "Resulting" at bounding box center [138, 393] width 45 height 21
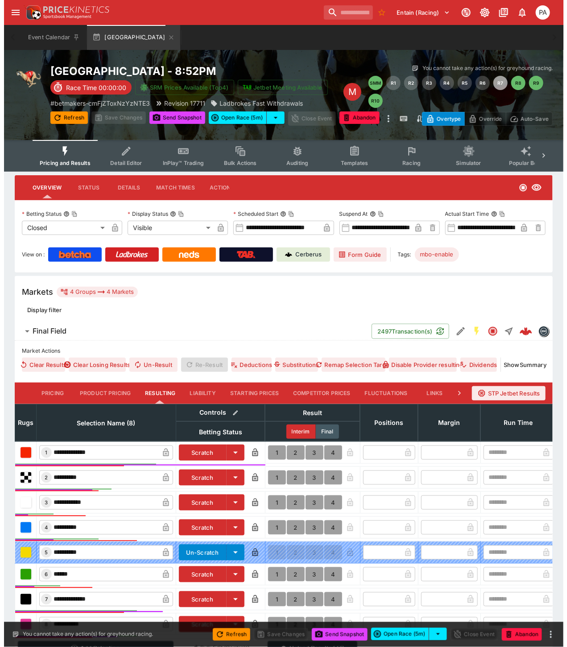
scroll to position [104, 0]
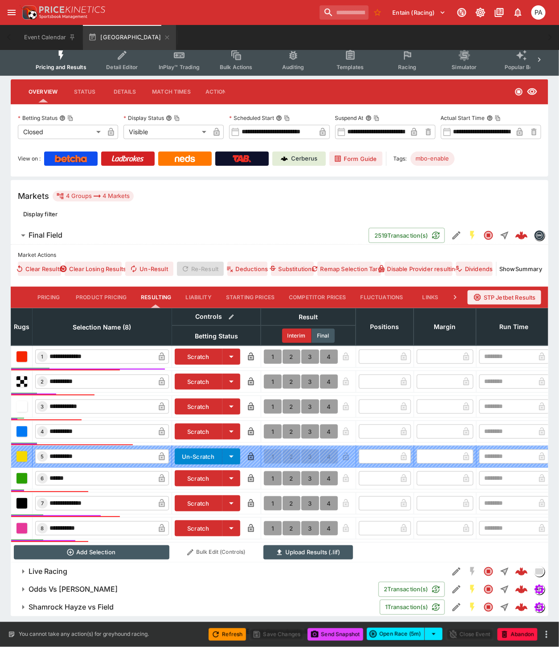
click at [270, 350] on button "1" at bounding box center [273, 357] width 18 height 14
type input "*"
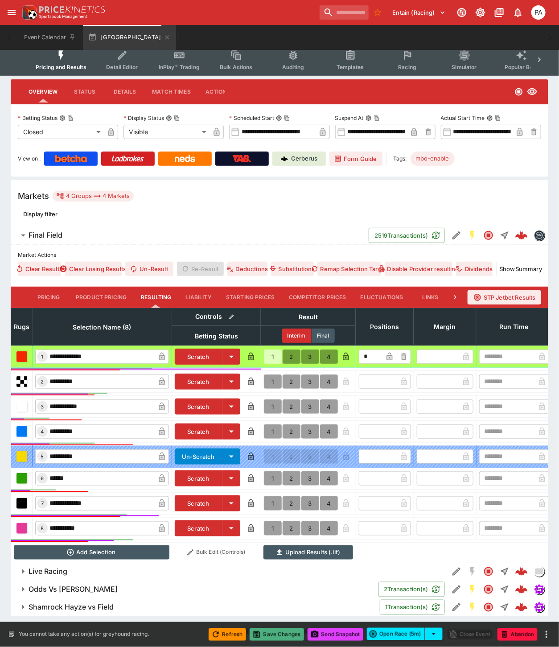
click at [280, 634] on button "Save Changes" at bounding box center [277, 635] width 54 height 12
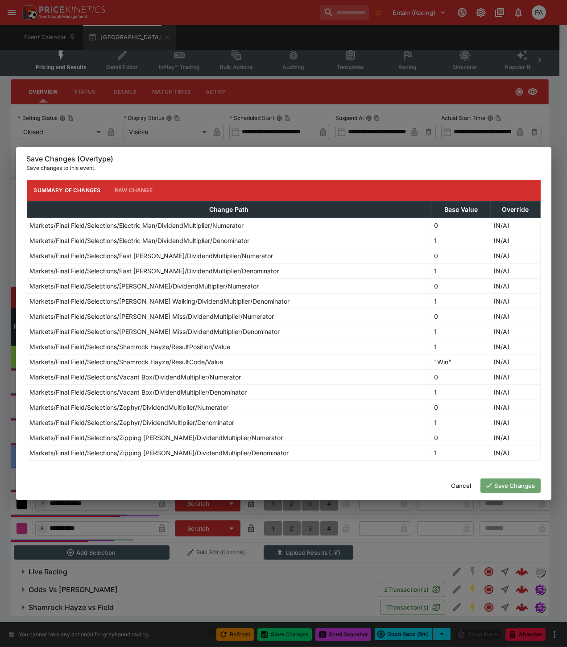
click at [503, 487] on button "Save Changes" at bounding box center [510, 486] width 60 height 14
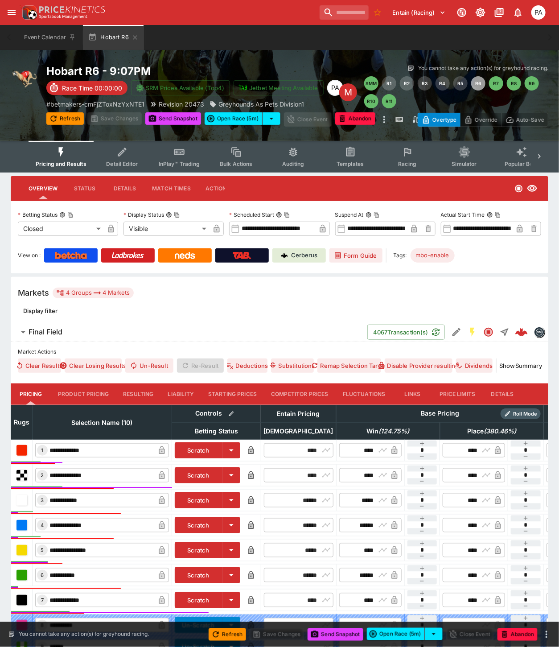
click at [142, 395] on button "Resulting" at bounding box center [138, 394] width 45 height 21
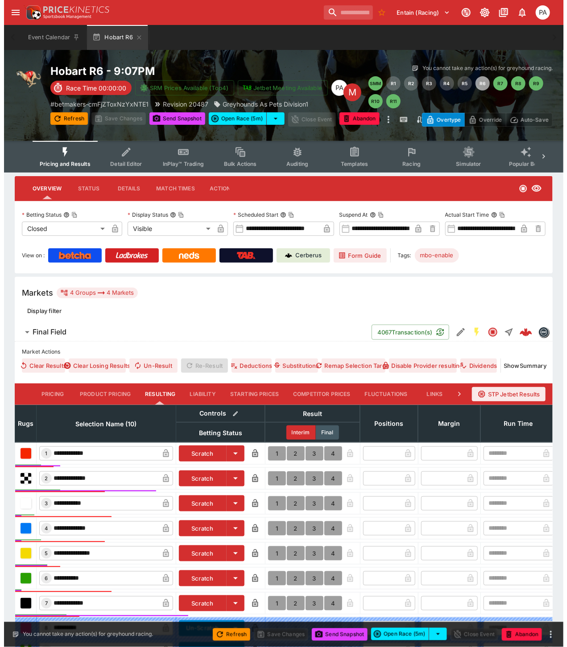
scroll to position [150, 0]
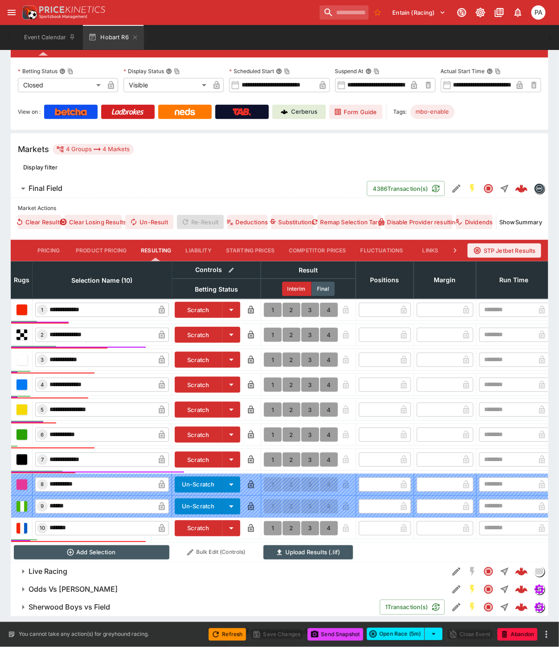
click at [270, 328] on button "1" at bounding box center [273, 335] width 18 height 14
type input "*"
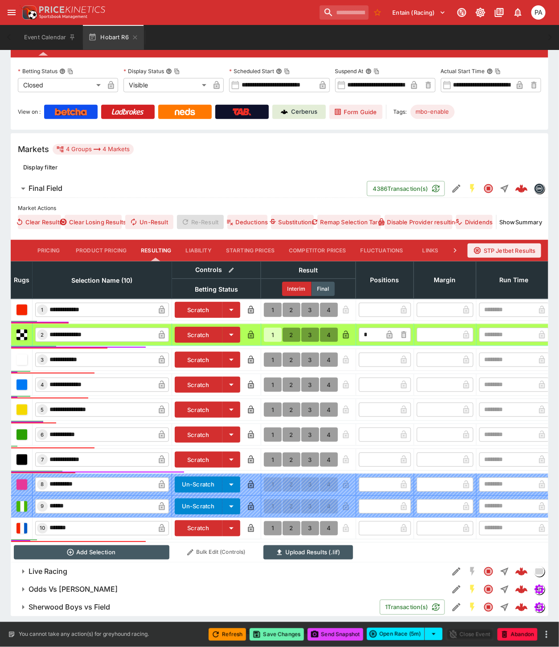
click at [282, 634] on button "Save Changes" at bounding box center [277, 635] width 54 height 12
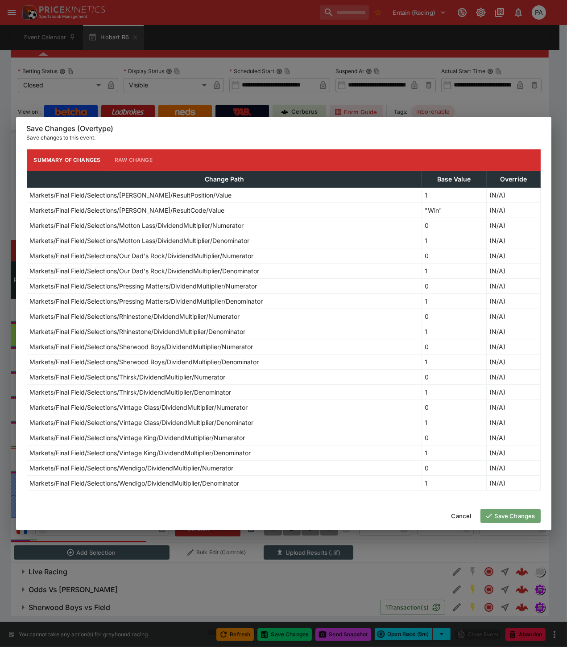
click at [502, 516] on button "Save Changes" at bounding box center [510, 516] width 60 height 14
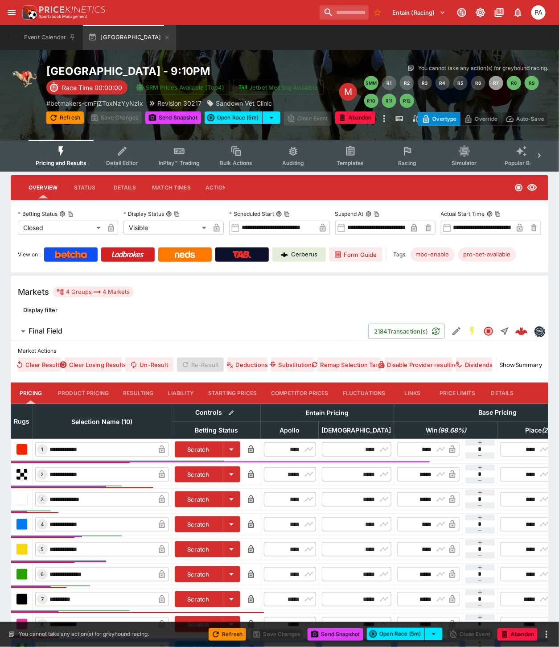
click at [141, 393] on button "Resulting" at bounding box center [138, 393] width 45 height 21
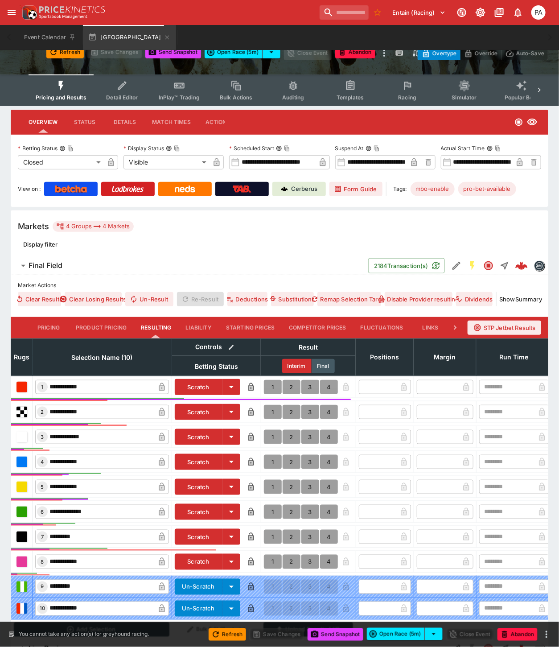
scroll to position [150, 0]
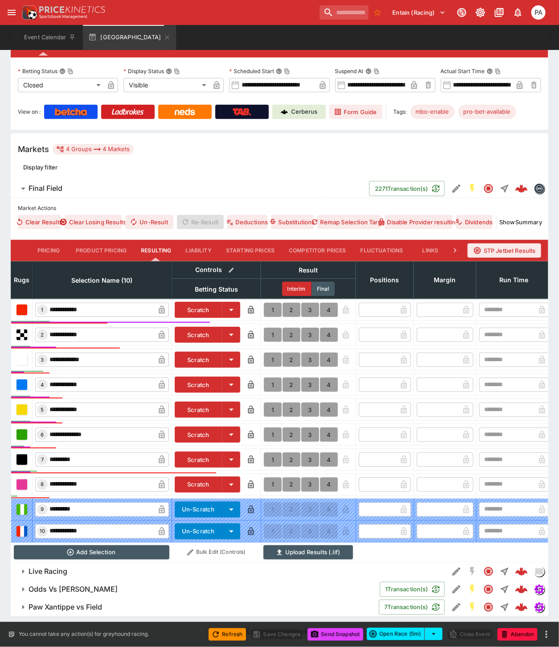
click at [270, 303] on button "1" at bounding box center [273, 310] width 18 height 14
type input "*"
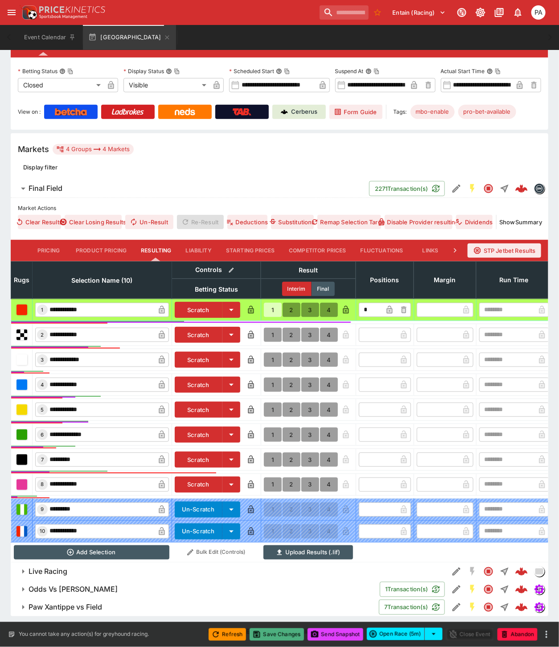
click at [278, 637] on button "Save Changes" at bounding box center [277, 635] width 54 height 12
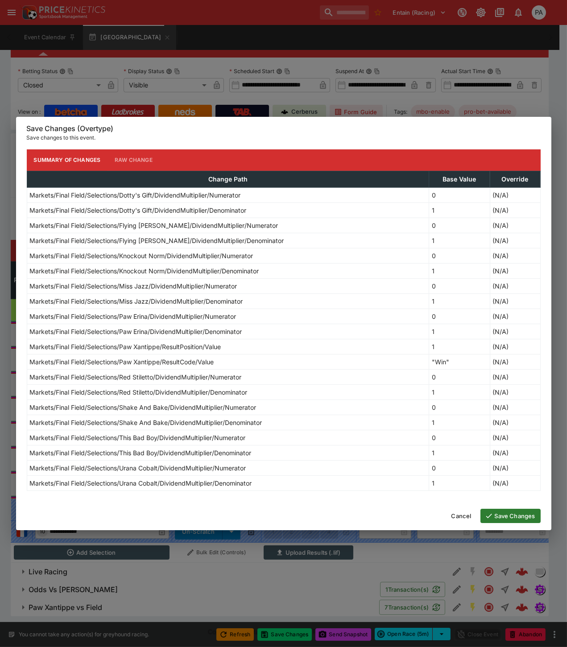
click at [498, 514] on button "Save Changes" at bounding box center [510, 516] width 60 height 14
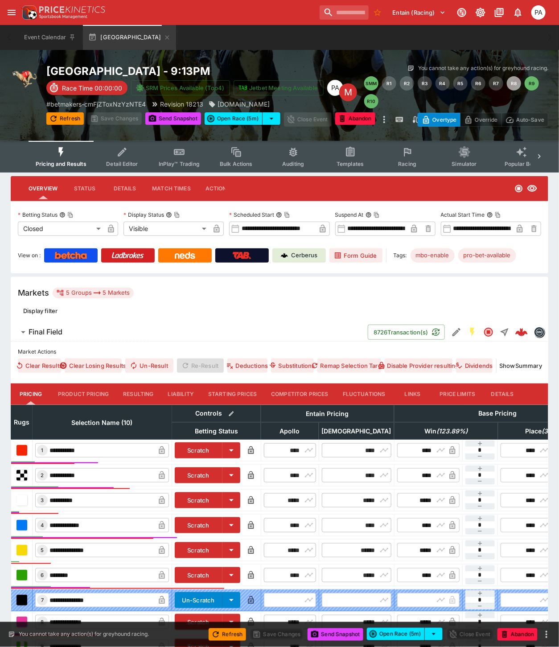
click at [148, 394] on button "Resulting" at bounding box center [138, 394] width 45 height 21
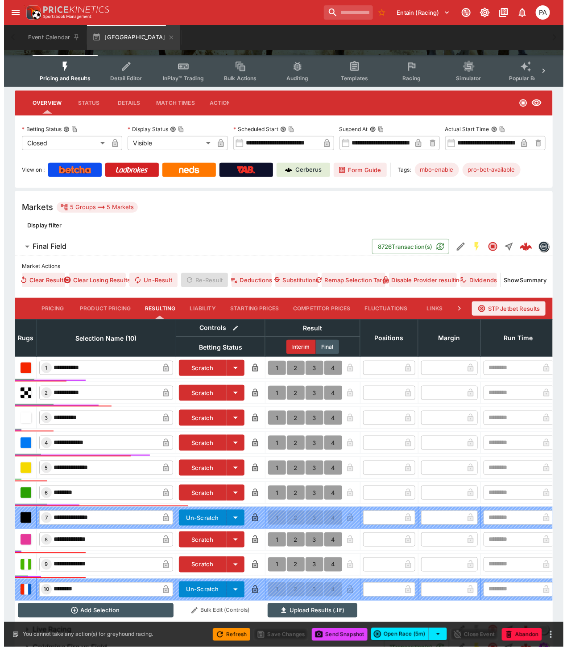
scroll to position [168, 0]
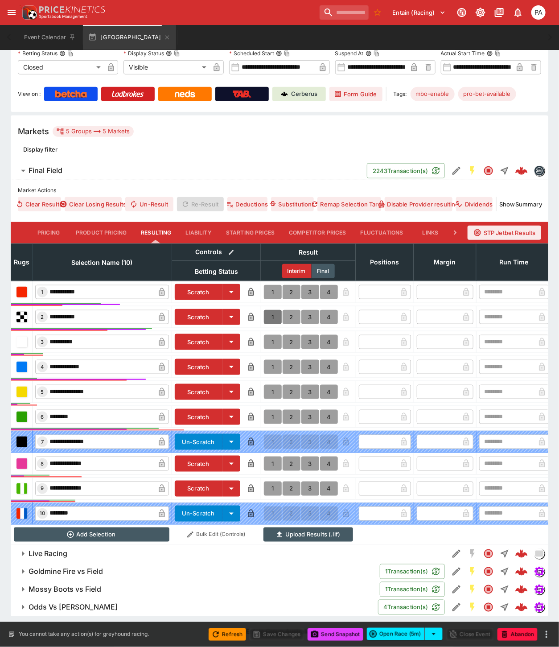
click at [273, 311] on button "1" at bounding box center [273, 317] width 18 height 14
type input "*"
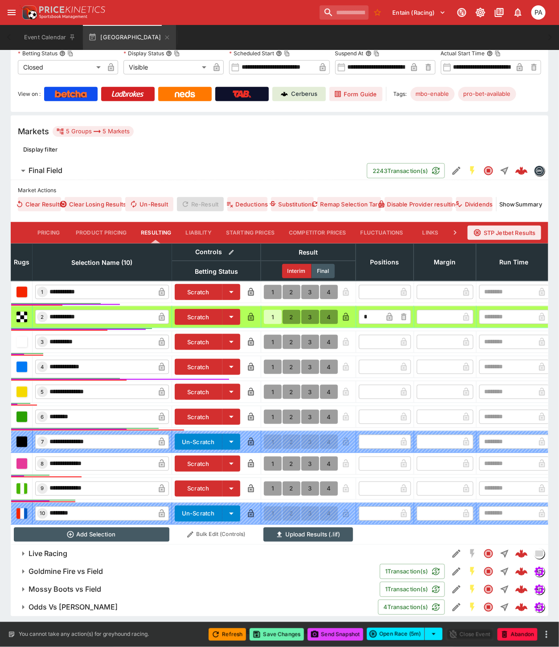
click at [279, 632] on button "Save Changes" at bounding box center [277, 635] width 54 height 12
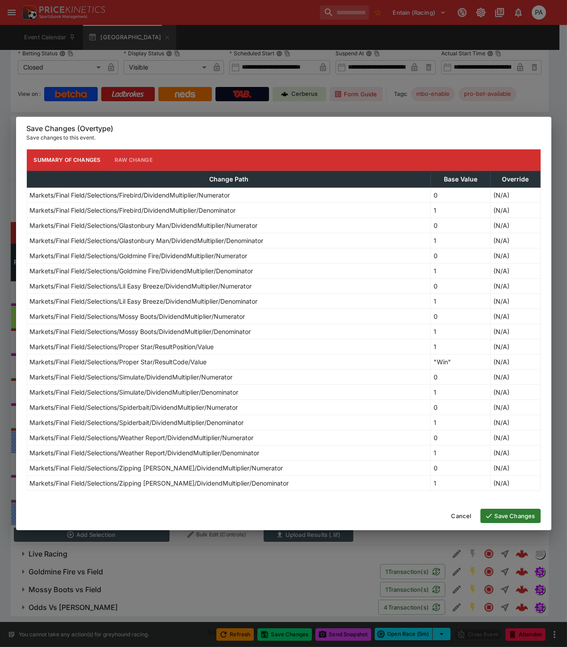
click at [507, 516] on button "Save Changes" at bounding box center [510, 516] width 60 height 14
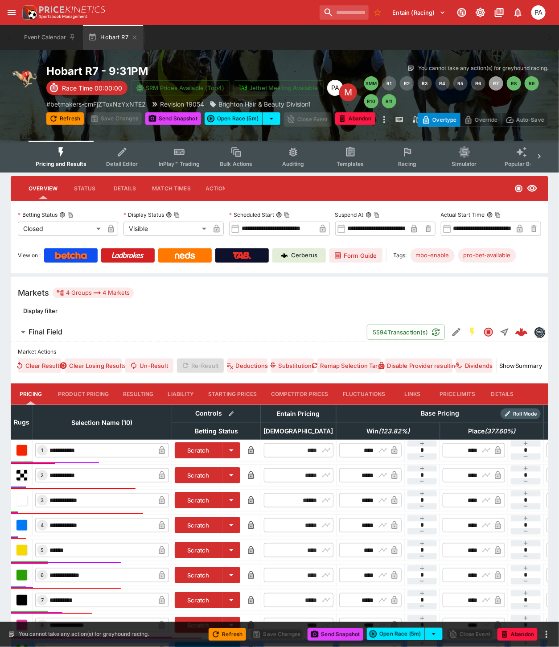
click at [145, 396] on button "Resulting" at bounding box center [138, 394] width 45 height 21
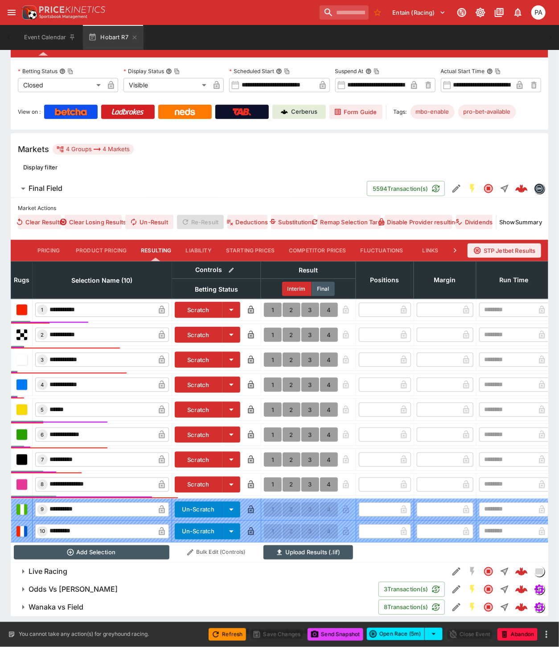
scroll to position [150, 0]
click at [273, 303] on button "1" at bounding box center [273, 310] width 18 height 14
type input "*"
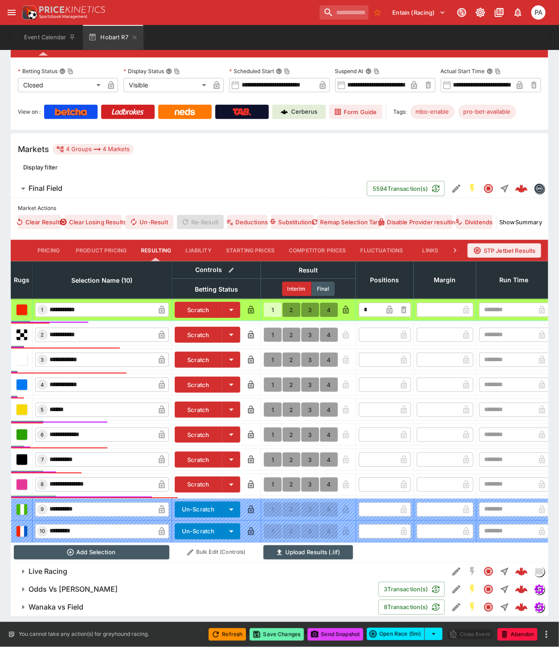
click at [282, 636] on button "Save Changes" at bounding box center [277, 635] width 54 height 12
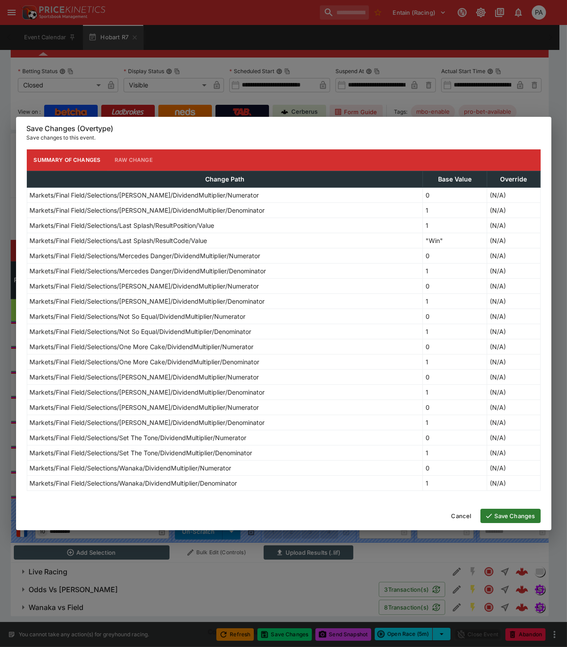
click at [503, 514] on button "Save Changes" at bounding box center [510, 516] width 60 height 14
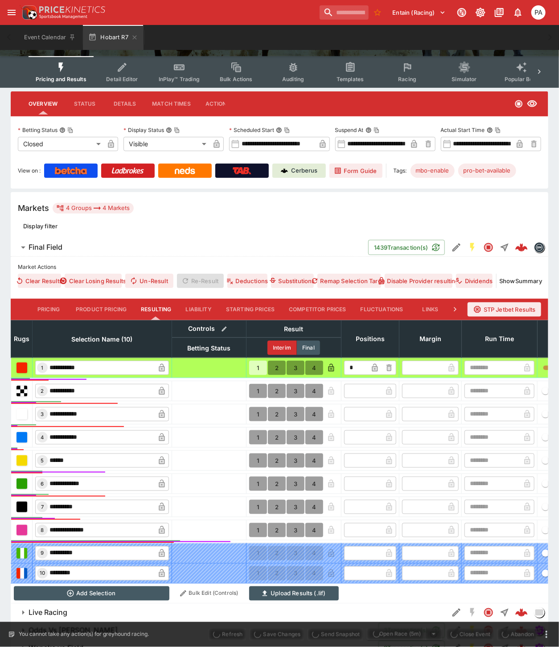
scroll to position [0, 0]
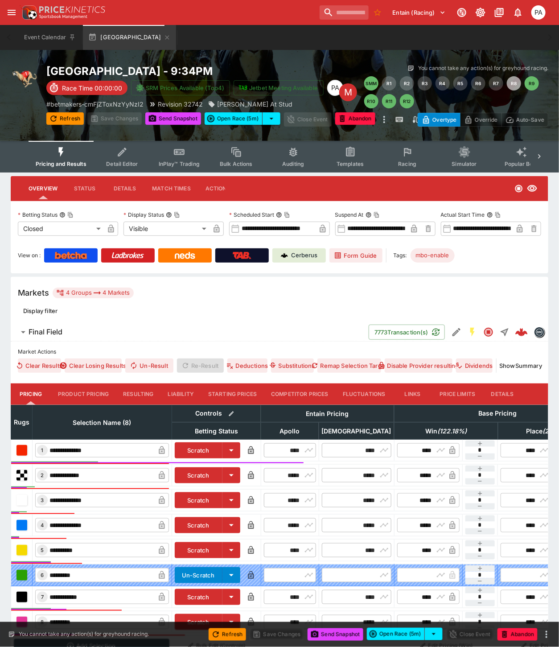
click at [142, 393] on button "Resulting" at bounding box center [138, 394] width 45 height 21
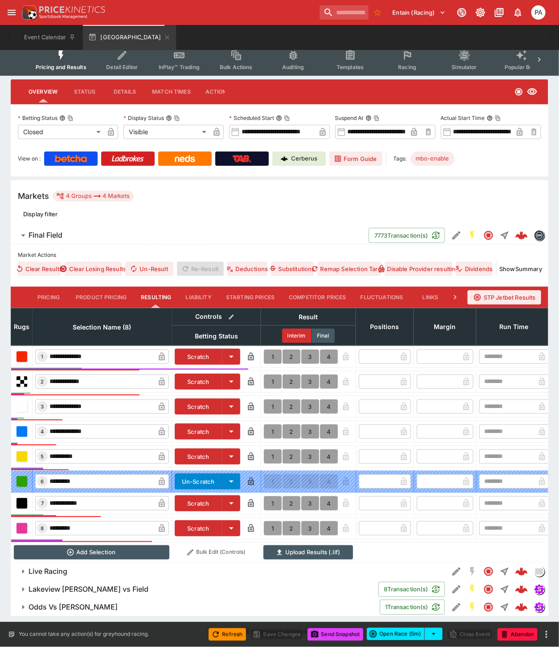
scroll to position [104, 0]
click at [268, 350] on button "1" at bounding box center [273, 357] width 18 height 14
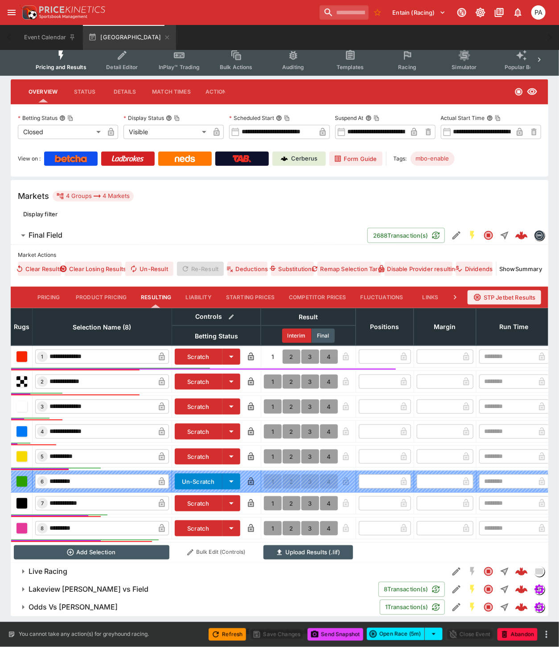
type input "*"
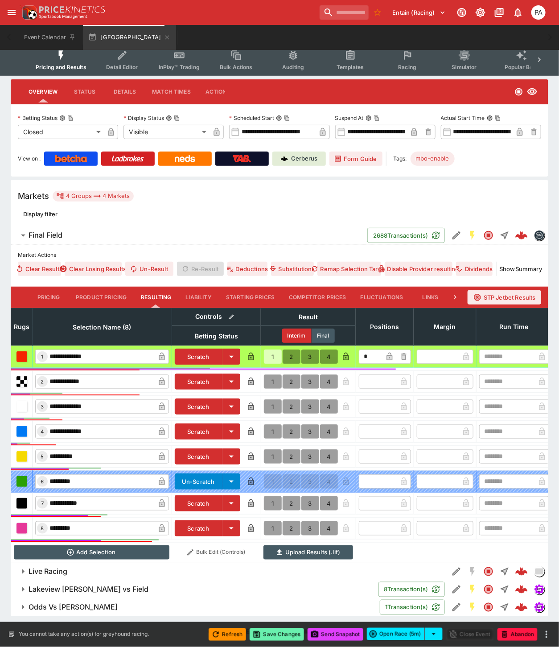
click at [277, 634] on button "Save Changes" at bounding box center [277, 635] width 54 height 12
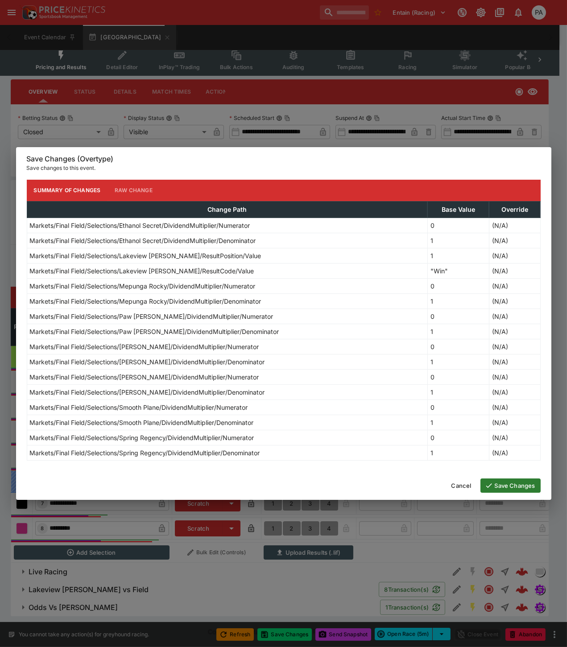
click at [512, 485] on button "Save Changes" at bounding box center [510, 486] width 60 height 14
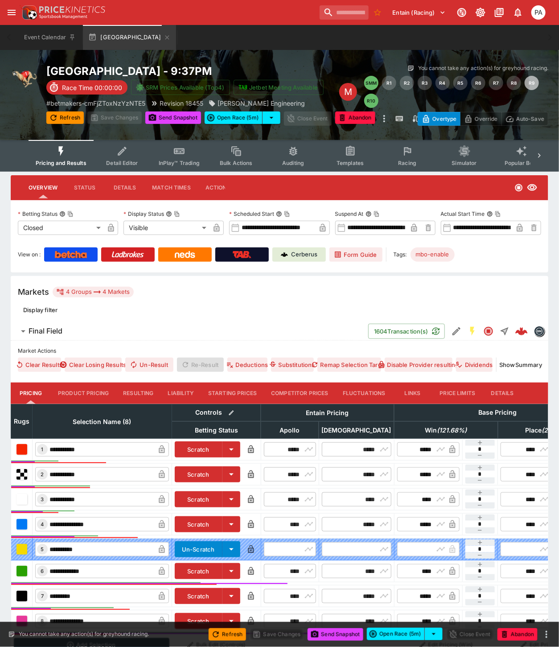
click at [145, 397] on button "Resulting" at bounding box center [138, 393] width 45 height 21
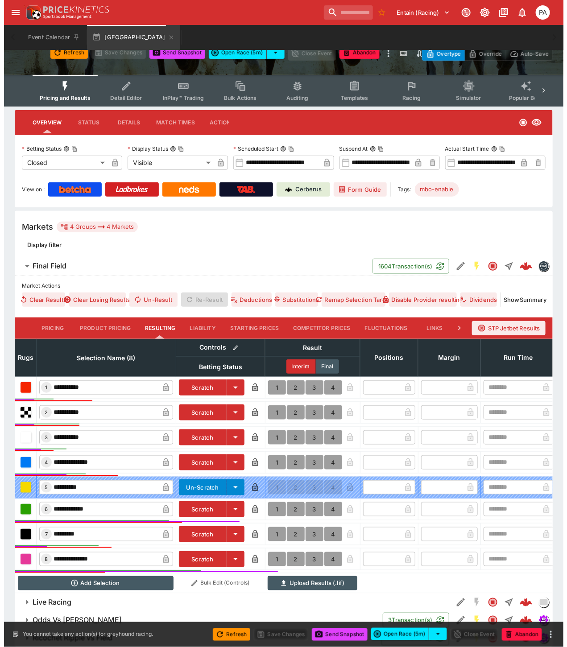
scroll to position [104, 0]
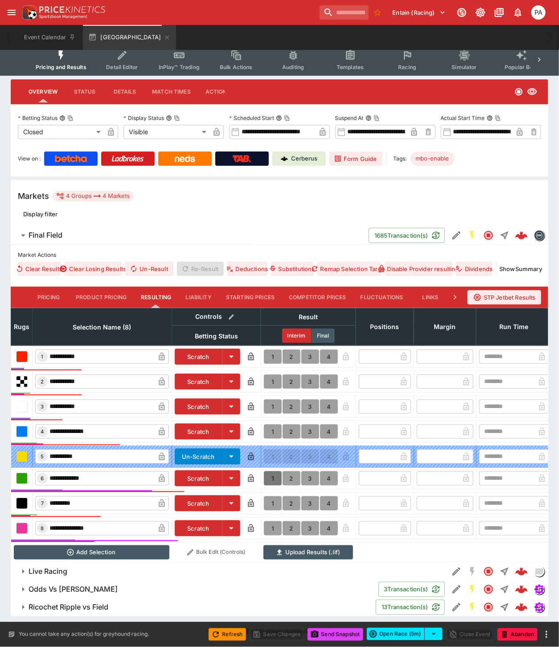
click at [271, 472] on button "1" at bounding box center [273, 479] width 18 height 14
type input "*"
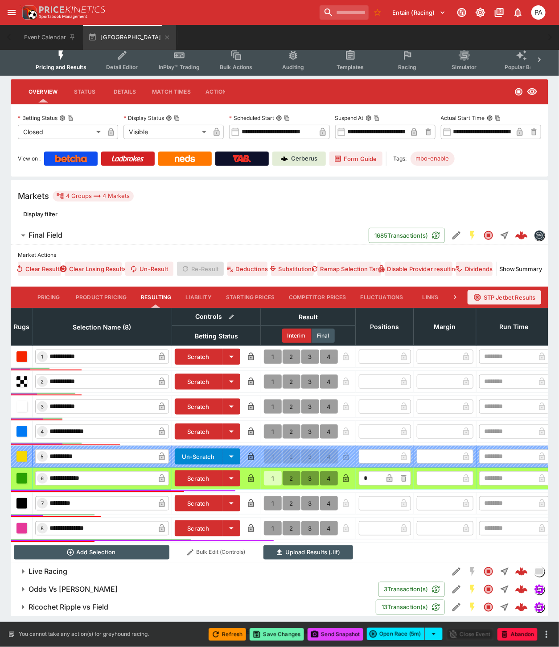
click at [279, 635] on button "Save Changes" at bounding box center [277, 635] width 54 height 12
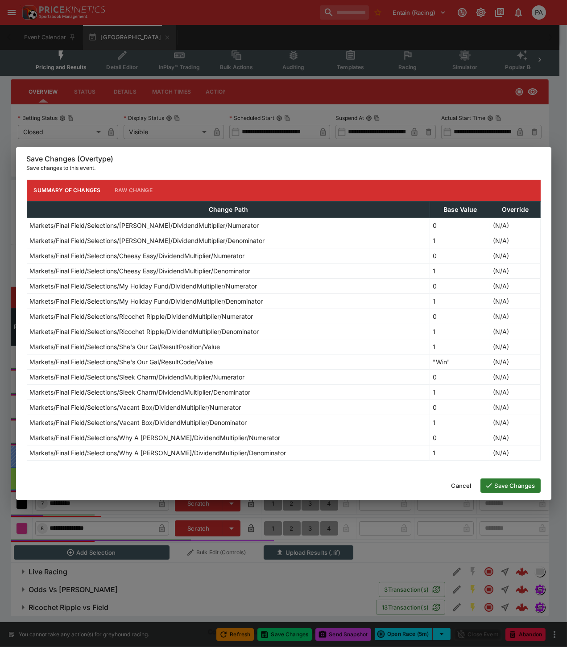
click at [510, 487] on button "Save Changes" at bounding box center [510, 486] width 60 height 14
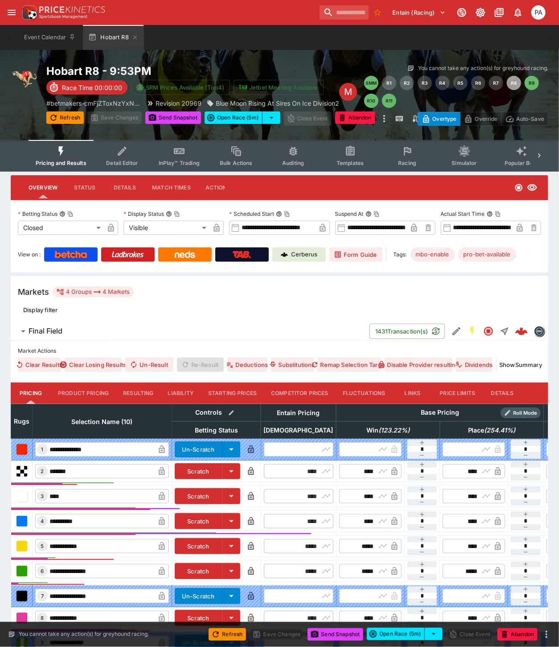
click at [133, 381] on div "**********" at bounding box center [280, 519] width 538 height 359
click at [136, 391] on button "Resulting" at bounding box center [138, 393] width 45 height 21
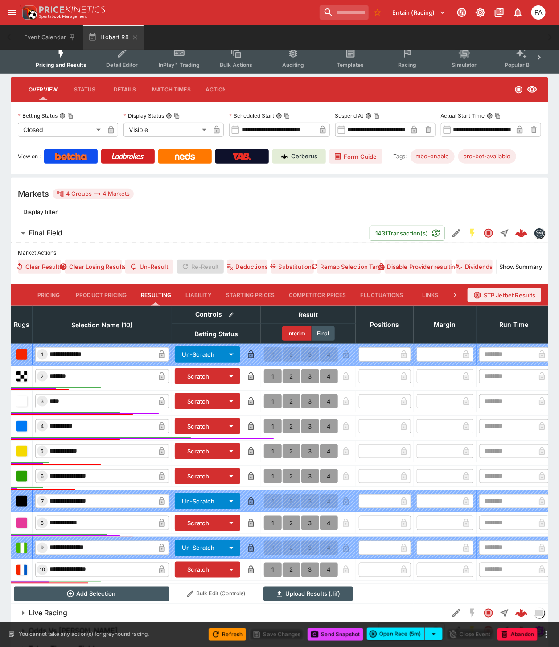
scroll to position [148, 0]
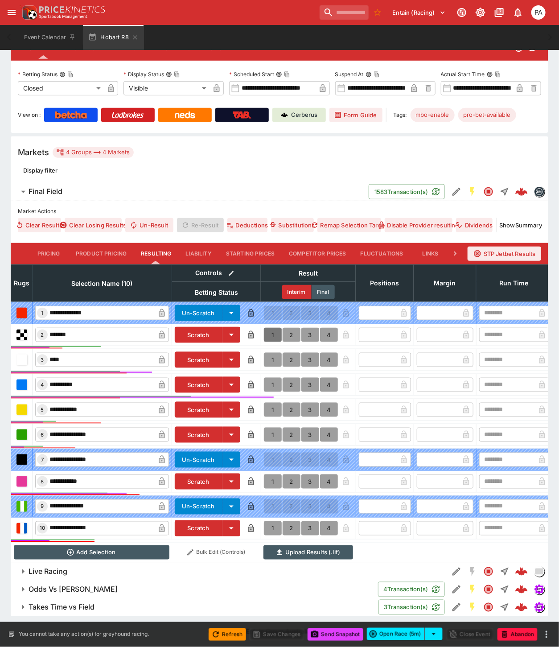
click at [271, 328] on button "1" at bounding box center [273, 335] width 18 height 14
type input "*"
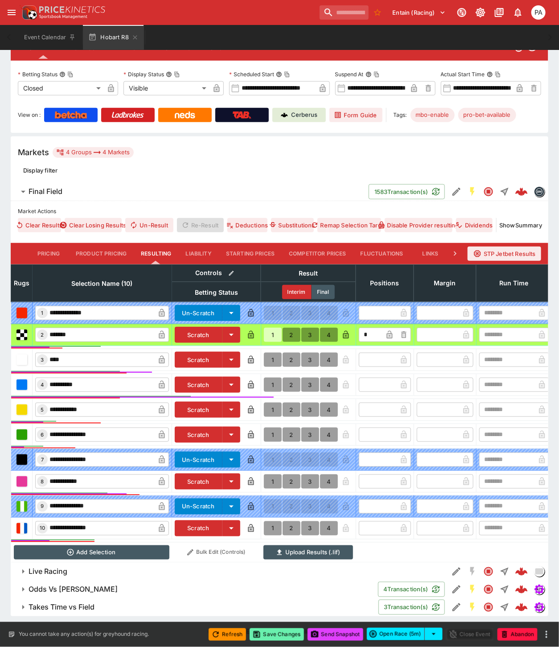
click at [282, 636] on button "Save Changes" at bounding box center [277, 635] width 54 height 12
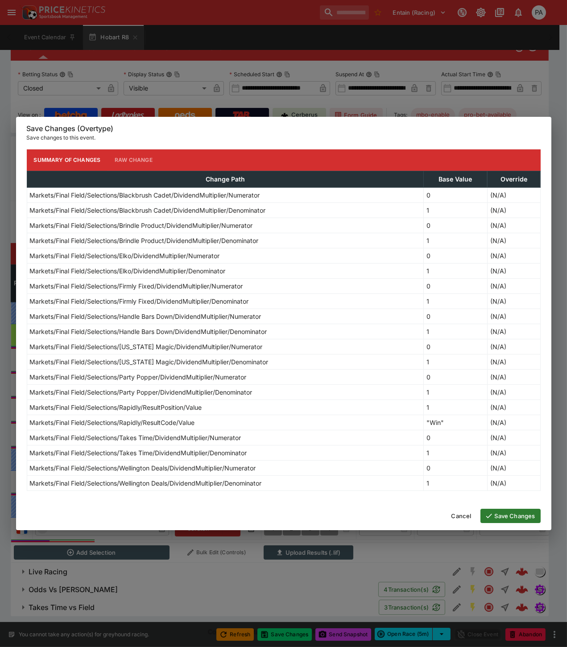
click at [514, 517] on button "Save Changes" at bounding box center [510, 516] width 60 height 14
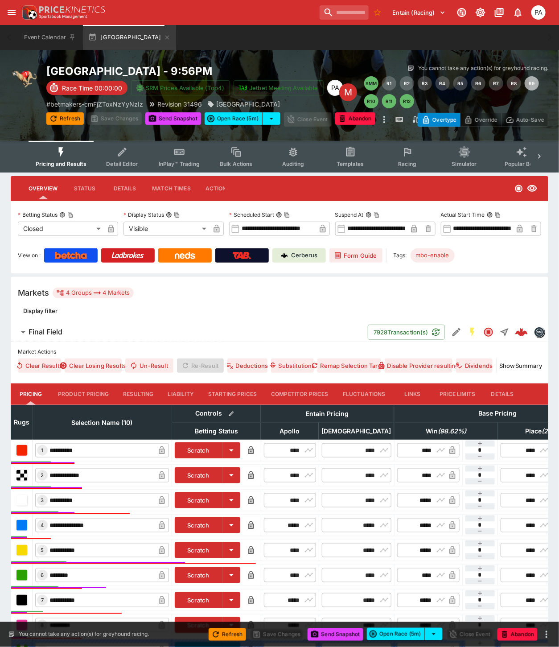
click at [135, 386] on button "Resulting" at bounding box center [138, 394] width 45 height 21
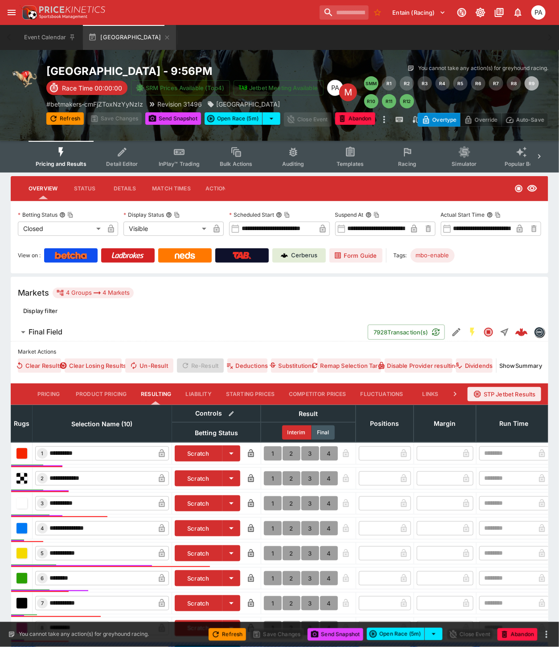
scroll to position [150, 0]
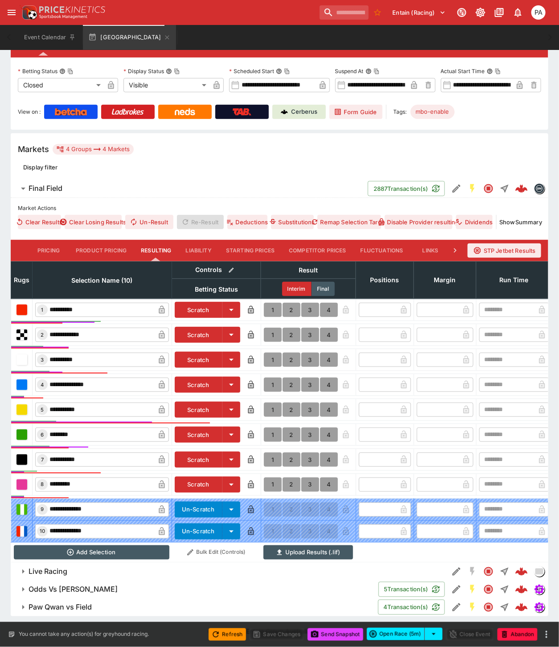
click at [273, 453] on button "1" at bounding box center [273, 460] width 18 height 14
type input "*"
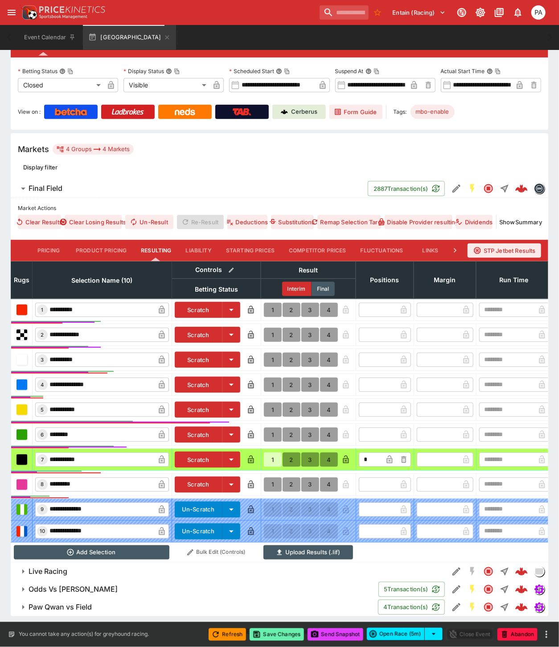
click at [280, 637] on button "Save Changes" at bounding box center [277, 635] width 54 height 12
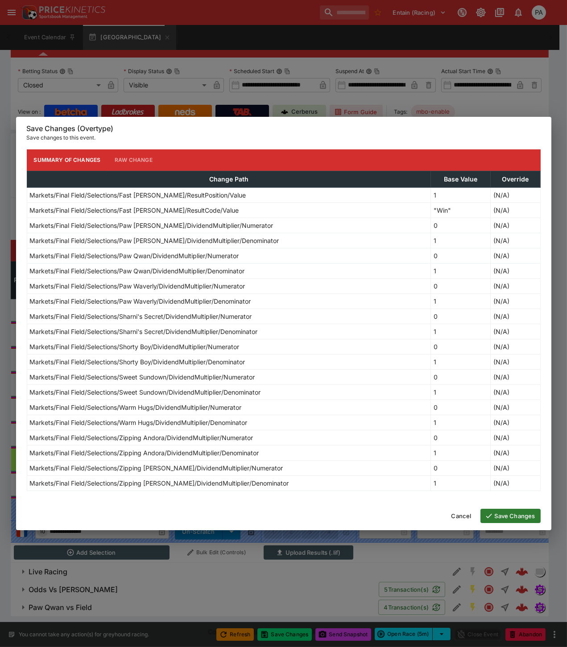
click at [498, 515] on button "Save Changes" at bounding box center [510, 516] width 60 height 14
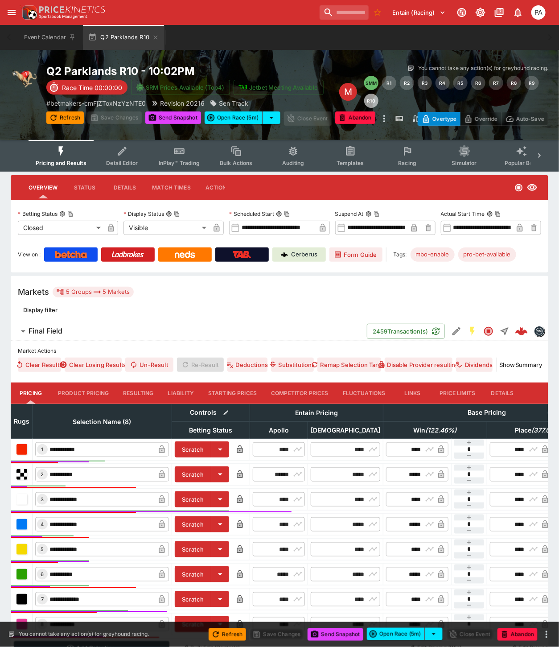
click at [145, 386] on button "Resulting" at bounding box center [138, 393] width 45 height 21
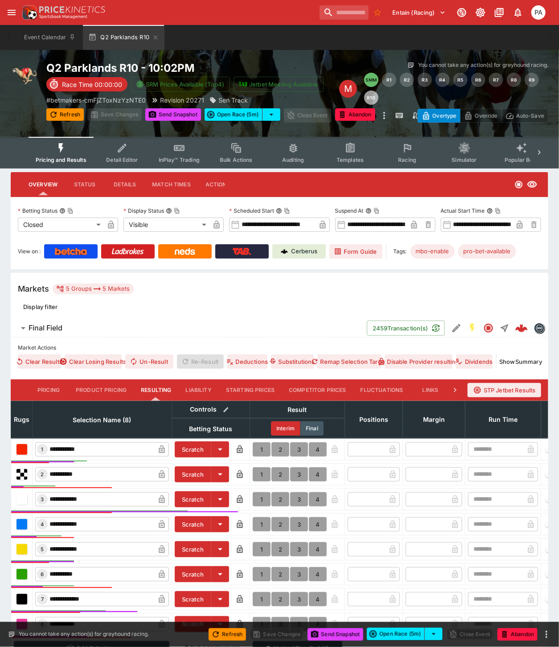
scroll to position [125, 0]
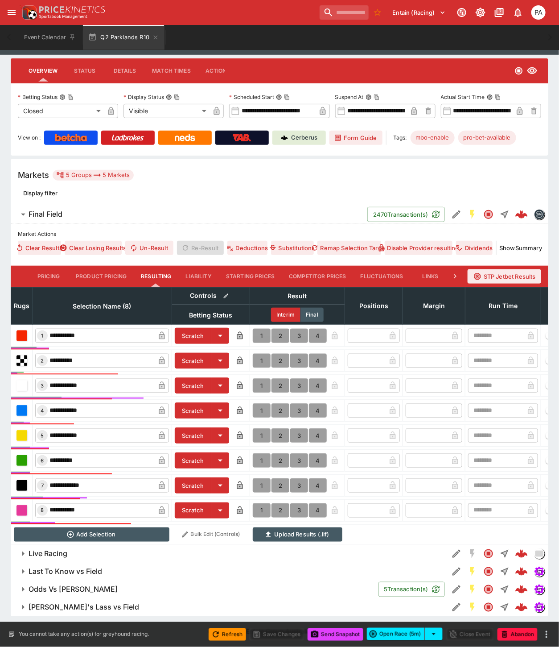
click at [259, 329] on button "1" at bounding box center [262, 336] width 18 height 14
type input "*"
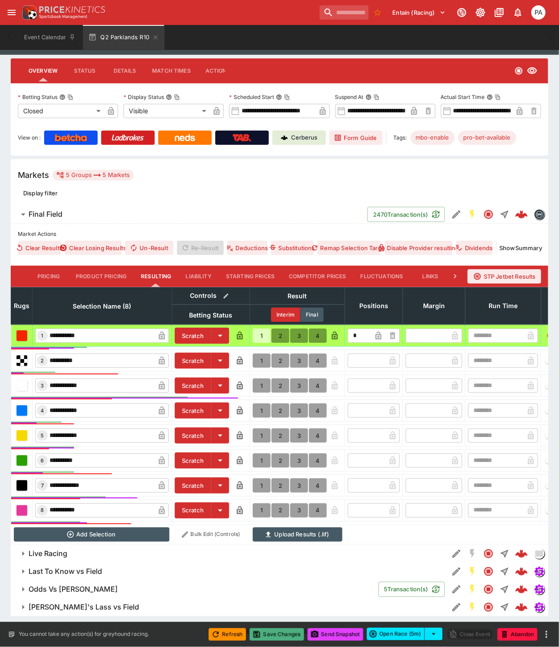
click at [282, 637] on button "Save Changes" at bounding box center [277, 635] width 54 height 12
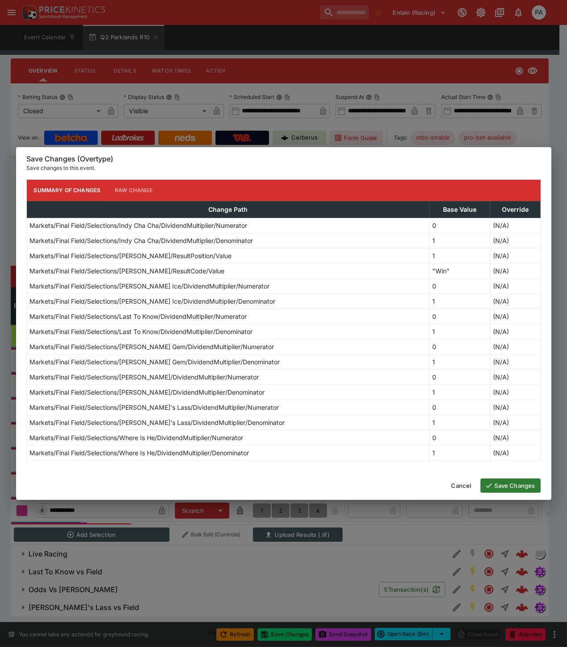
click at [506, 484] on button "Save Changes" at bounding box center [510, 486] width 60 height 14
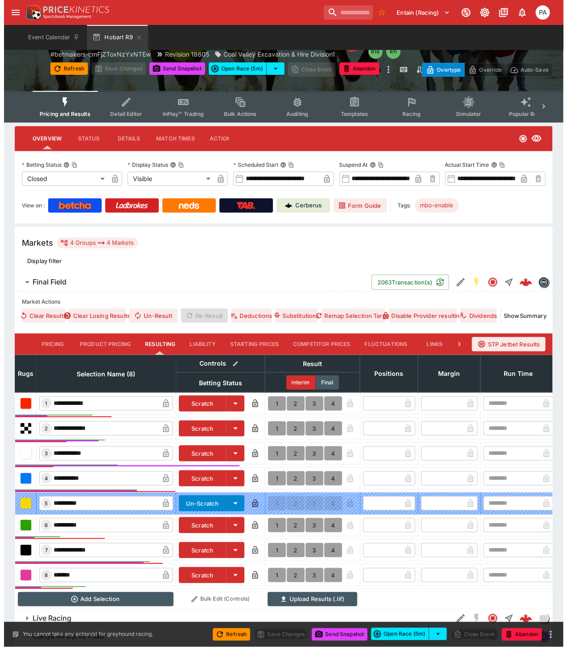
scroll to position [104, 0]
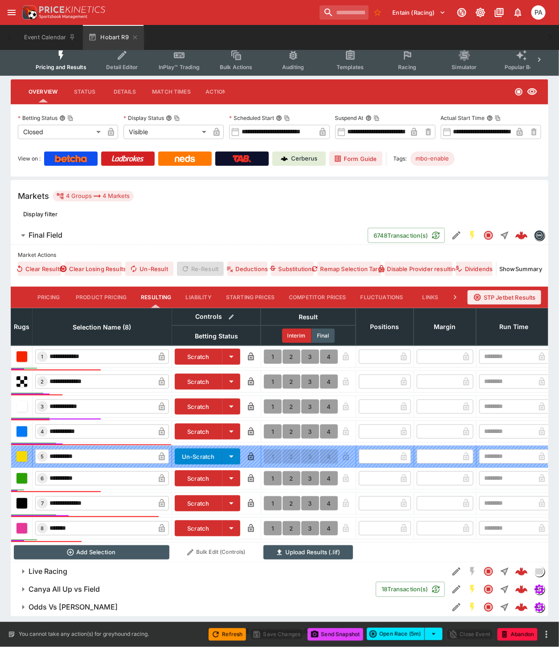
click at [273, 401] on button "1" at bounding box center [273, 407] width 18 height 14
type input "*"
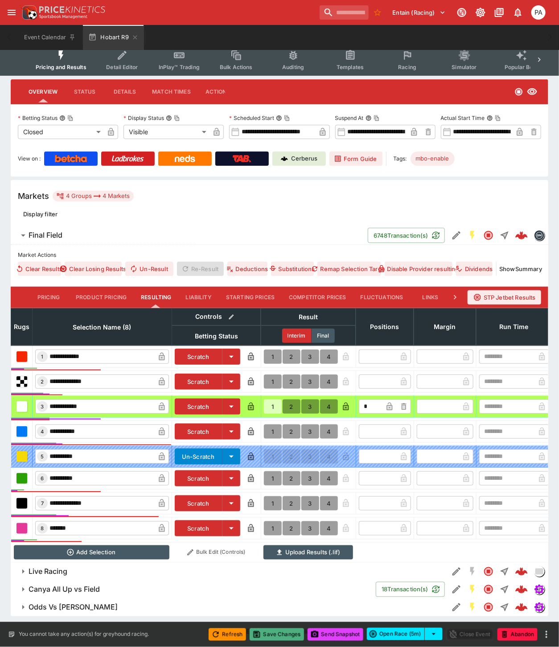
click at [279, 634] on button "Save Changes" at bounding box center [277, 635] width 54 height 12
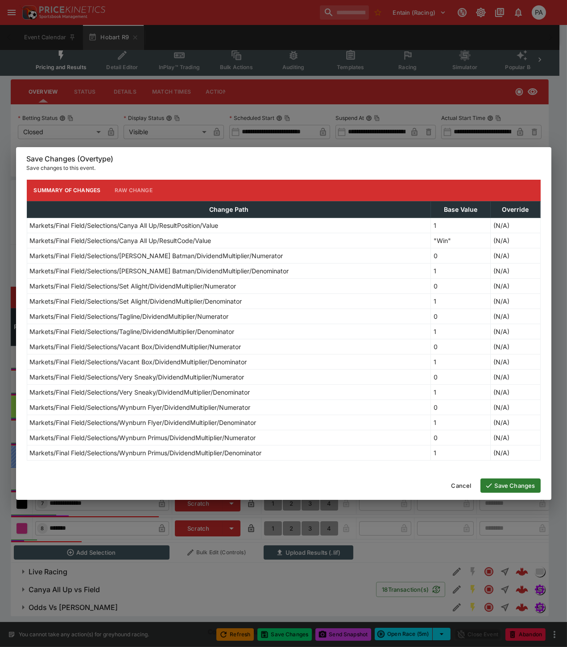
click at [511, 486] on button "Save Changes" at bounding box center [510, 486] width 60 height 14
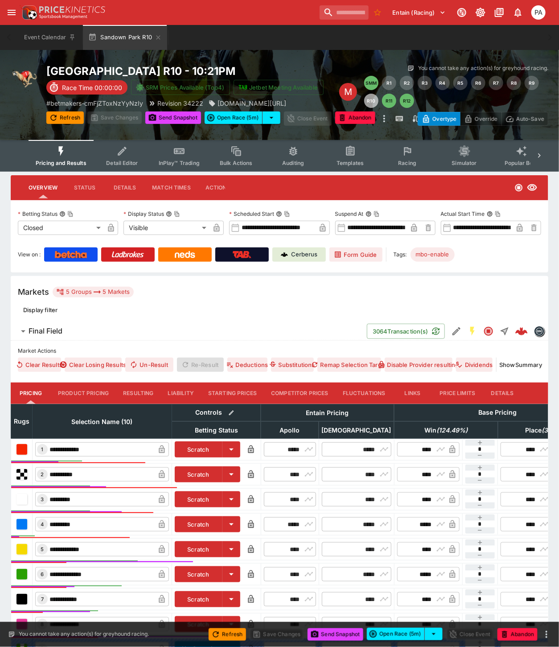
click at [137, 391] on button "Resulting" at bounding box center [138, 393] width 45 height 21
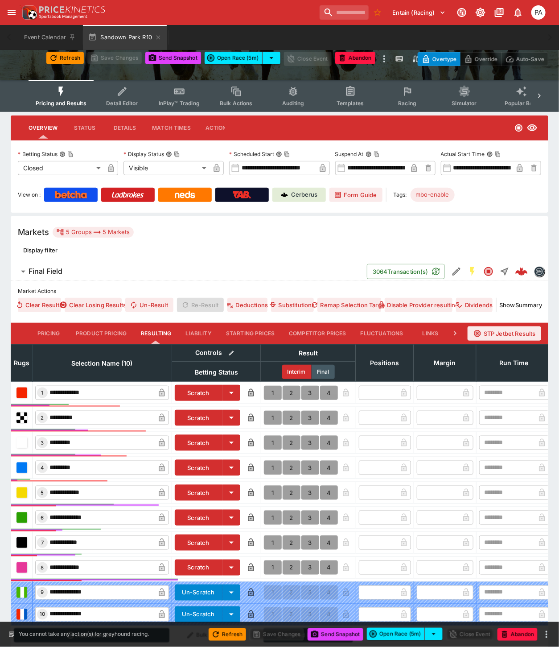
scroll to position [168, 0]
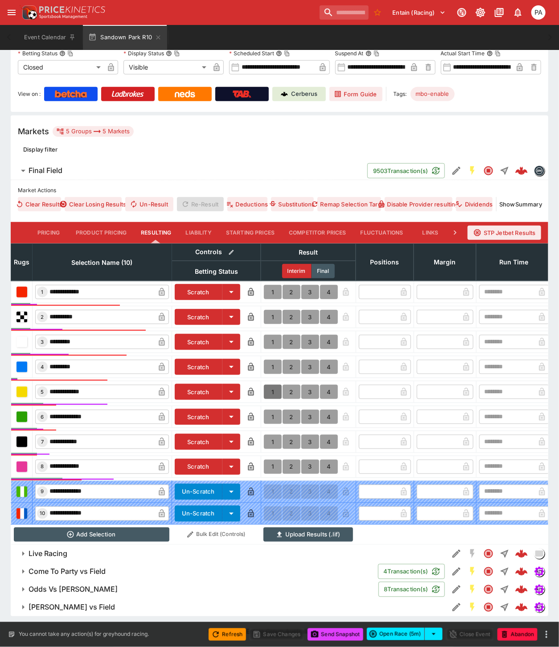
click at [269, 385] on button "1" at bounding box center [273, 392] width 18 height 14
type input "*"
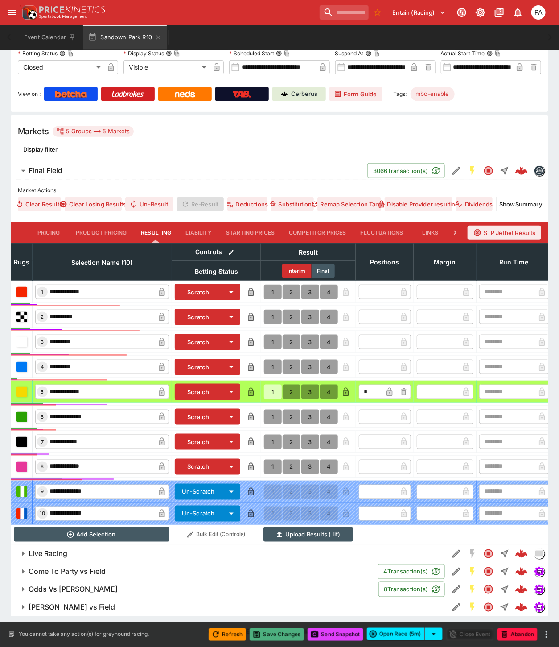
click at [267, 632] on button "Save Changes" at bounding box center [277, 635] width 54 height 12
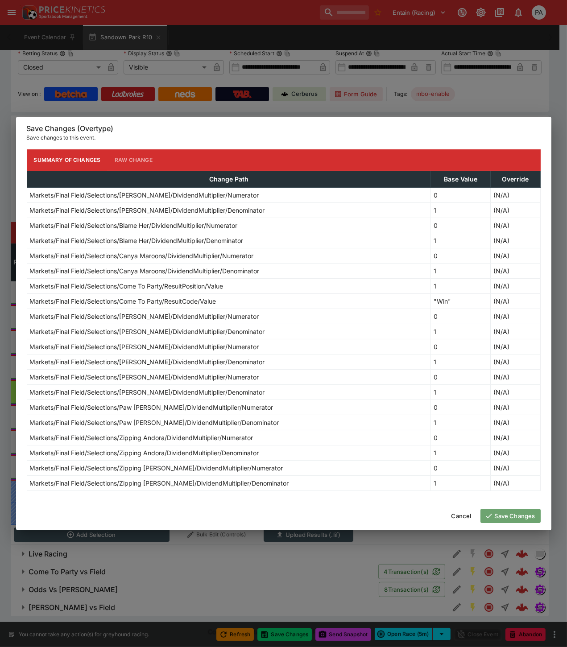
click at [498, 516] on button "Save Changes" at bounding box center [510, 516] width 60 height 14
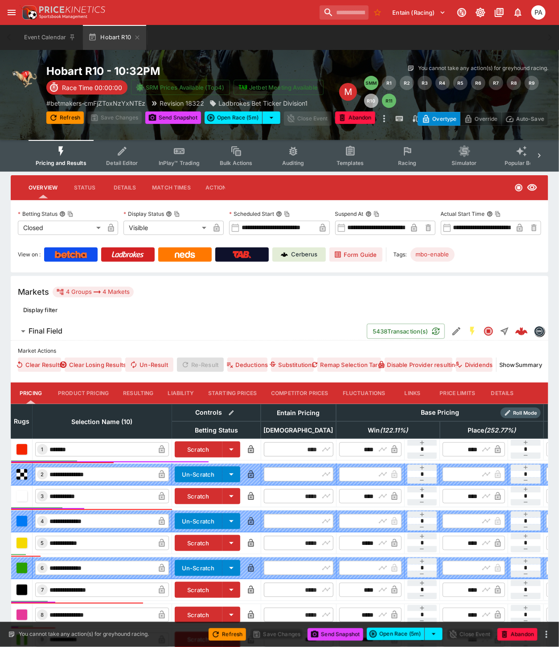
click at [131, 395] on button "Resulting" at bounding box center [138, 393] width 45 height 21
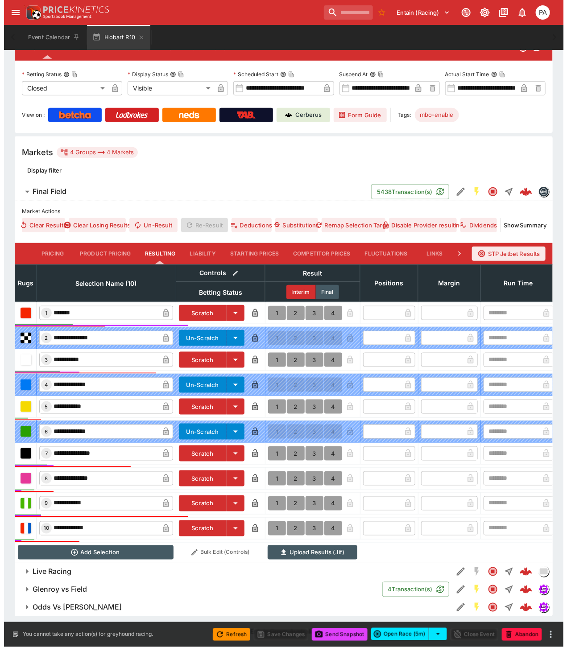
scroll to position [148, 0]
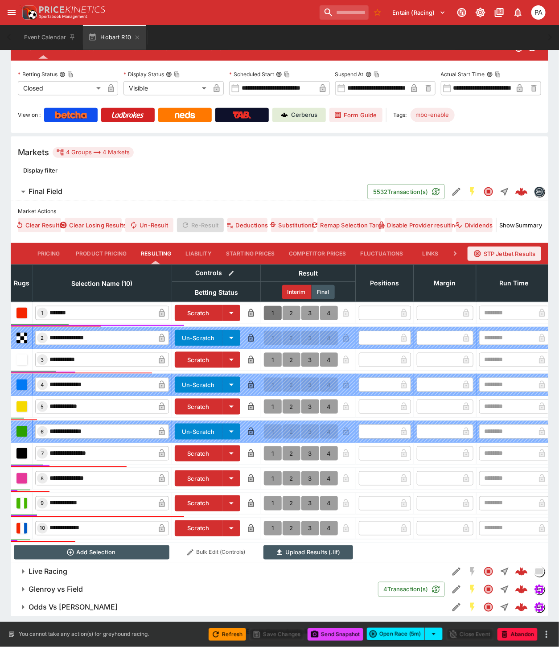
click at [269, 306] on button "1" at bounding box center [273, 313] width 18 height 14
type input "*"
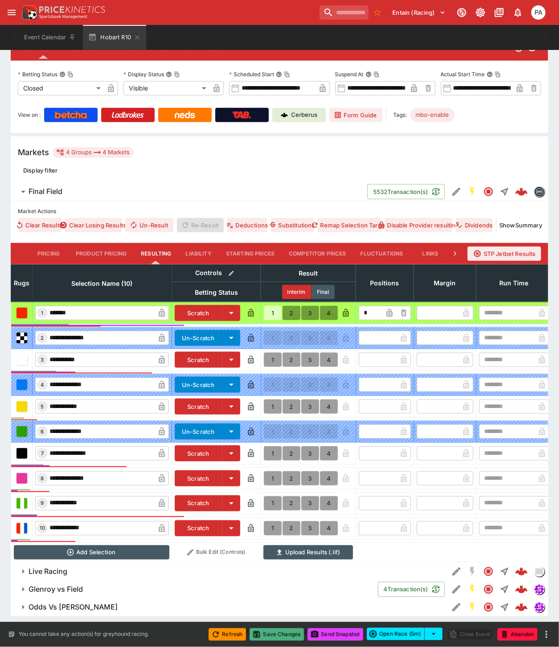
click at [276, 635] on button "Save Changes" at bounding box center [277, 635] width 54 height 12
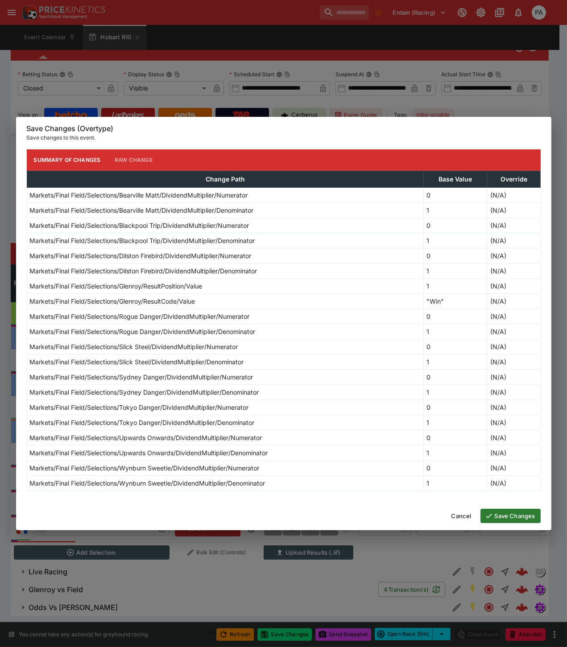
click at [501, 516] on button "Save Changes" at bounding box center [510, 516] width 60 height 14
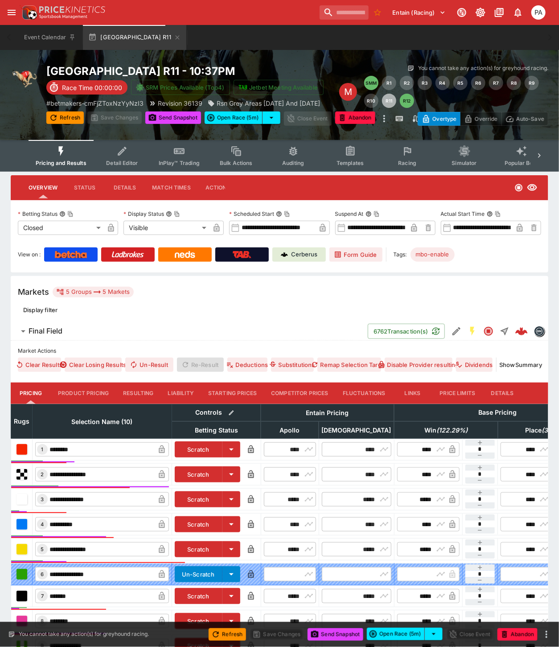
click at [140, 389] on button "Resulting" at bounding box center [138, 393] width 45 height 21
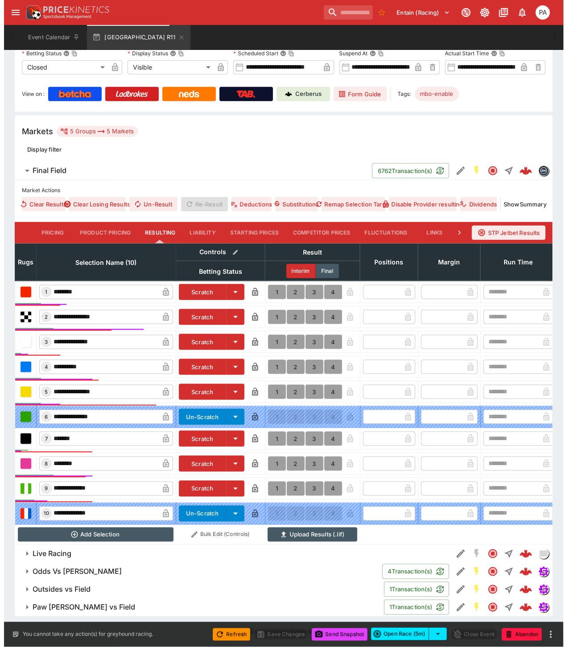
scroll to position [168, 0]
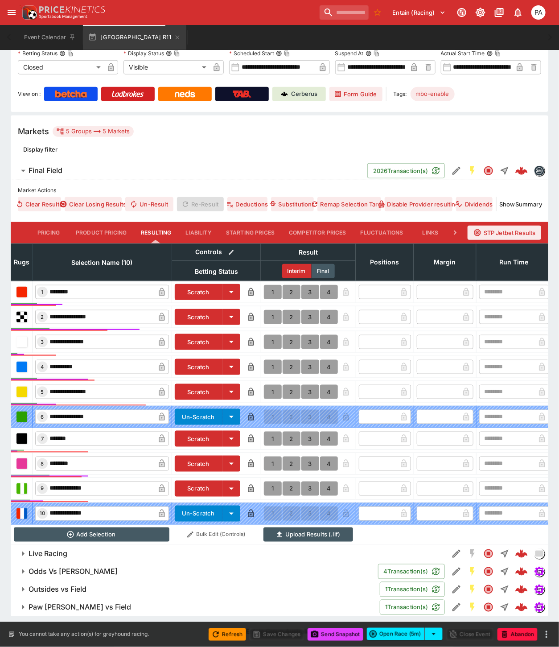
click at [269, 361] on button "1" at bounding box center [273, 367] width 18 height 14
type input "*"
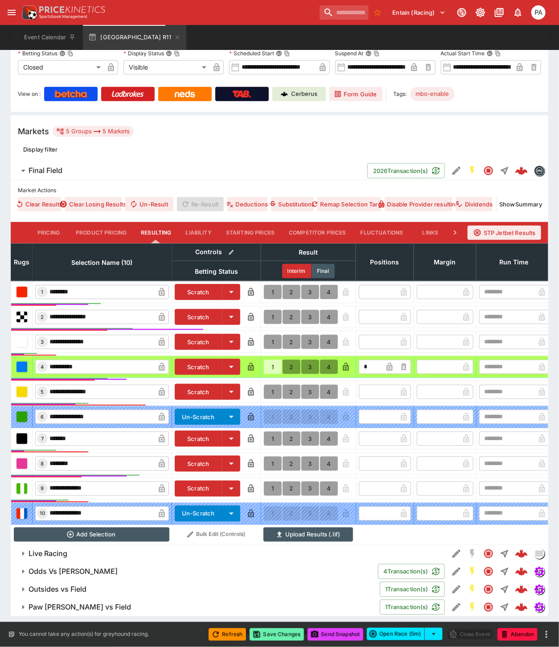
click at [280, 634] on button "Save Changes" at bounding box center [277, 635] width 54 height 12
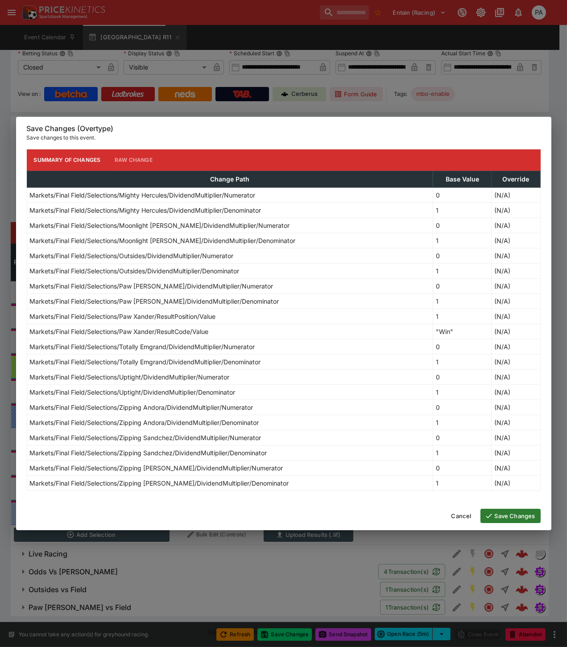
click at [511, 517] on button "Save Changes" at bounding box center [510, 516] width 60 height 14
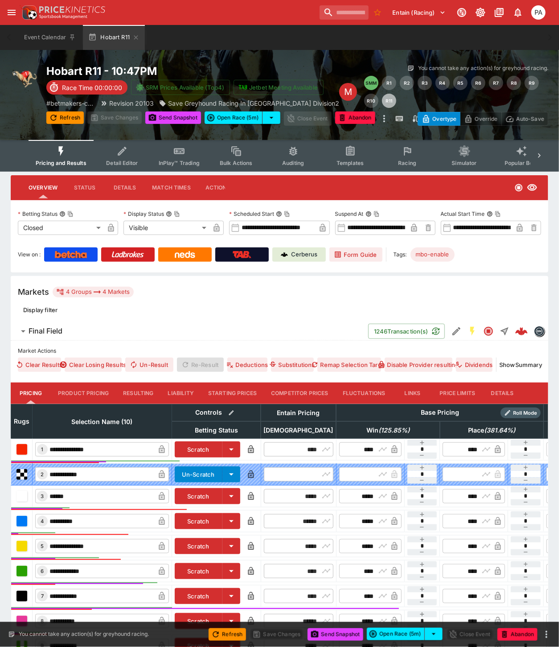
click at [147, 387] on button "Resulting" at bounding box center [138, 393] width 45 height 21
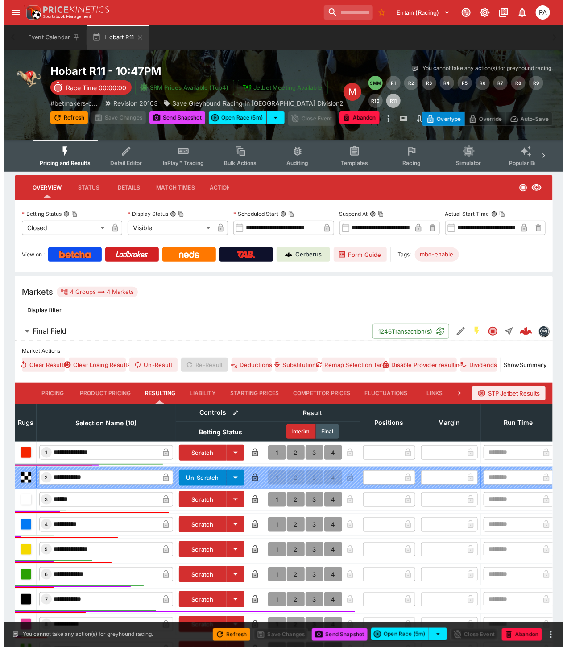
scroll to position [150, 0]
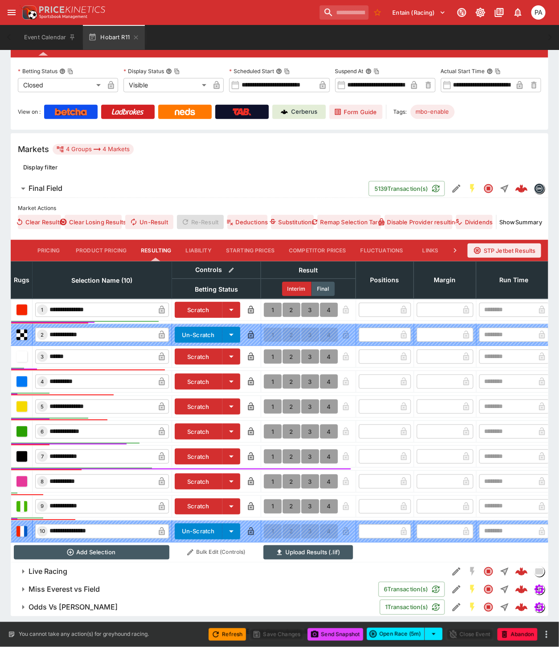
click at [270, 303] on button "1" at bounding box center [273, 310] width 18 height 14
type input "*"
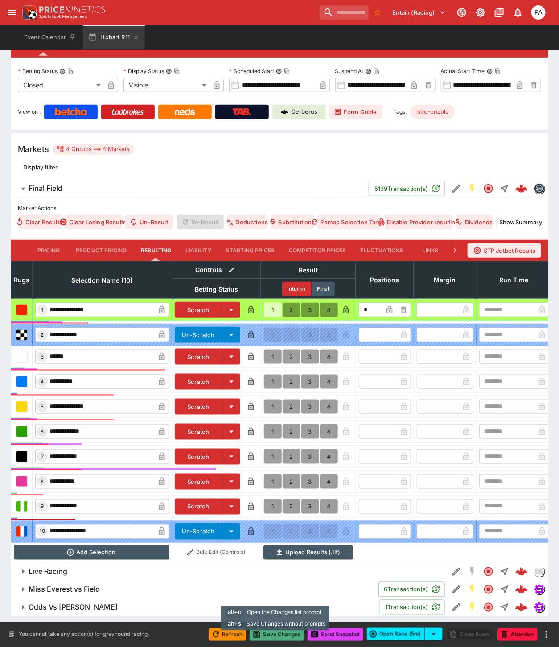
click at [275, 635] on button "Save Changes" at bounding box center [277, 635] width 54 height 12
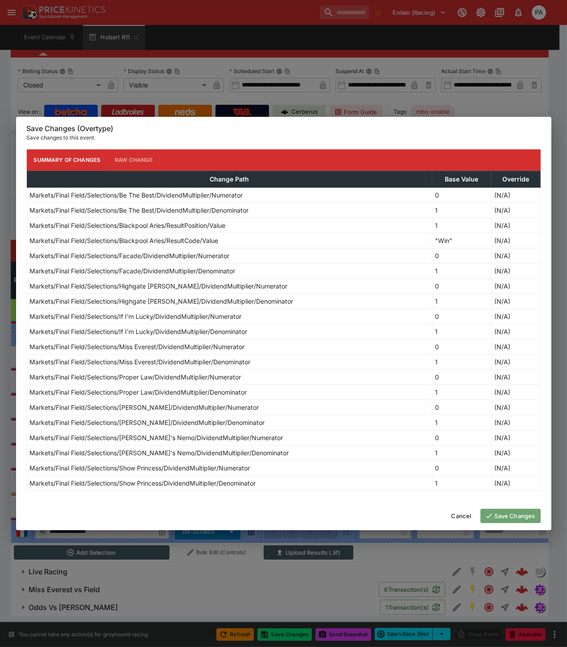
click at [517, 518] on button "Save Changes" at bounding box center [510, 516] width 60 height 14
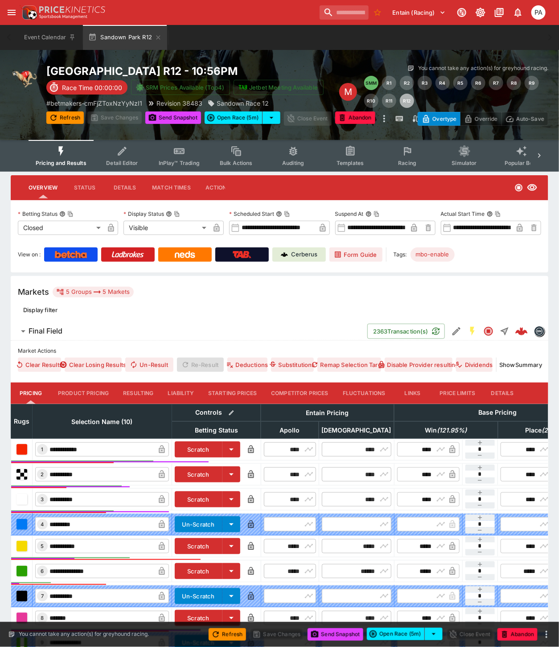
click at [138, 393] on button "Resulting" at bounding box center [138, 393] width 45 height 21
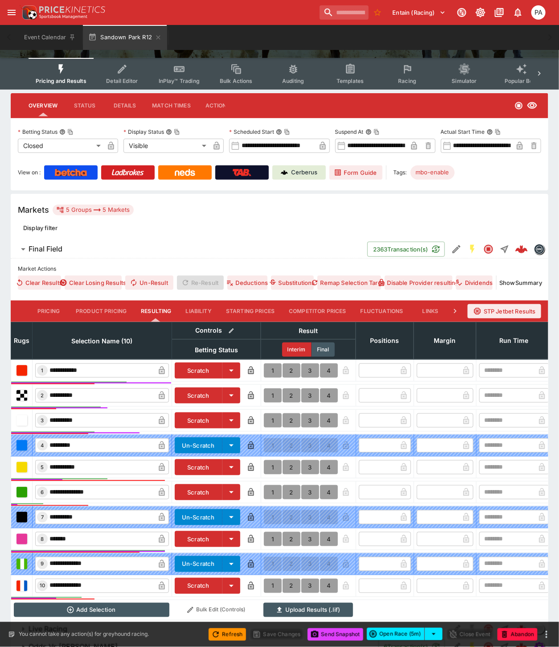
scroll to position [166, 0]
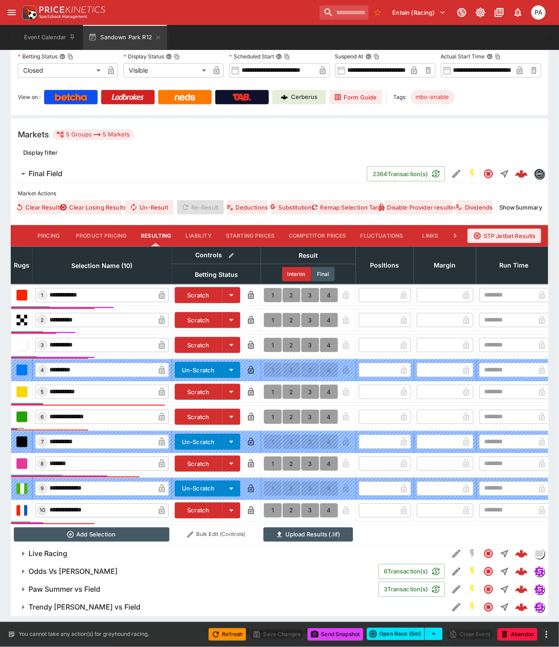
click at [270, 288] on button "1" at bounding box center [273, 295] width 18 height 14
type input "*"
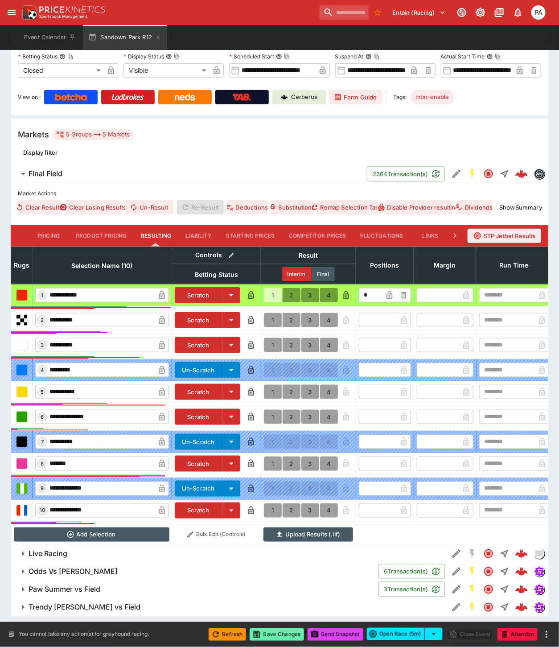
click at [267, 636] on button "Save Changes" at bounding box center [277, 635] width 54 height 12
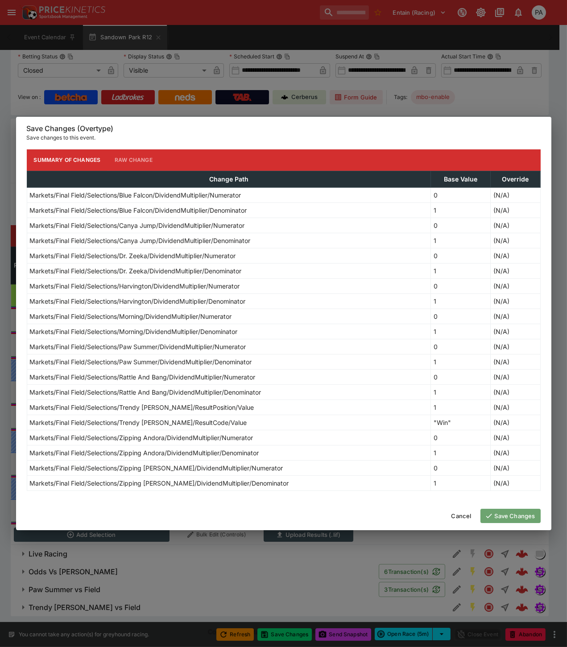
click at [498, 516] on button "Save Changes" at bounding box center [510, 516] width 60 height 14
